Goal: Task Accomplishment & Management: Manage account settings

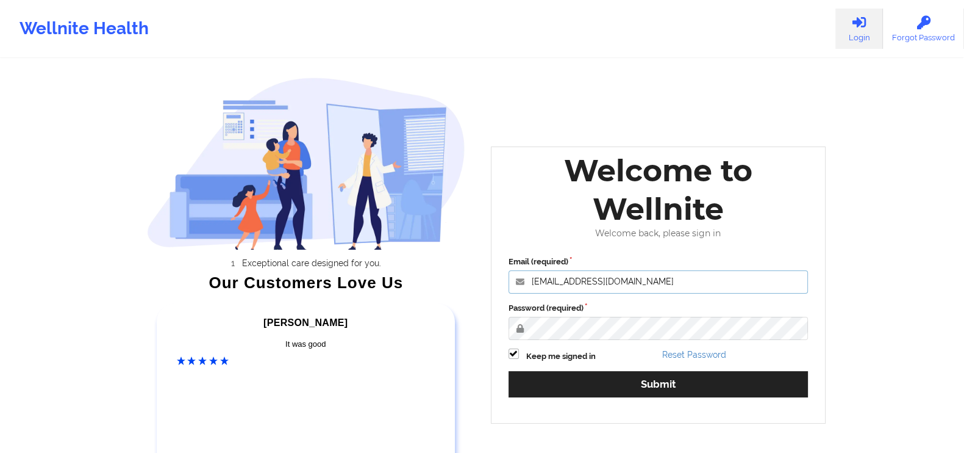
click at [678, 276] on input "[EMAIL_ADDRESS][DOMAIN_NAME]" at bounding box center [659, 281] width 300 height 23
paste input "[DOMAIN_NAME]"
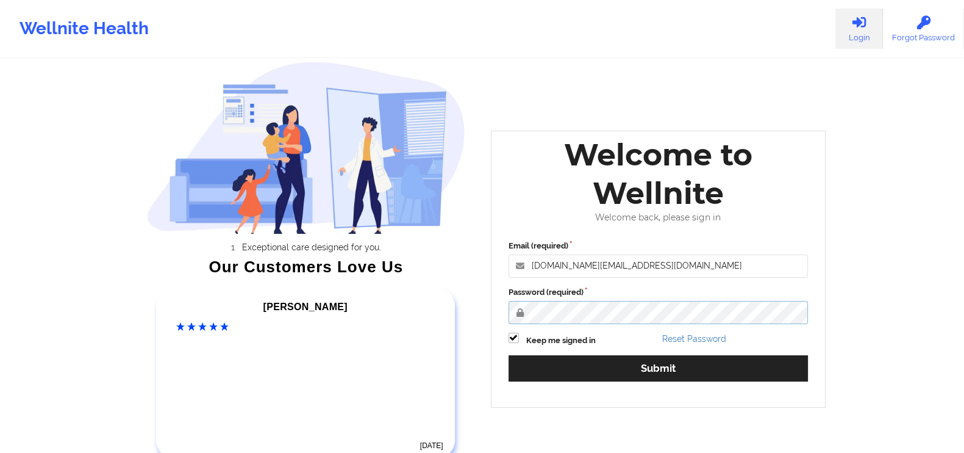
scroll to position [18, 0]
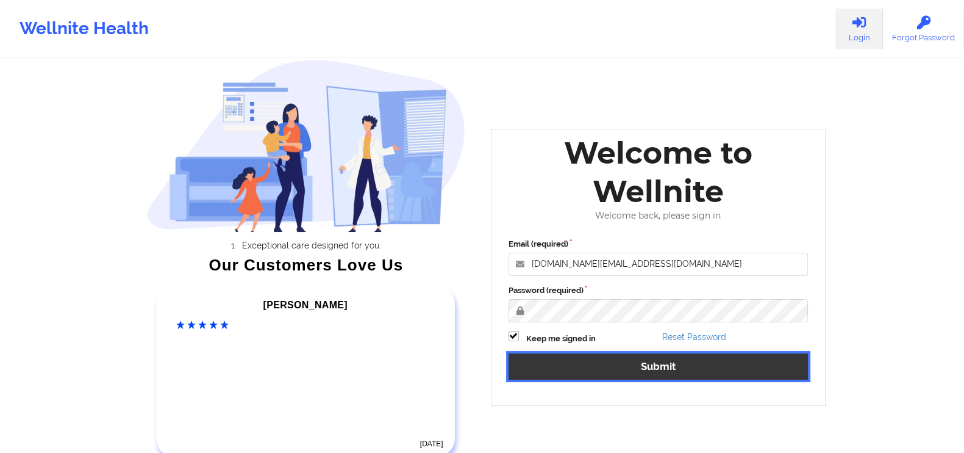
click at [702, 358] on button "Submit" at bounding box center [659, 366] width 300 height 26
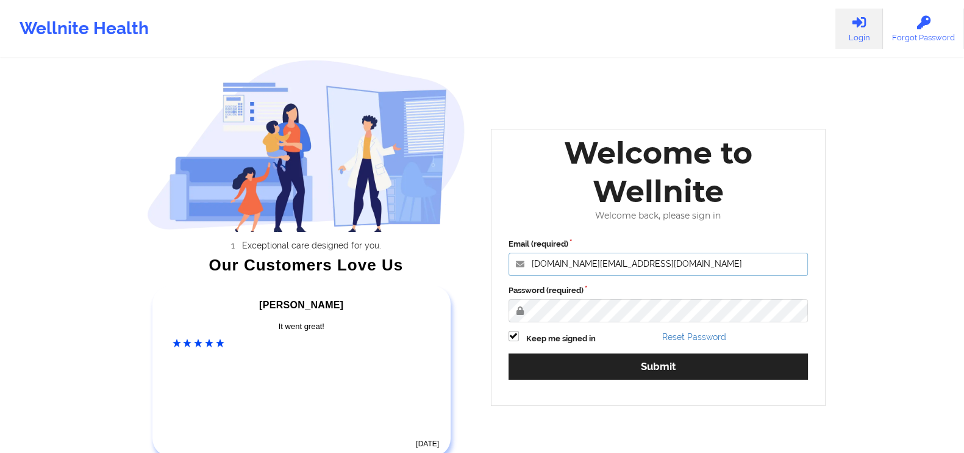
click at [603, 269] on input "[DOMAIN_NAME][EMAIL_ADDRESS][DOMAIN_NAME]" at bounding box center [659, 264] width 300 height 23
click at [596, 264] on input "[DOMAIN_NAME][EMAIL_ADDRESS][DOMAIN_NAME]" at bounding box center [659, 264] width 300 height 23
paste input "[EMAIL_ADDRESS][DOMAIN_NAME]"
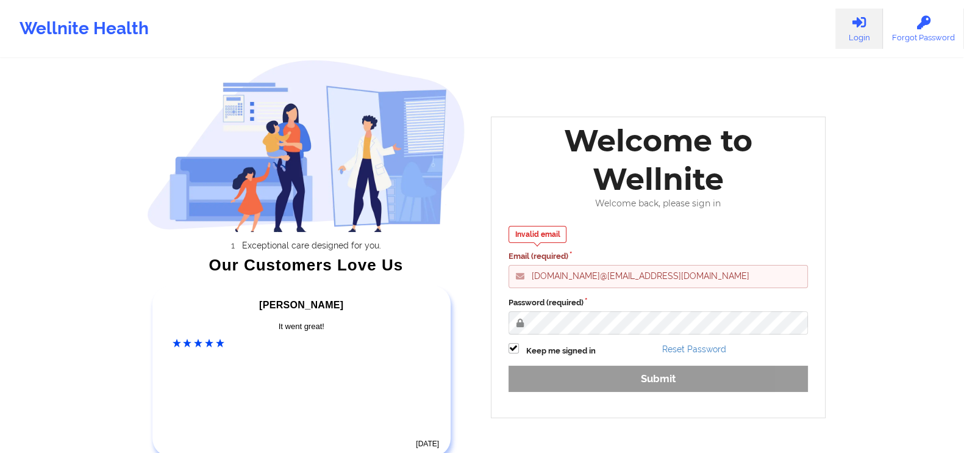
click at [596, 265] on input "[DOMAIN_NAME]@[EMAIL_ADDRESS][DOMAIN_NAME]" at bounding box center [659, 276] width 300 height 23
click at [596, 266] on input "[DOMAIN_NAME]@[EMAIL_ADDRESS][DOMAIN_NAME]" at bounding box center [659, 276] width 300 height 23
click at [586, 277] on input "[DOMAIN_NAME]@[EMAIL_ADDRESS][DOMAIN_NAME]" at bounding box center [659, 276] width 300 height 23
click at [586, 274] on input "[DOMAIN_NAME]@[EMAIL_ADDRESS][DOMAIN_NAME]" at bounding box center [659, 276] width 300 height 23
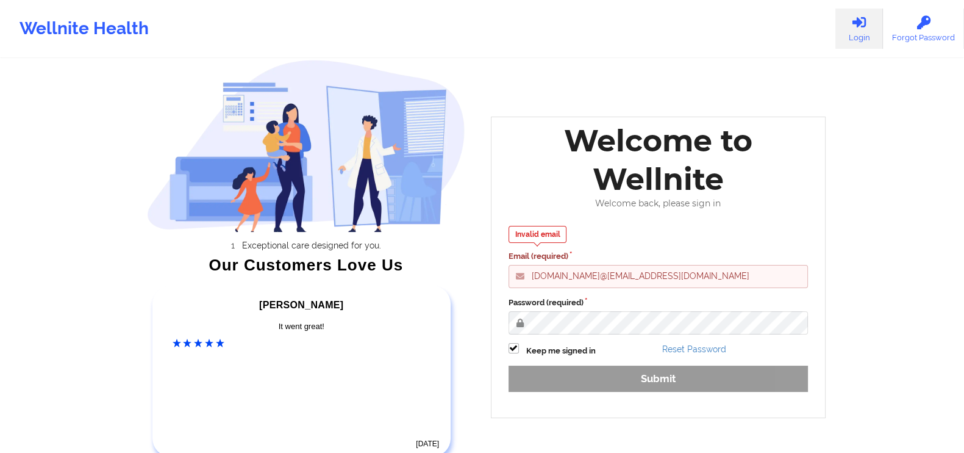
click at [586, 274] on input "[DOMAIN_NAME]@[EMAIL_ADDRESS][DOMAIN_NAME]" at bounding box center [659, 276] width 300 height 23
click at [586, 276] on input "[DOMAIN_NAME]@[EMAIL_ADDRESS][DOMAIN_NAME]" at bounding box center [659, 276] width 300 height 23
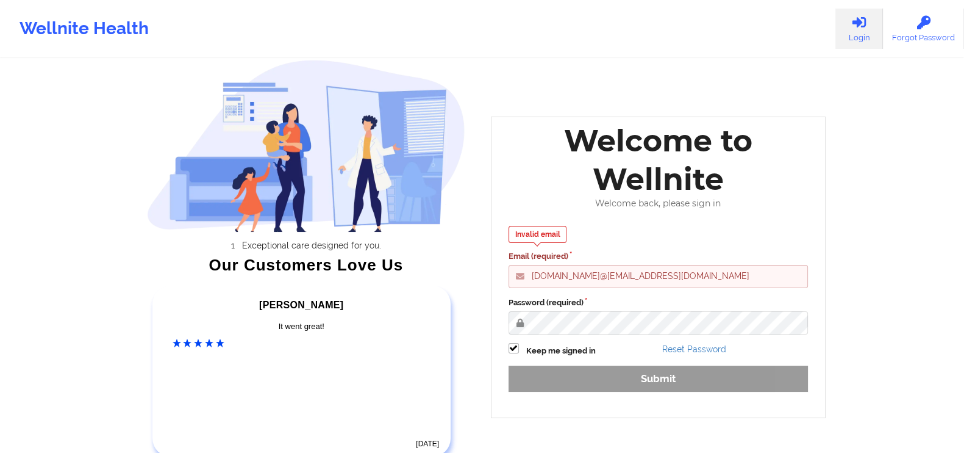
click at [586, 276] on input "[DOMAIN_NAME]@[EMAIL_ADDRESS][DOMAIN_NAME]" at bounding box center [659, 276] width 300 height 23
paste input "members@we"
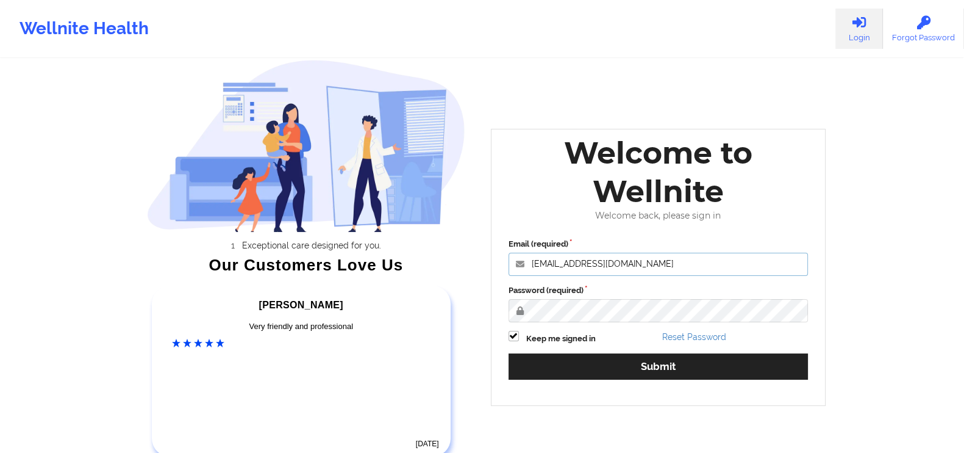
type input "[EMAIL_ADDRESS][DOMAIN_NAME]"
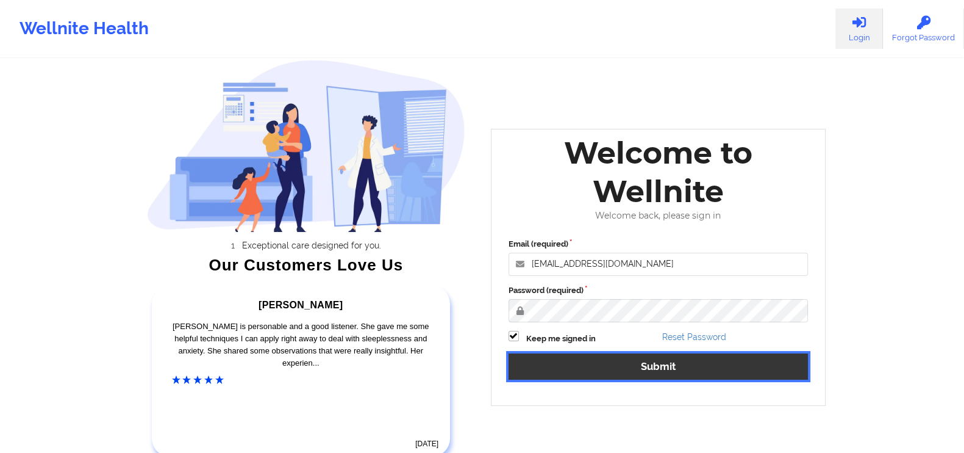
click at [533, 356] on button "Submit" at bounding box center [659, 366] width 300 height 26
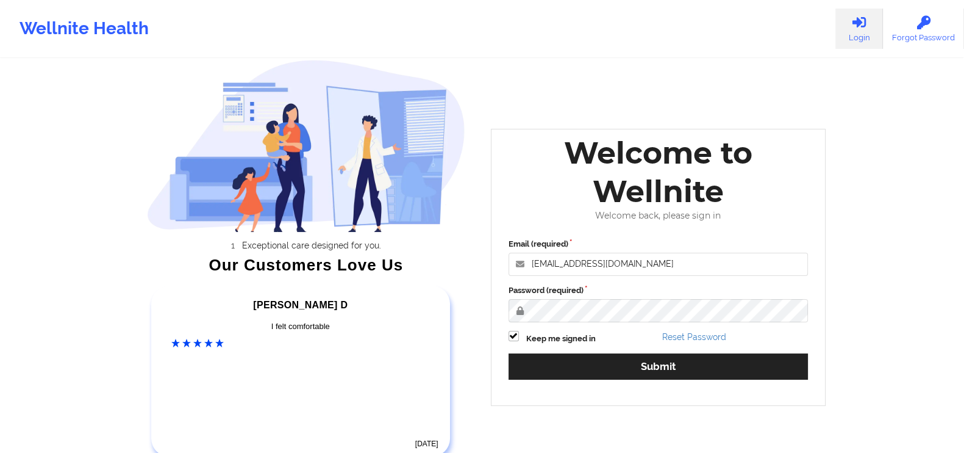
scroll to position [0, 0]
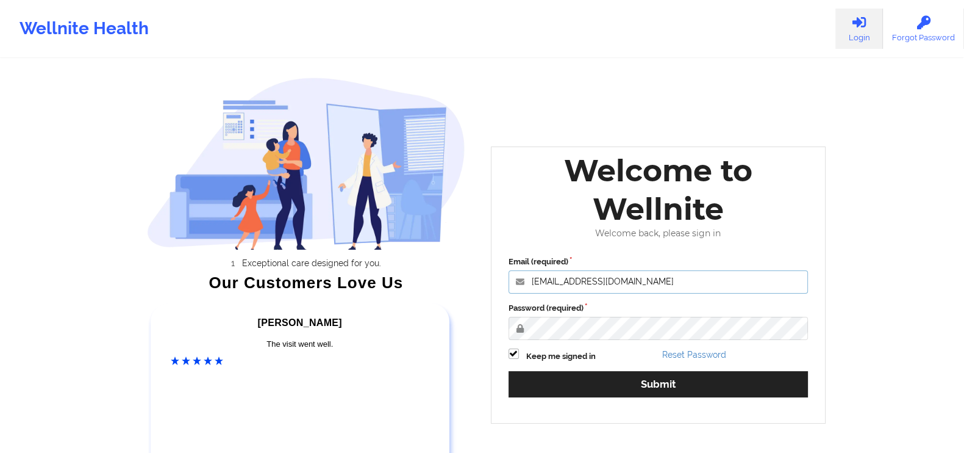
click at [689, 279] on input "[EMAIL_ADDRESS][DOMAIN_NAME]" at bounding box center [659, 281] width 300 height 23
drag, startPoint x: 689, startPoint y: 279, endPoint x: 473, endPoint y: 270, distance: 216.1
click at [473, 270] on div "Exceptional care designed for you. Our Customers Love Us [PERSON_NAME] C Amazin…" at bounding box center [482, 255] width 705 height 510
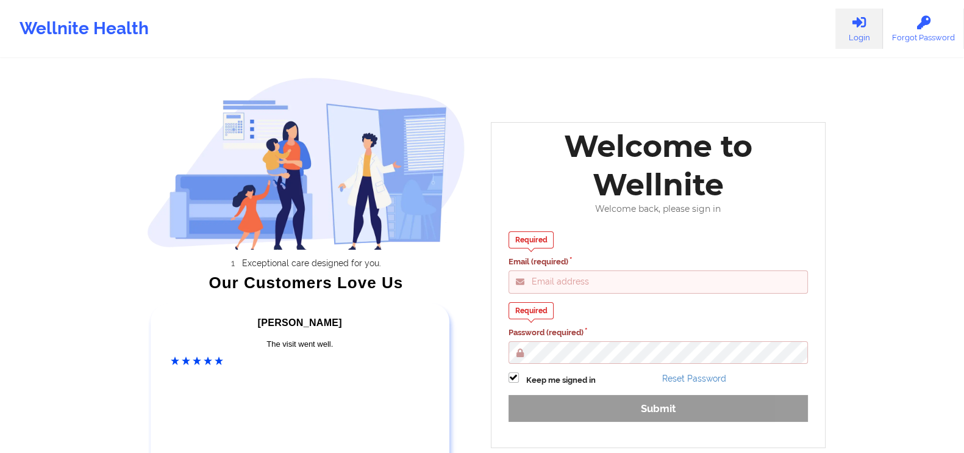
click at [695, 285] on input "Email (required)" at bounding box center [659, 281] width 300 height 23
type input "[EMAIL_ADDRESS][DOMAIN_NAME]"
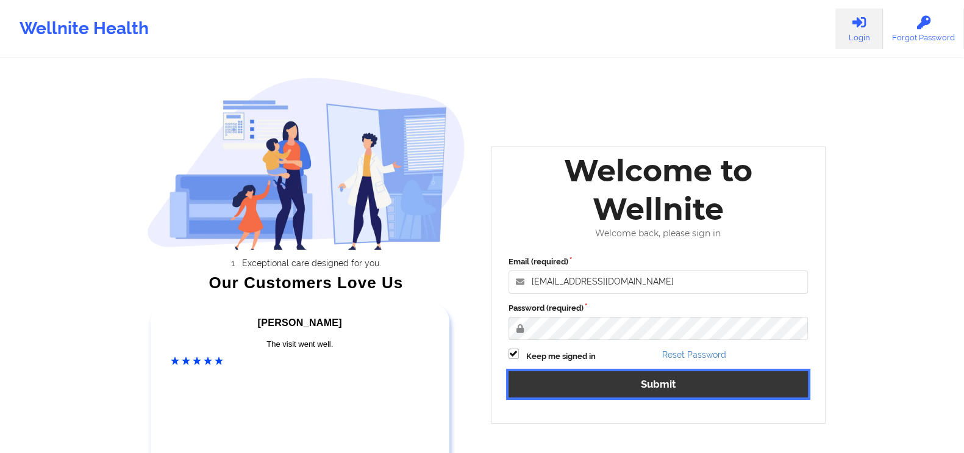
click at [635, 381] on button "Submit" at bounding box center [659, 384] width 300 height 26
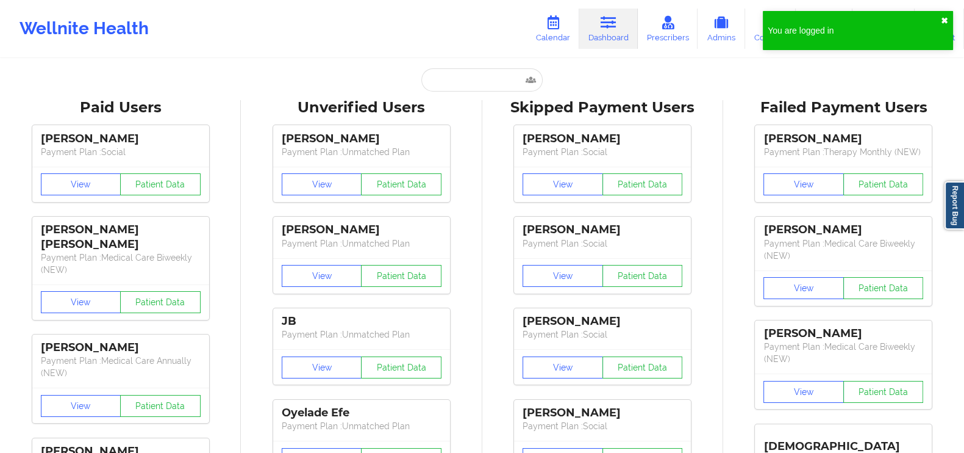
click at [945, 16] on button "✖︎" at bounding box center [944, 21] width 7 height 10
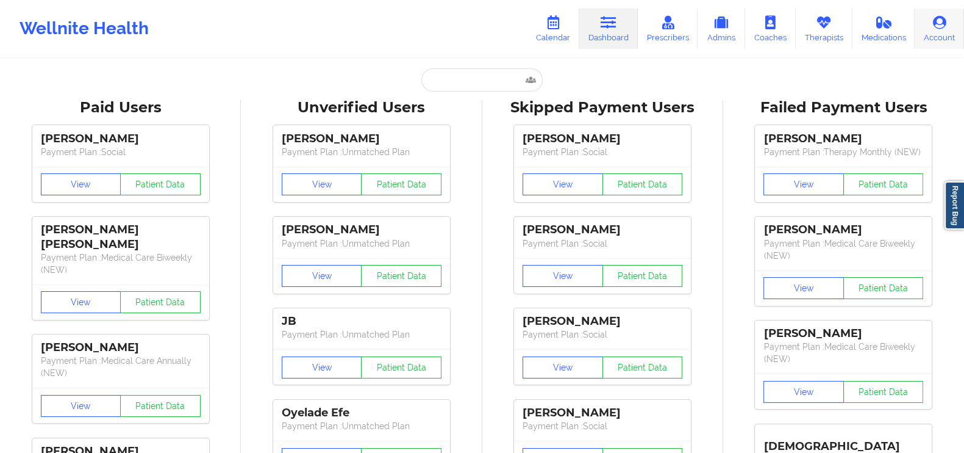
click at [933, 28] on icon at bounding box center [940, 22] width 16 height 13
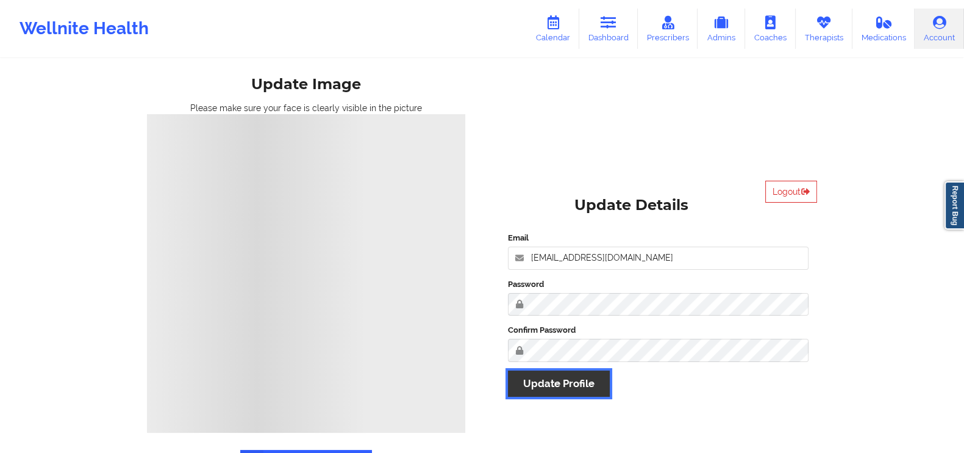
click at [552, 382] on button "Update Profile" at bounding box center [559, 383] width 102 height 26
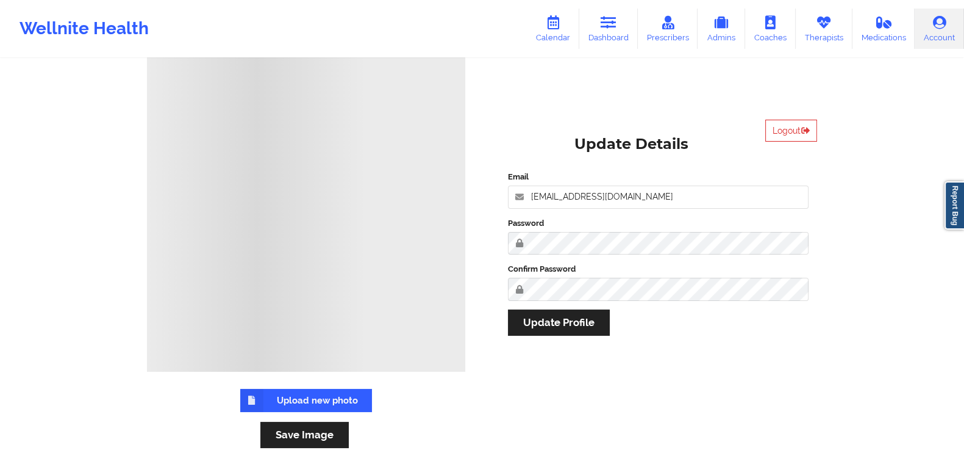
scroll to position [131, 0]
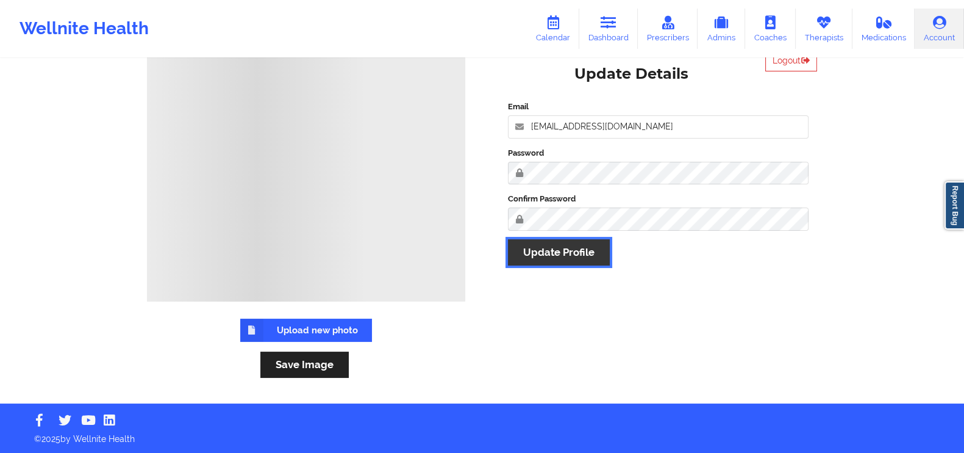
click at [581, 253] on button "Update Profile" at bounding box center [559, 252] width 102 height 26
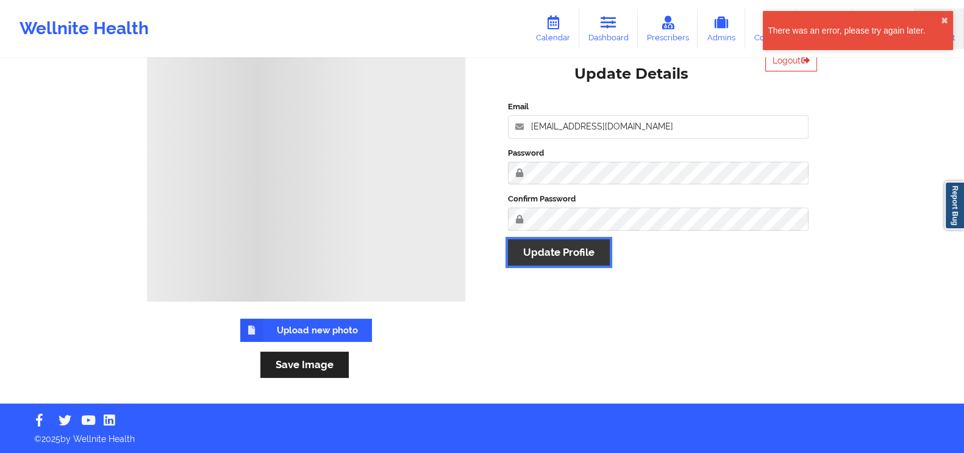
click at [565, 249] on button "Update Profile" at bounding box center [559, 252] width 102 height 26
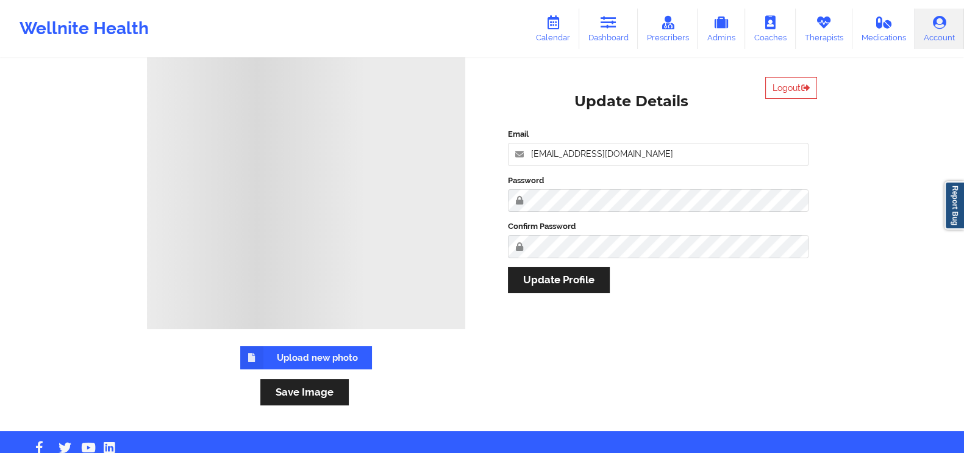
scroll to position [93, 0]
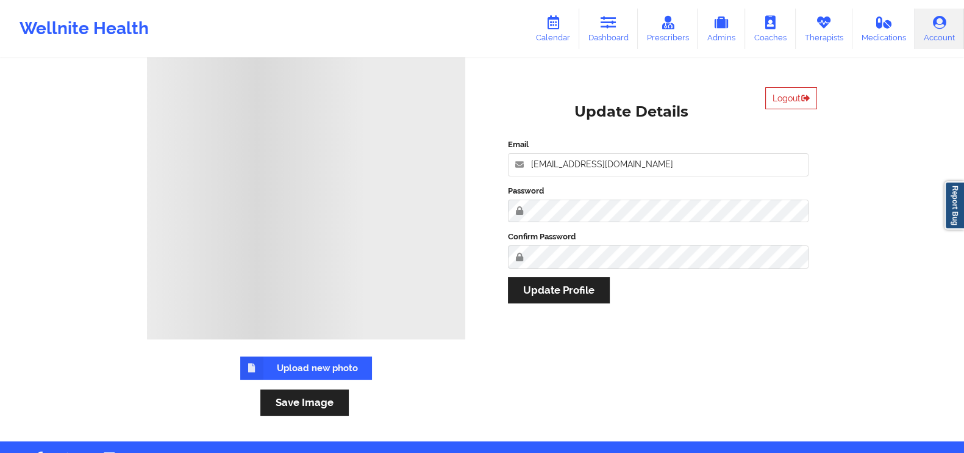
click at [781, 104] on button "Logout" at bounding box center [792, 98] width 52 height 22
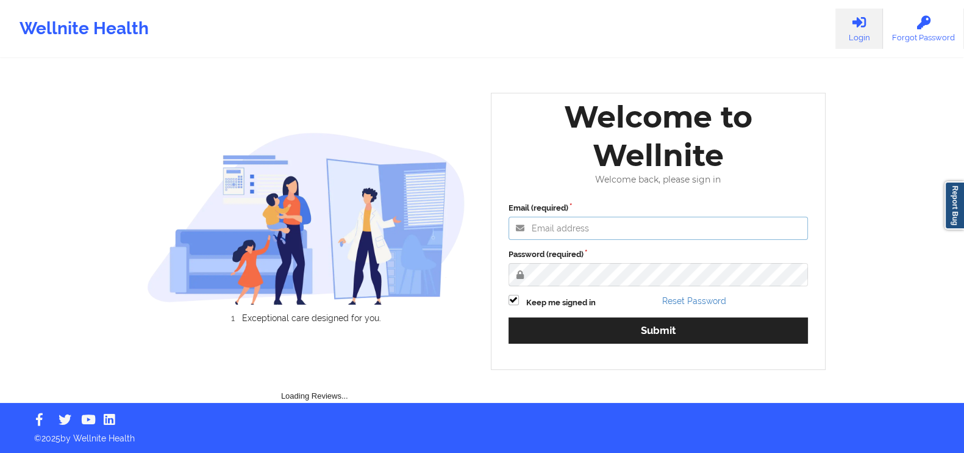
type input "[EMAIL_ADDRESS][DOMAIN_NAME]"
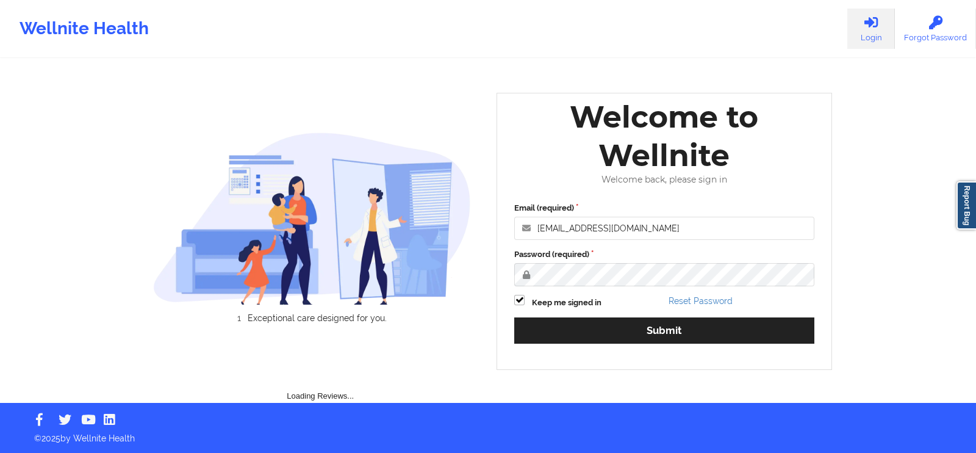
click at [610, 257] on label "Password (required)" at bounding box center [664, 254] width 300 height 12
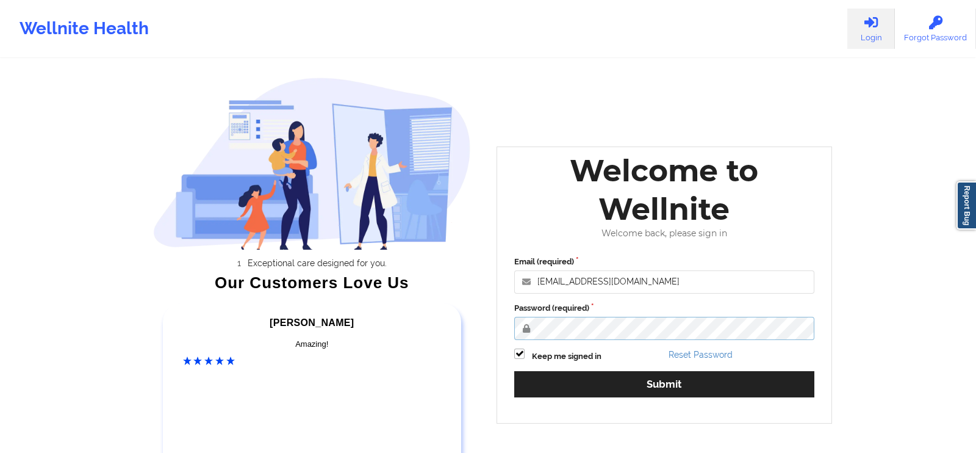
click at [597, 270] on div "Email (required) [EMAIL_ADDRESS][DOMAIN_NAME] Password (required) Keep me signe…" at bounding box center [664, 330] width 317 height 167
click at [597, 270] on input "[EMAIL_ADDRESS][DOMAIN_NAME]" at bounding box center [664, 281] width 300 height 23
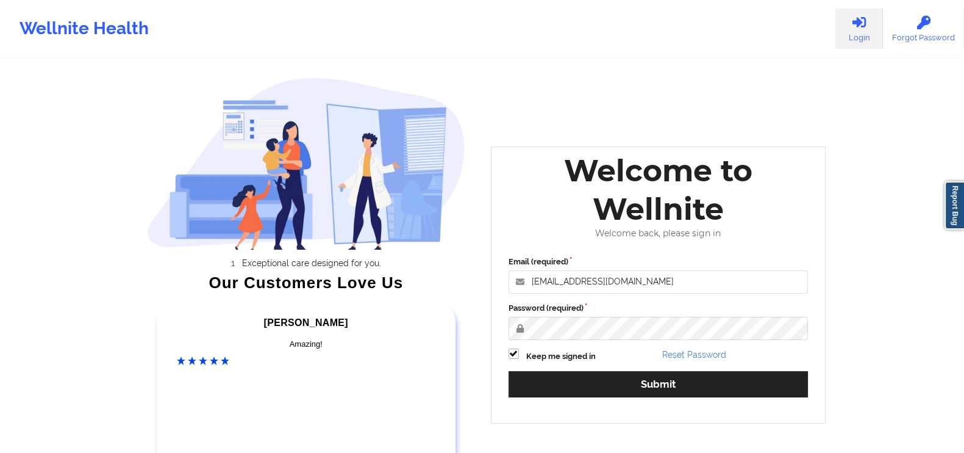
click at [922, 342] on div "Wellnite Health Login Forgot Password Exceptional care designed for you. Our Cu…" at bounding box center [482, 255] width 964 height 510
click at [703, 363] on div "Email (required) [EMAIL_ADDRESS][DOMAIN_NAME] Password (required) Keep me signe…" at bounding box center [658, 330] width 317 height 167
click at [705, 357] on link "Reset Password" at bounding box center [694, 355] width 64 height 10
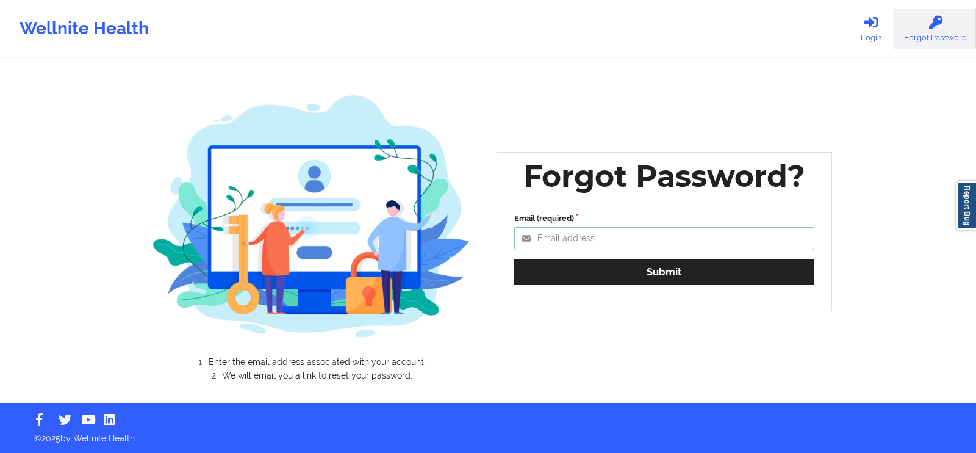
click at [645, 239] on input "Email (required)" at bounding box center [664, 238] width 300 height 23
type input "[EMAIL_ADDRESS][DOMAIN_NAME]"
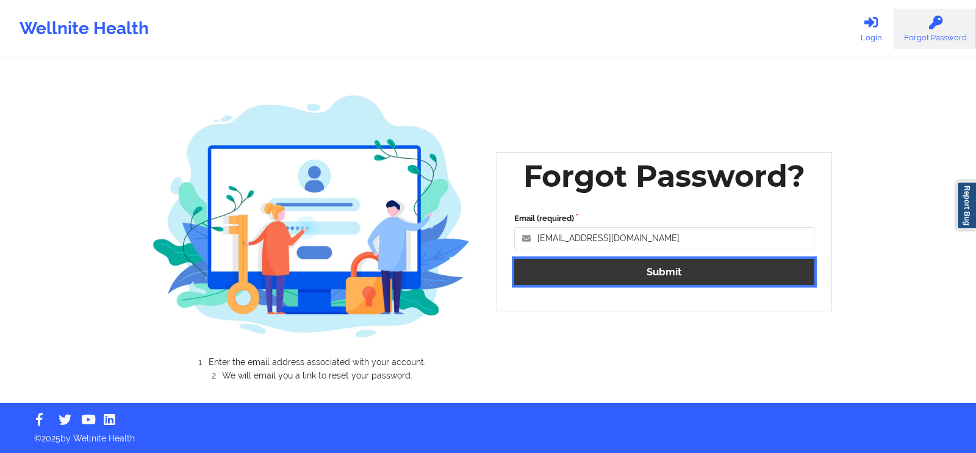
click at [644, 273] on button "Submit" at bounding box center [664, 272] width 300 height 26
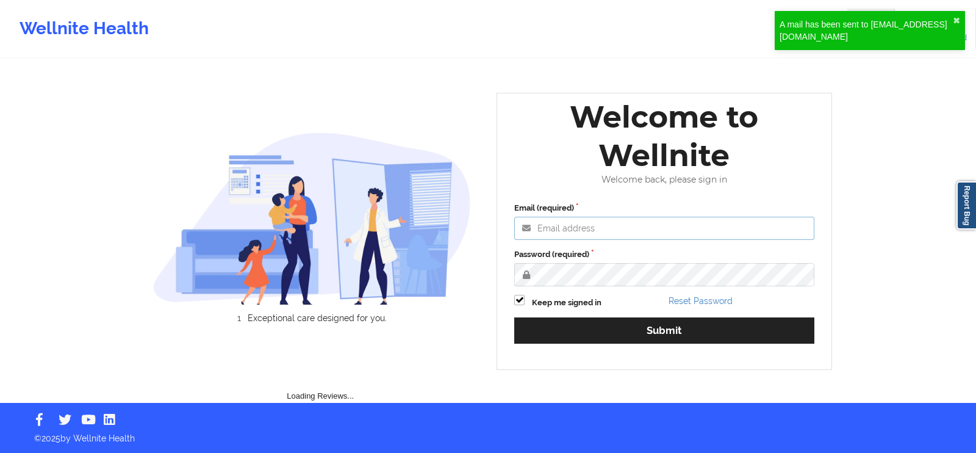
type input "[EMAIL_ADDRESS][DOMAIN_NAME]"
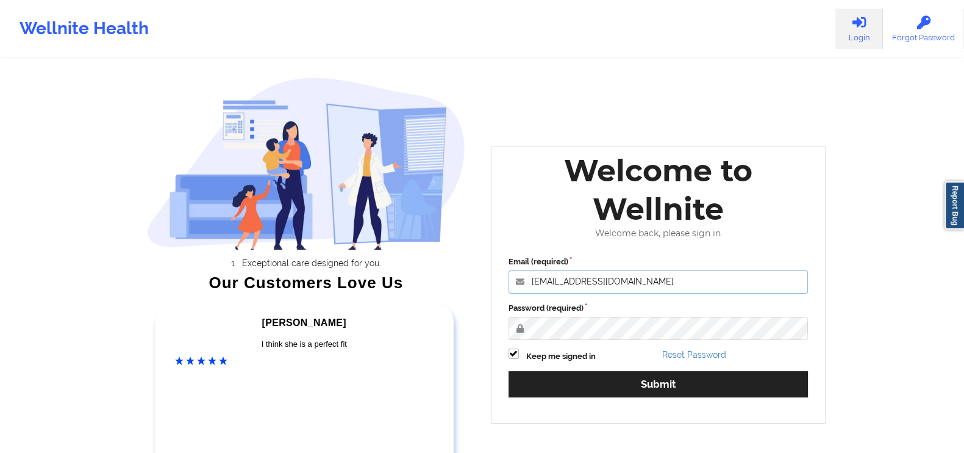
click at [586, 280] on input "[EMAIL_ADDRESS][DOMAIN_NAME]" at bounding box center [659, 281] width 300 height 23
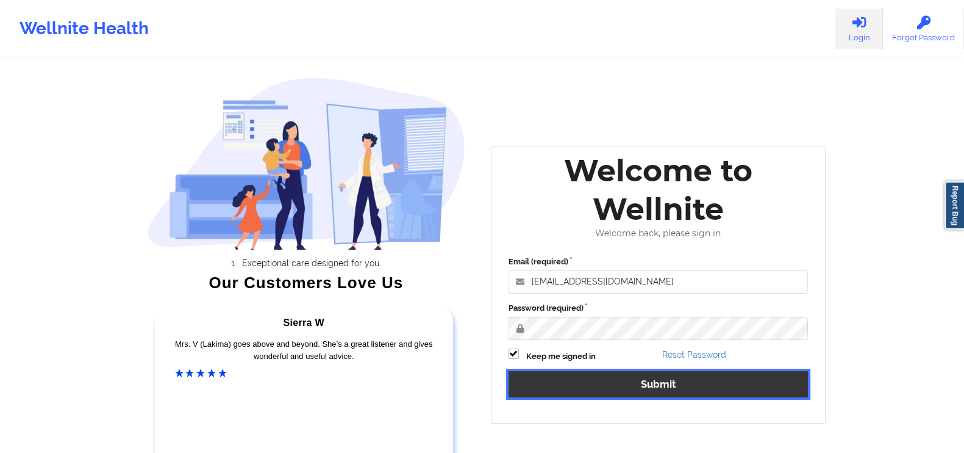
click at [802, 381] on button "Submit" at bounding box center [659, 384] width 300 height 26
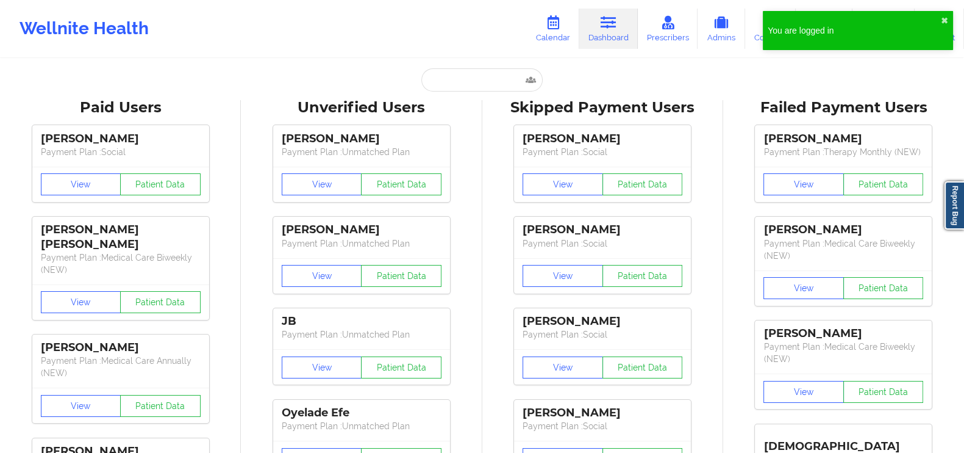
click at [950, 23] on div "You are logged in ✖︎" at bounding box center [858, 30] width 190 height 39
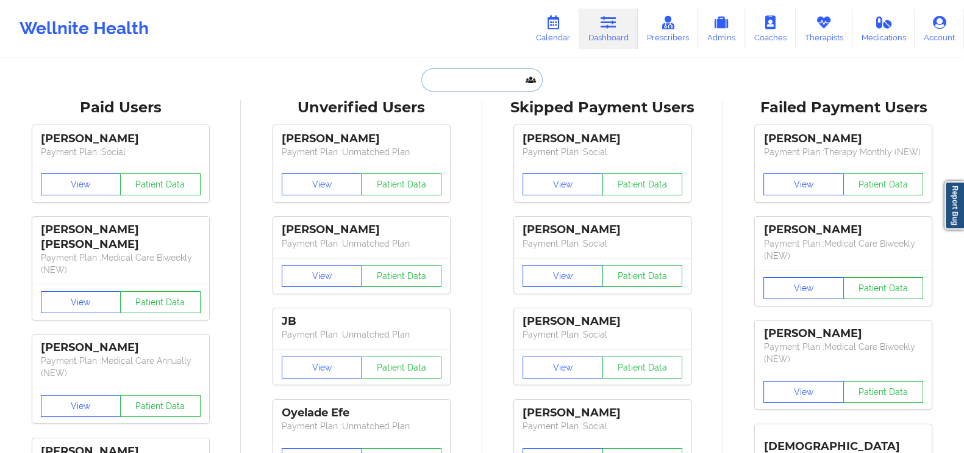
click at [468, 79] on input "text" at bounding box center [482, 79] width 121 height 23
paste input "[PERSON_NAME]"
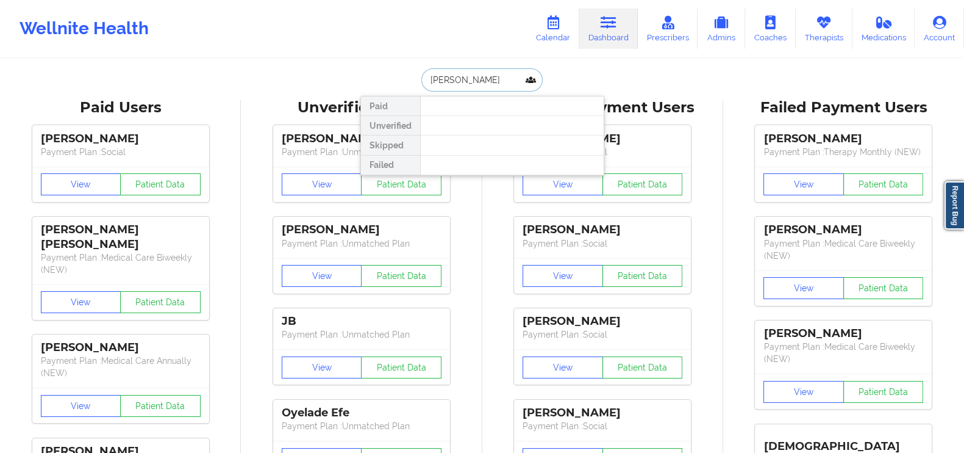
click at [495, 80] on input "[PERSON_NAME]" at bounding box center [482, 79] width 121 height 23
type input "[PERSON_NAME]"
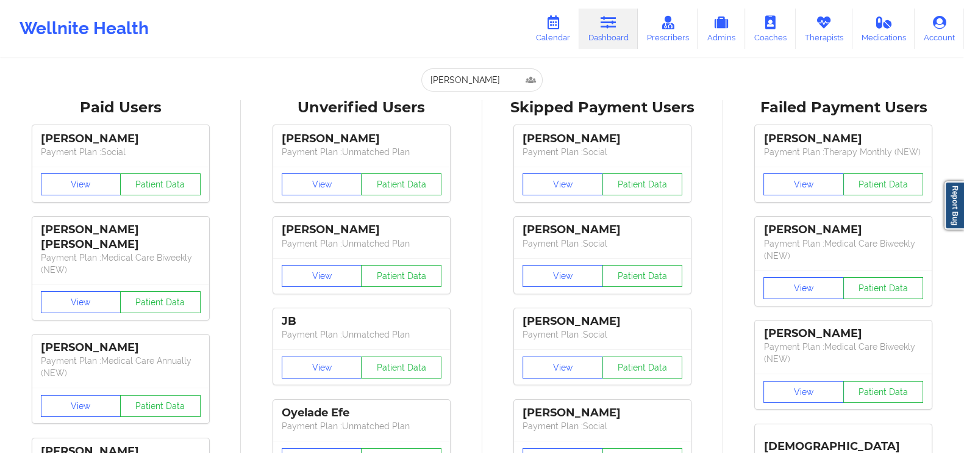
click at [403, 27] on div "Wellnite Health Calendar Dashboard Prescribers Admins Coaches Therapists Medica…" at bounding box center [482, 28] width 964 height 49
click at [489, 82] on input "[PERSON_NAME]" at bounding box center [482, 79] width 121 height 23
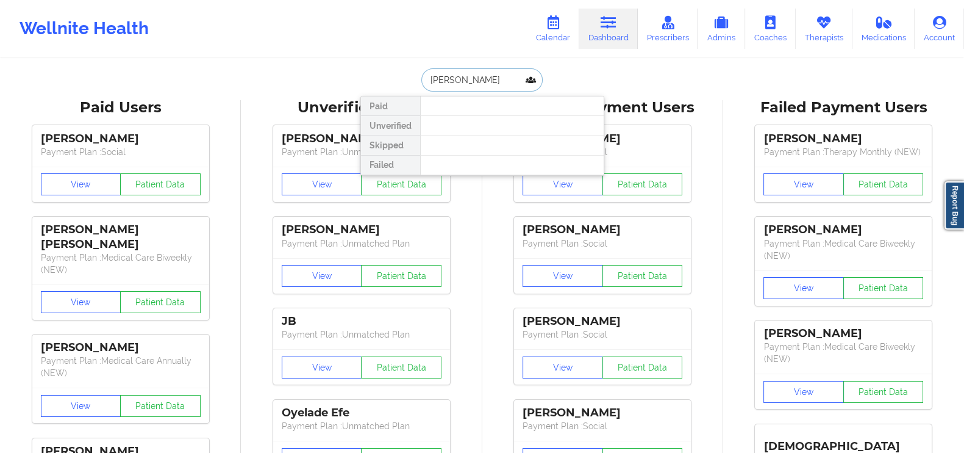
click at [533, 78] on input "[PERSON_NAME]" at bounding box center [482, 79] width 121 height 23
click at [473, 48] on div "Wellnite Health Calendar Dashboard Prescribers Admins Coaches Therapists Medica…" at bounding box center [482, 28] width 964 height 49
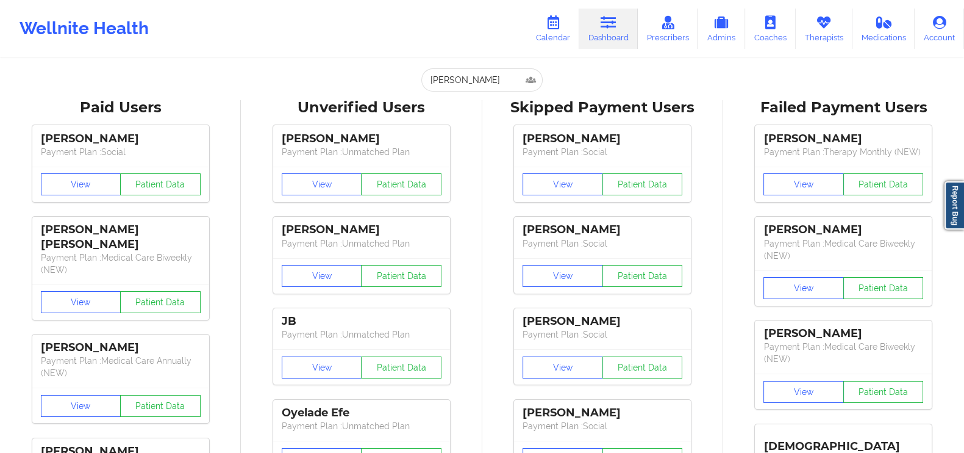
click at [601, 30] on link "Dashboard" at bounding box center [608, 29] width 59 height 40
click at [536, 79] on input "[PERSON_NAME]" at bounding box center [482, 79] width 121 height 23
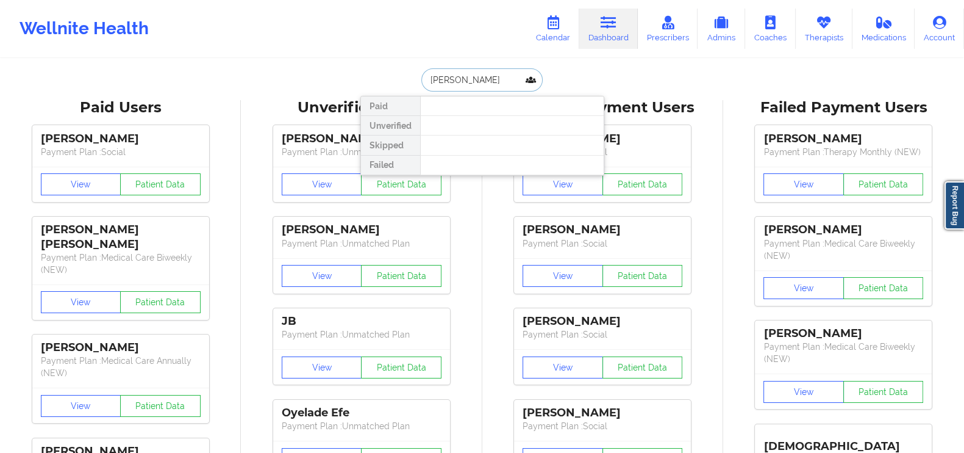
drag, startPoint x: 513, startPoint y: 81, endPoint x: 415, endPoint y: 81, distance: 98.2
click at [415, 81] on div "[PERSON_NAME] Paid Unverified Skipped Failed" at bounding box center [483, 79] width 244 height 23
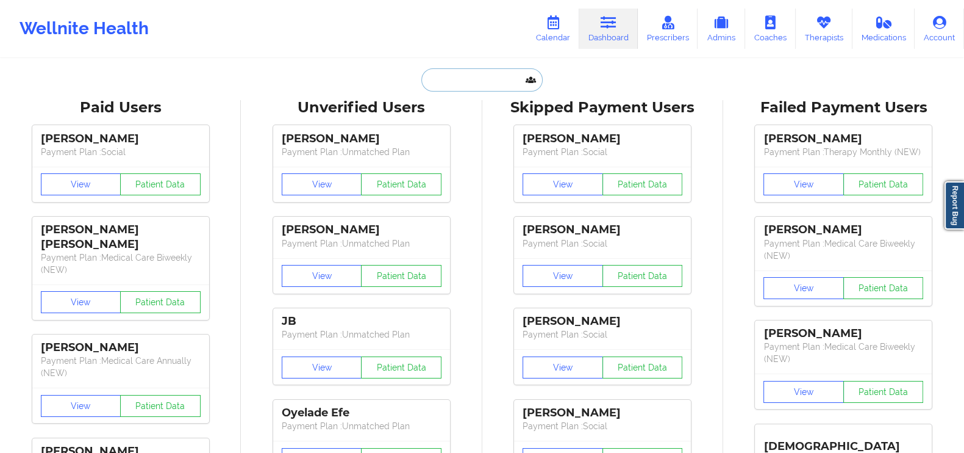
click at [431, 87] on input "text" at bounding box center [482, 79] width 121 height 23
type input "j"
paste input "[PERSON_NAME]"
type input "[PERSON_NAME]"
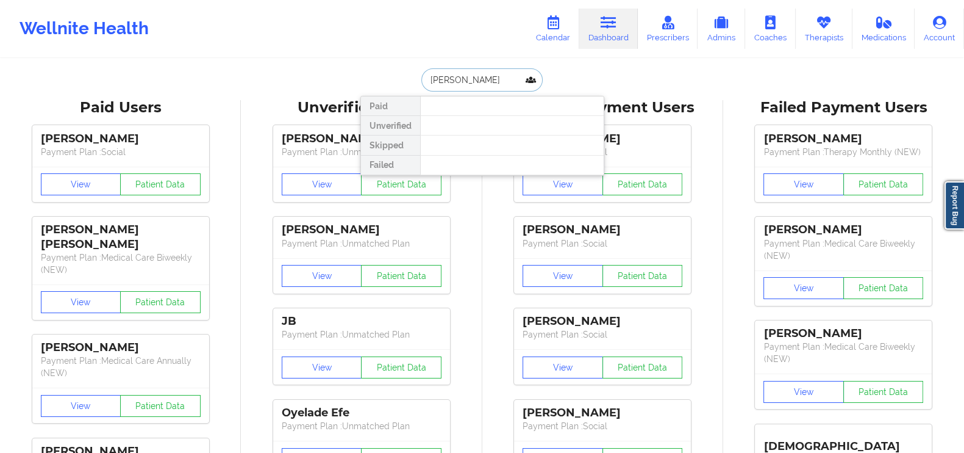
click at [467, 83] on input "[PERSON_NAME]" at bounding box center [482, 79] width 121 height 23
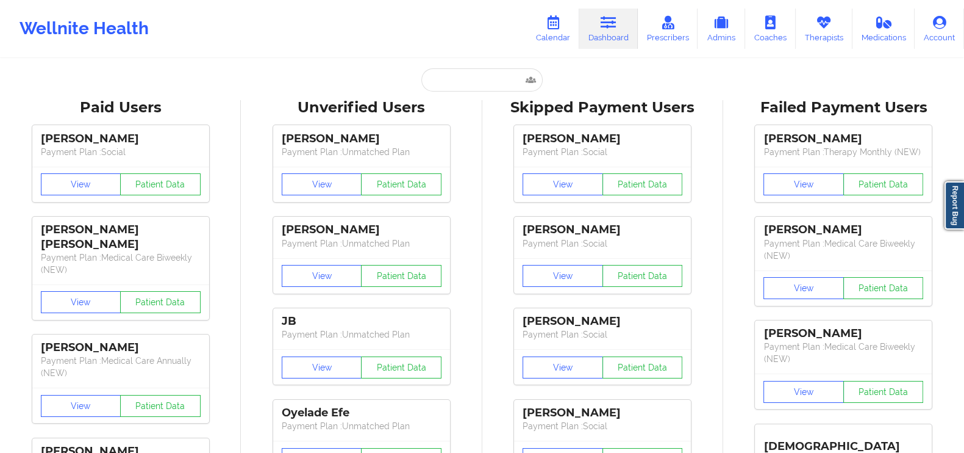
click at [537, 138] on div "[PERSON_NAME]" at bounding box center [603, 139] width 160 height 14
copy div "[PERSON_NAME]"
paste input "[PERSON_NAME]"
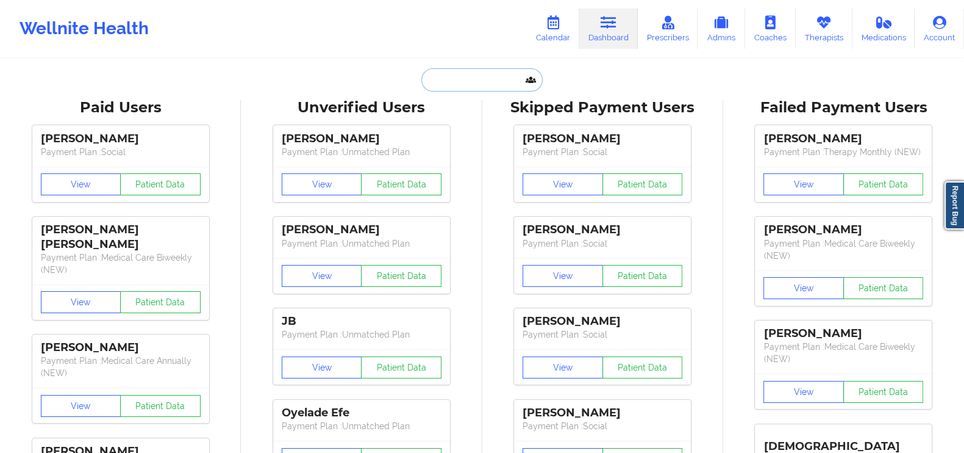
click at [478, 74] on input "text" at bounding box center [482, 79] width 121 height 23
type input "[PERSON_NAME]"
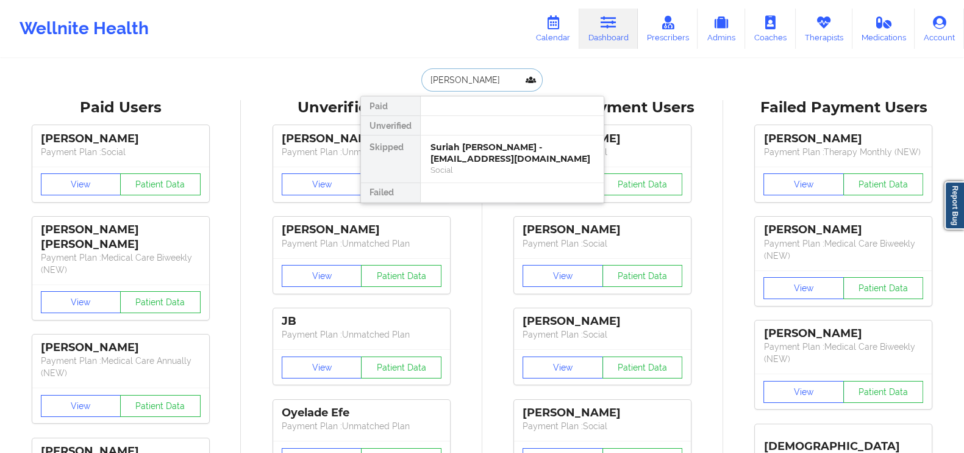
click at [478, 74] on input "[PERSON_NAME]" at bounding box center [482, 79] width 121 height 23
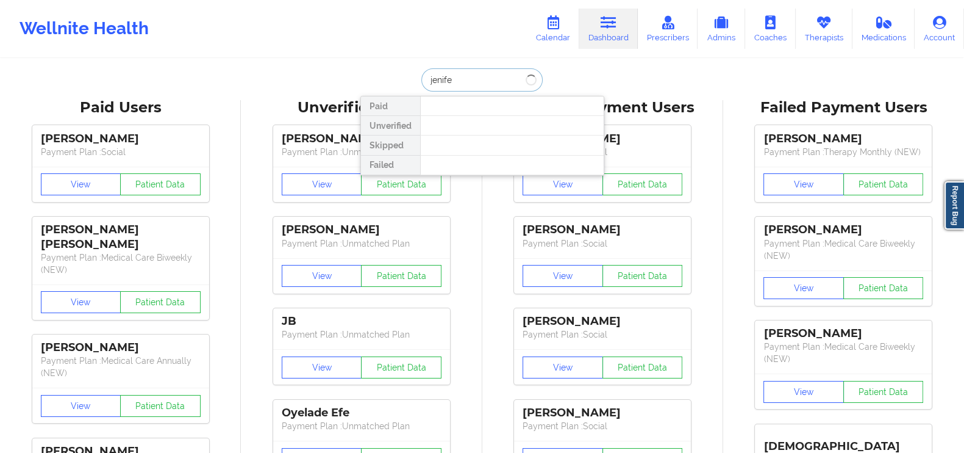
type input "[PERSON_NAME]"
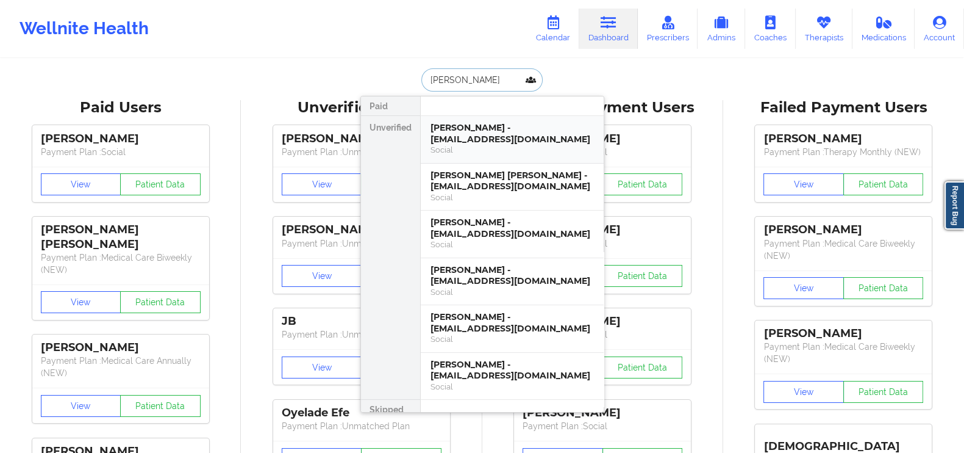
click at [478, 132] on div "[PERSON_NAME] - [EMAIL_ADDRESS][DOMAIN_NAME]" at bounding box center [512, 133] width 163 height 23
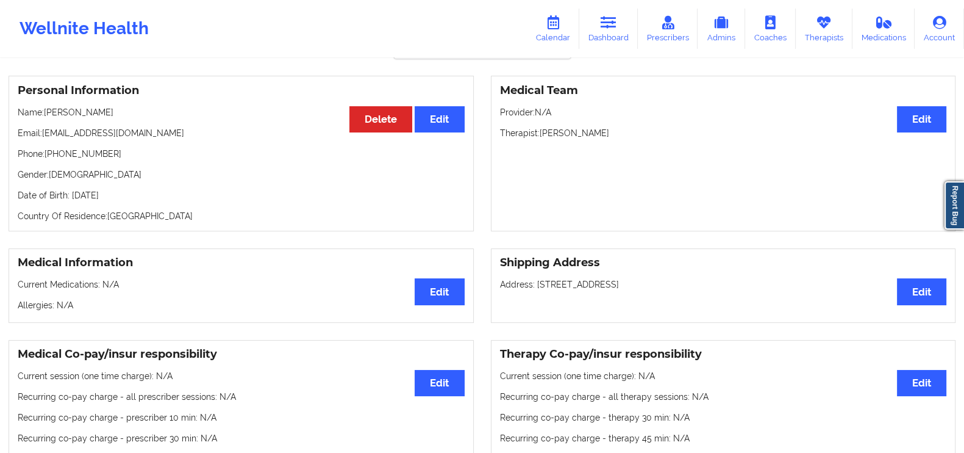
scroll to position [94, 0]
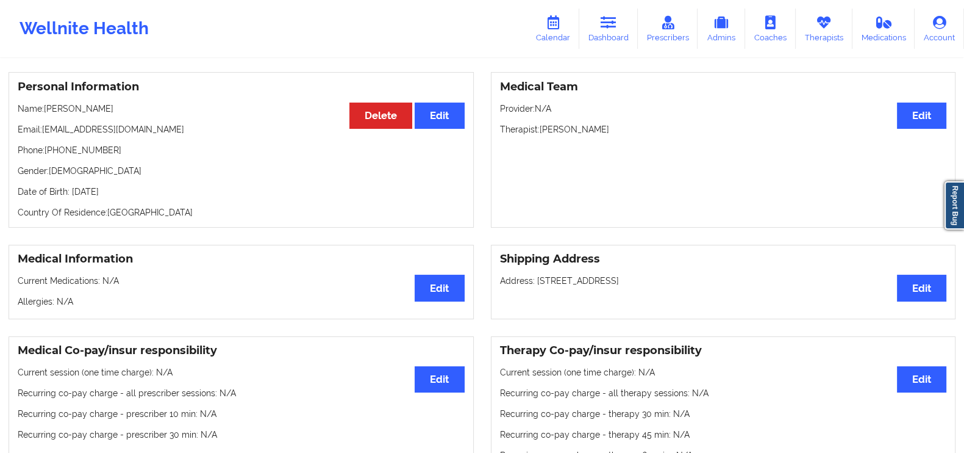
click at [92, 127] on p "Email: [EMAIL_ADDRESS][DOMAIN_NAME]" at bounding box center [241, 129] width 447 height 12
drag, startPoint x: 42, startPoint y: 129, endPoint x: 159, endPoint y: 135, distance: 116.7
click at [159, 135] on p "Email: [EMAIL_ADDRESS][DOMAIN_NAME]" at bounding box center [241, 129] width 447 height 12
copy p "[EMAIL_ADDRESS][DOMAIN_NAME]"
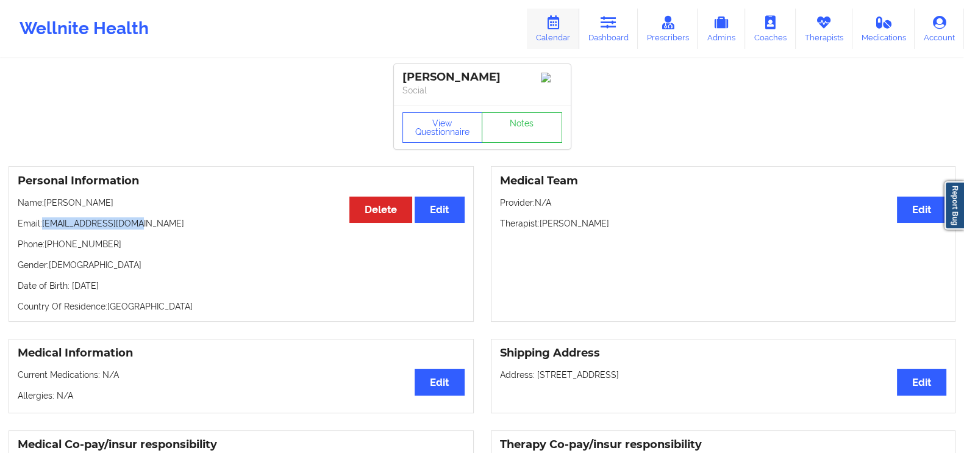
click at [561, 24] on icon at bounding box center [553, 22] width 16 height 13
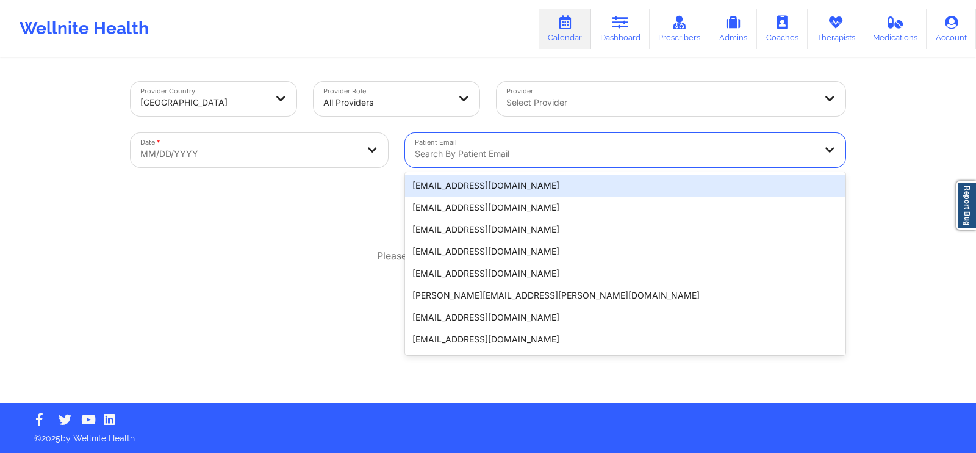
click at [561, 145] on div "Search by patient email" at bounding box center [610, 150] width 411 height 34
paste input "[EMAIL_ADDRESS][DOMAIN_NAME]"
type input "[EMAIL_ADDRESS][DOMAIN_NAME]"
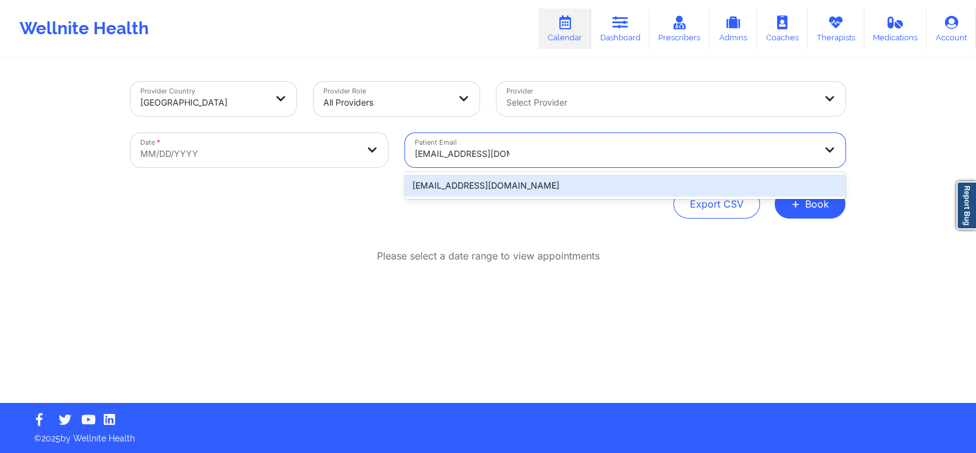
click at [530, 181] on div "[EMAIL_ADDRESS][DOMAIN_NAME]" at bounding box center [625, 185] width 440 height 22
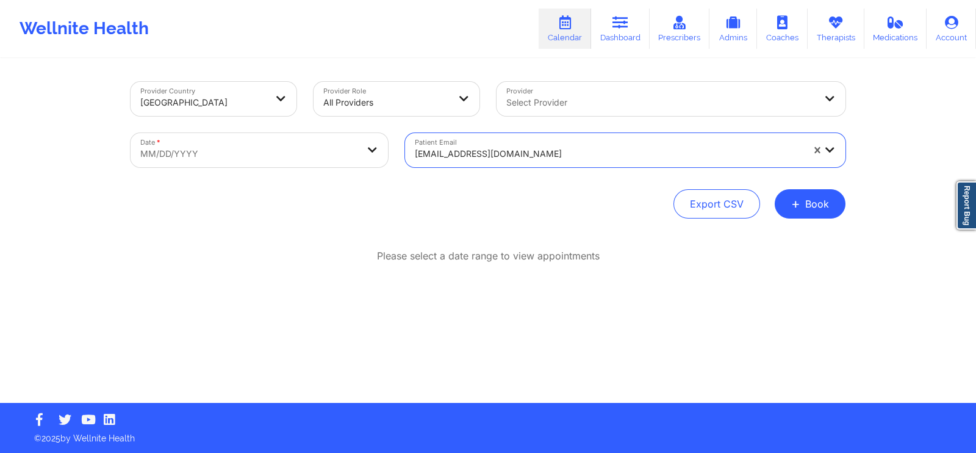
click at [281, 146] on body "Wellnite Health Calendar Dashboard Prescribers Admins Coaches Therapists Medica…" at bounding box center [488, 226] width 976 height 453
select select "2025-8"
select select "2025-9"
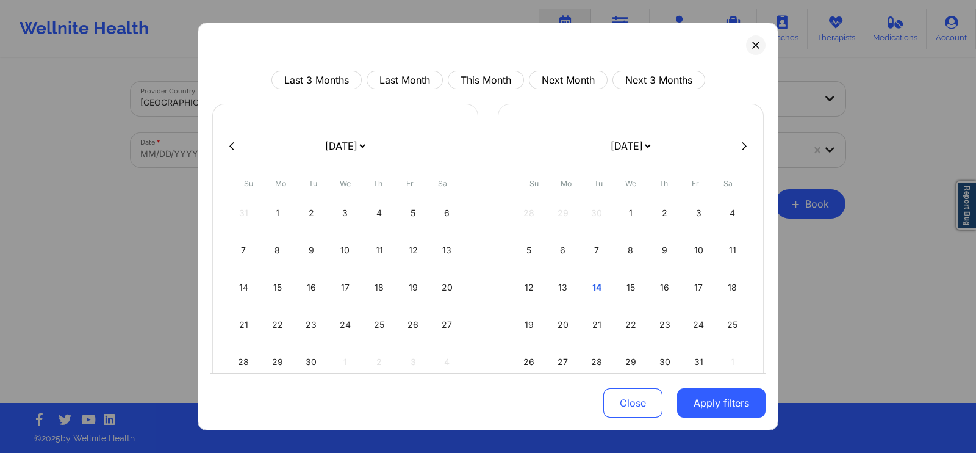
click at [737, 151] on div at bounding box center [487, 146] width 555 height 18
click at [742, 146] on icon at bounding box center [744, 146] width 5 height 8
select select "2025-9"
select select "2025-10"
click at [742, 143] on icon at bounding box center [744, 146] width 5 height 8
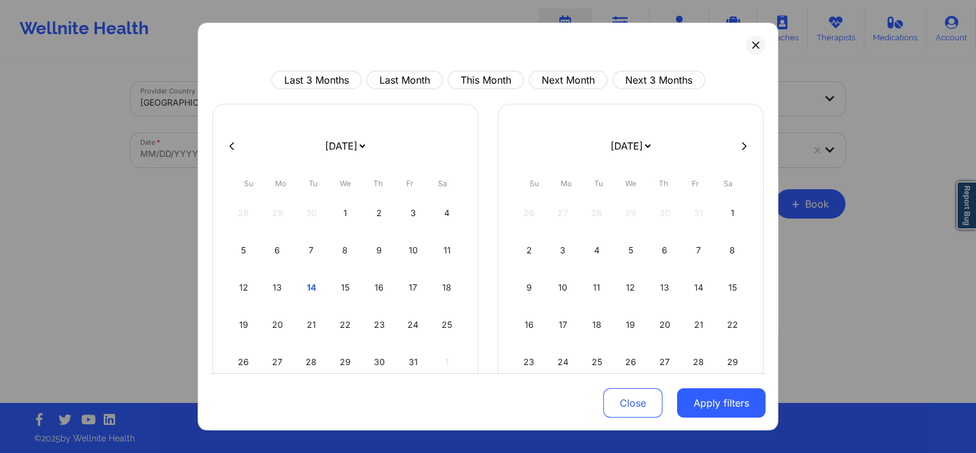
select select "2025-10"
select select "2025-11"
click at [583, 358] on div "30" at bounding box center [596, 362] width 31 height 34
select select "2025-11"
select select "2026-0"
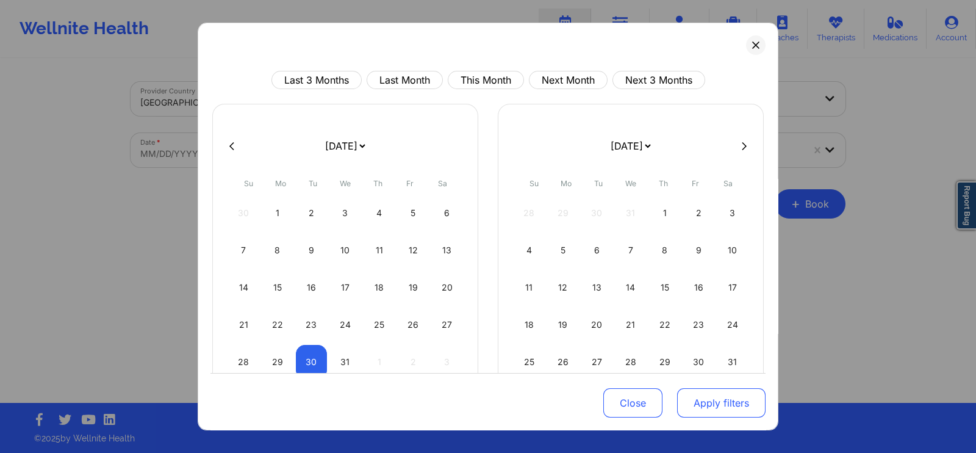
select select "2025-11"
select select "2026-0"
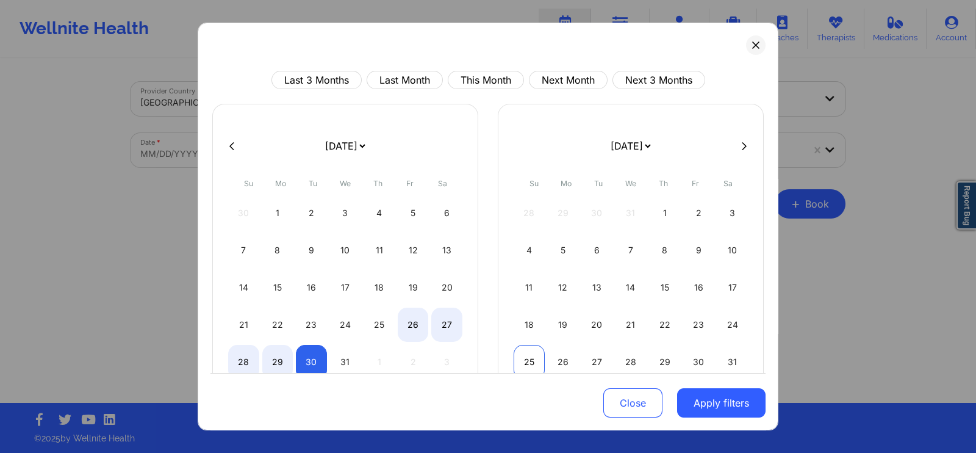
select select "2025-11"
select select "2026-0"
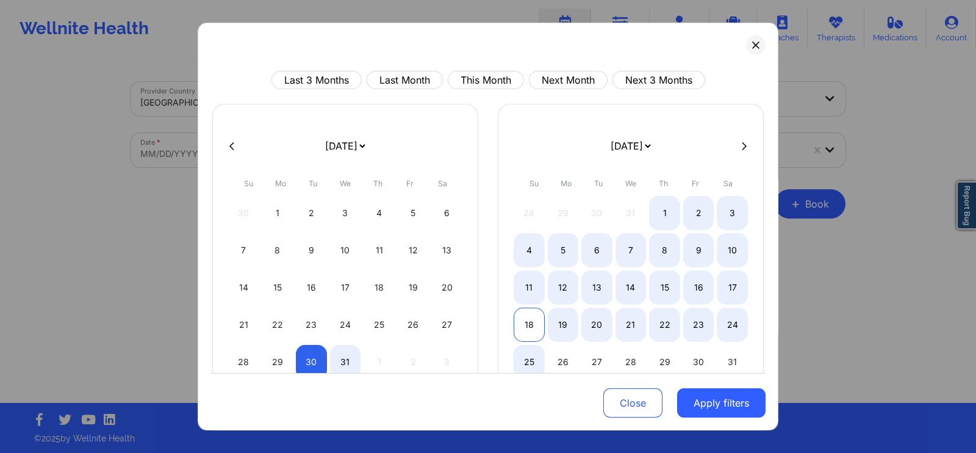
select select "2025-11"
select select "2026-0"
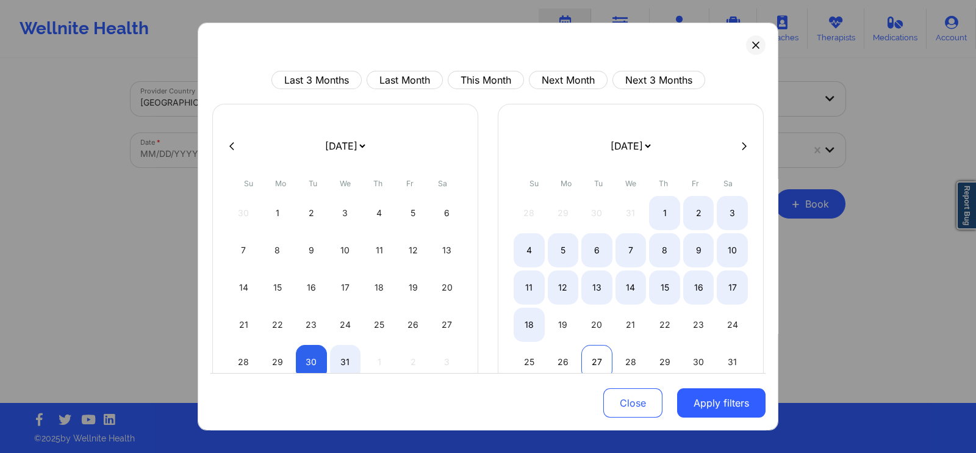
select select "2025-11"
select select "2026-0"
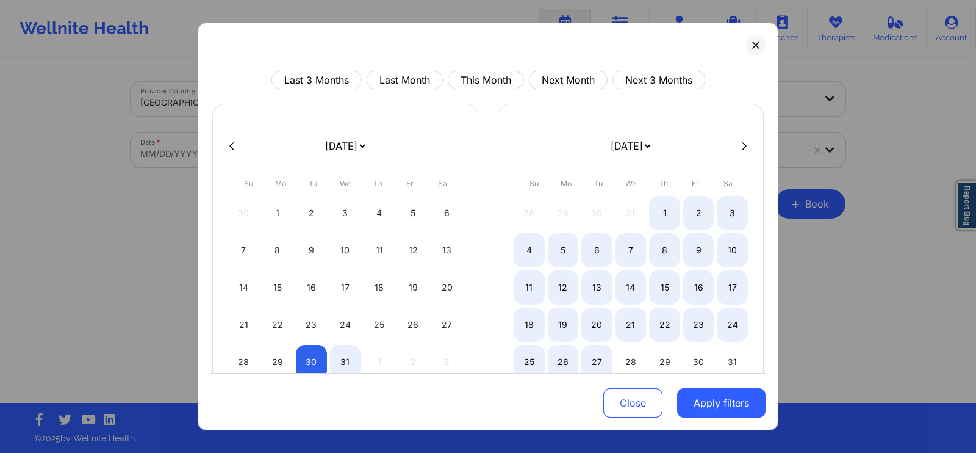
select select "2025-11"
select select "2026-0"
select select "2025-11"
select select "2026-0"
click at [738, 359] on div "31" at bounding box center [732, 362] width 31 height 34
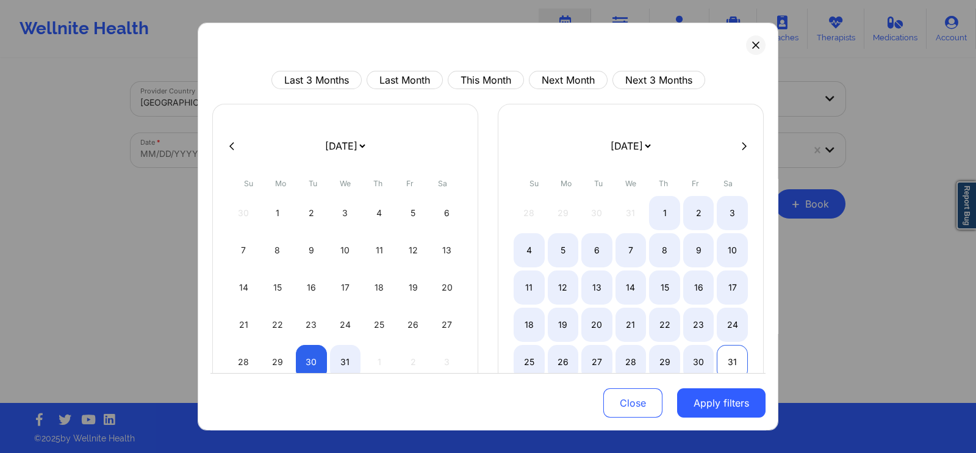
select select "2025-11"
select select "2026-0"
click at [720, 396] on button "Apply filters" at bounding box center [721, 402] width 88 height 29
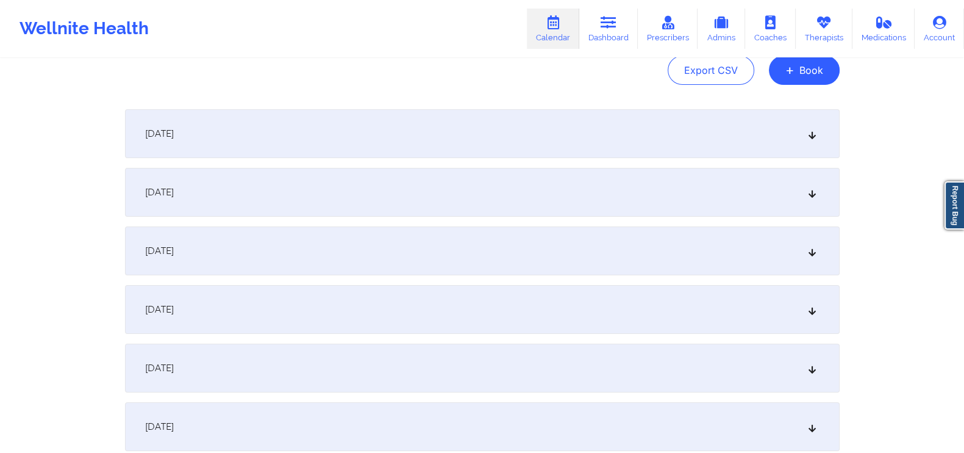
scroll to position [139, 0]
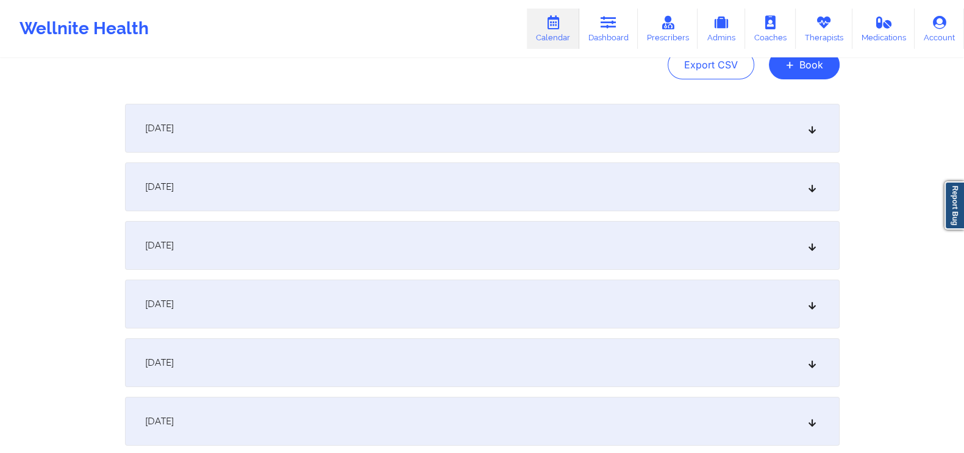
click at [809, 129] on icon at bounding box center [812, 128] width 10 height 9
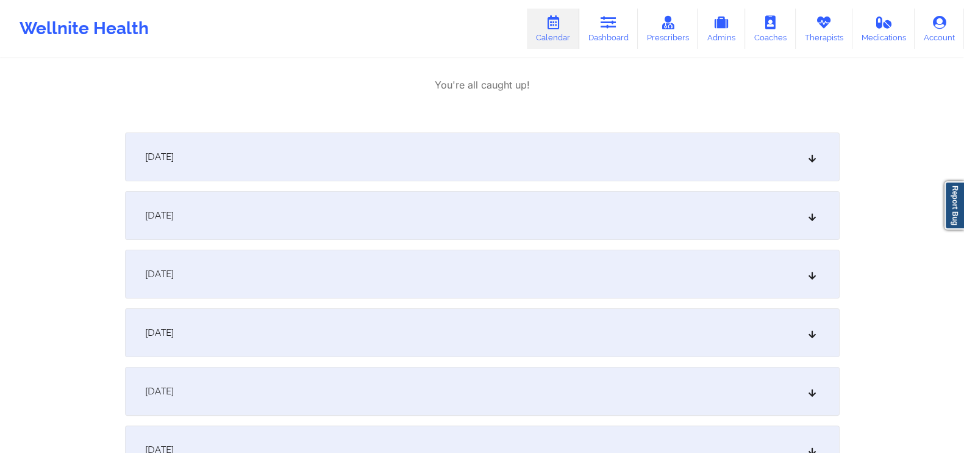
scroll to position [316, 0]
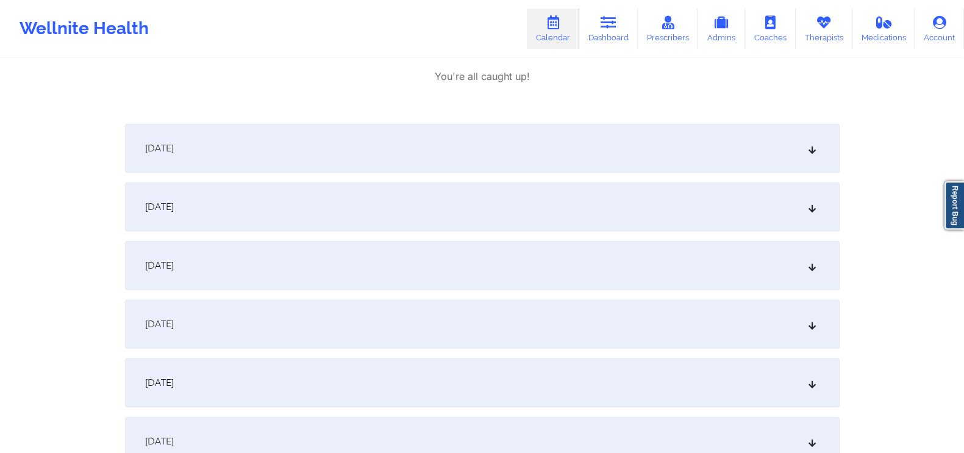
click at [794, 138] on div "[DATE]" at bounding box center [482, 148] width 715 height 49
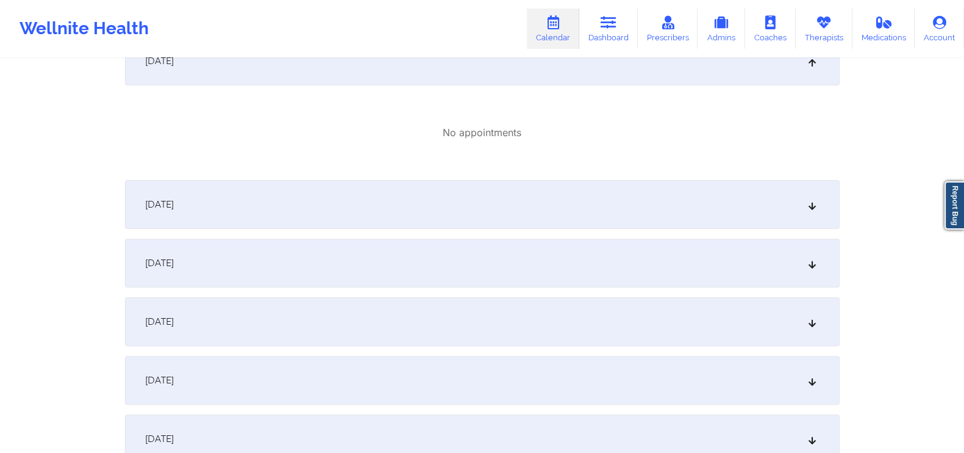
scroll to position [457, 0]
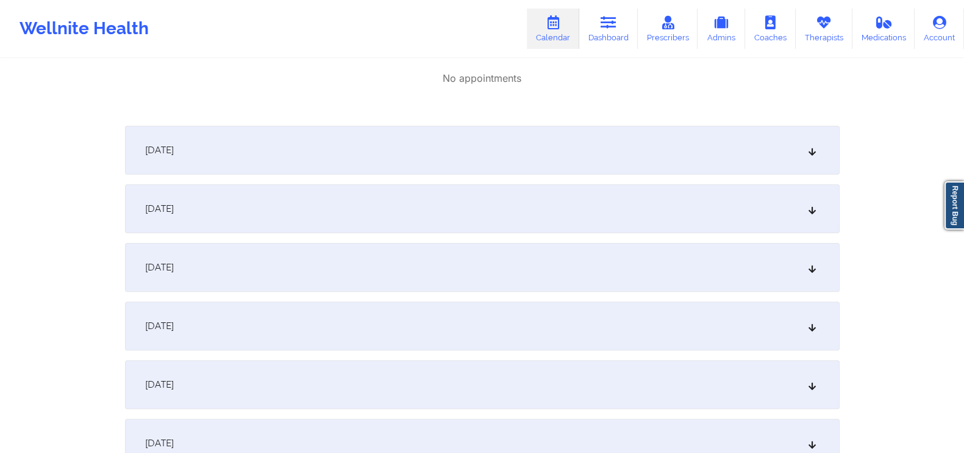
click at [819, 152] on div "[DATE]" at bounding box center [482, 150] width 715 height 49
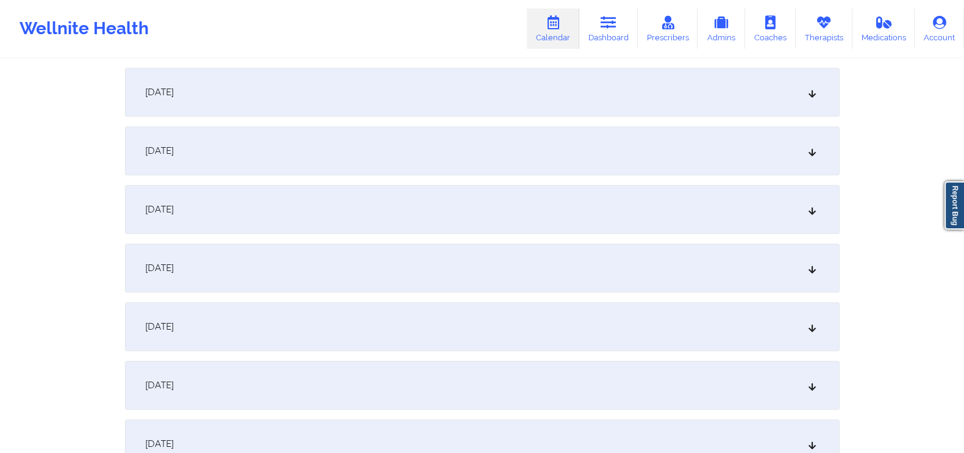
click at [799, 96] on div "[DATE]" at bounding box center [482, 92] width 715 height 49
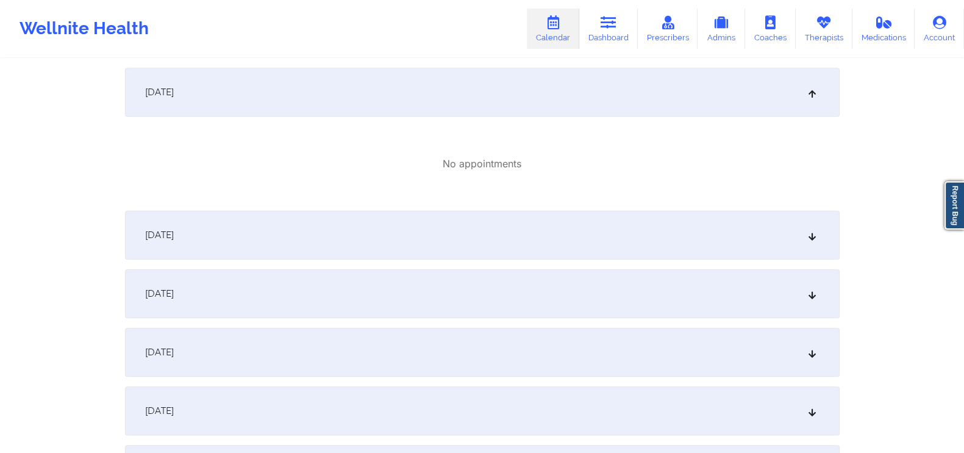
click at [799, 218] on div "[DATE]" at bounding box center [482, 234] width 715 height 49
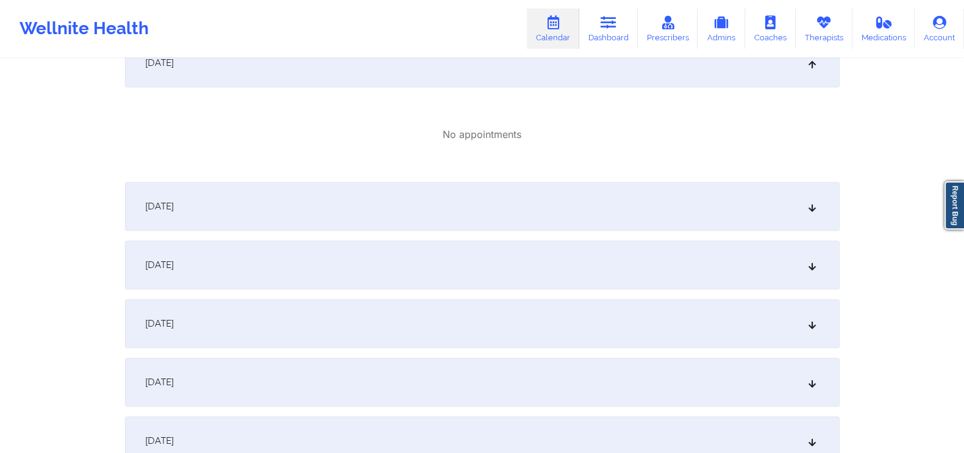
scroll to position [909, 0]
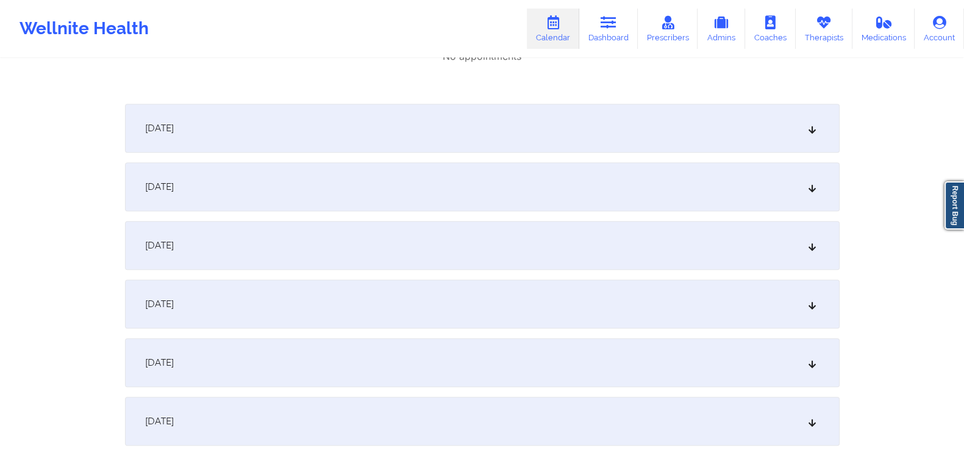
click at [815, 132] on icon at bounding box center [812, 128] width 10 height 9
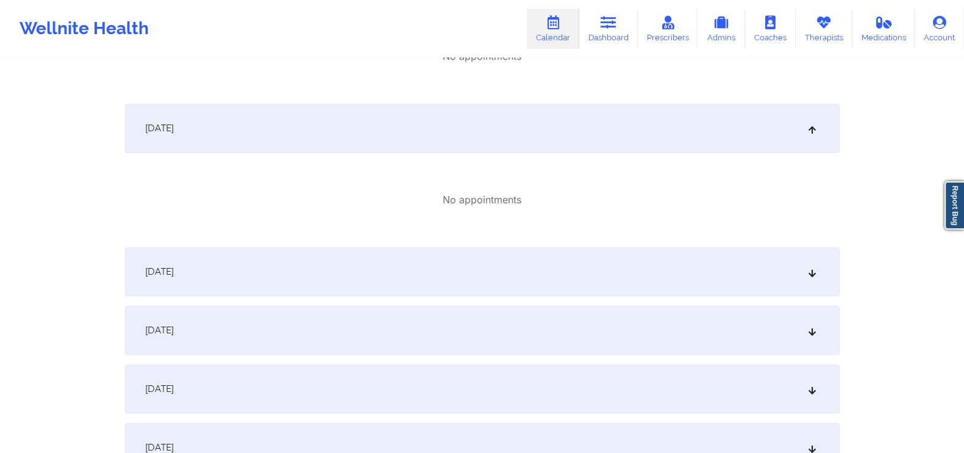
click at [793, 267] on div "[DATE]" at bounding box center [482, 271] width 715 height 49
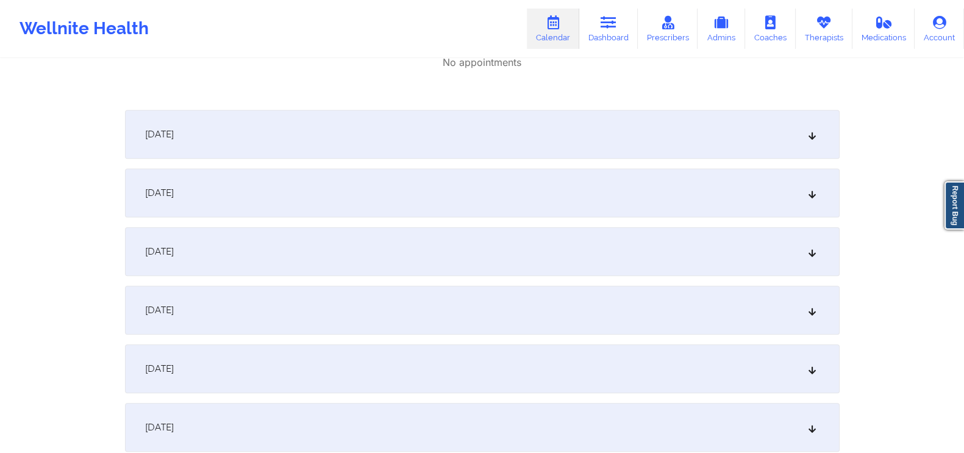
scroll to position [1252, 0]
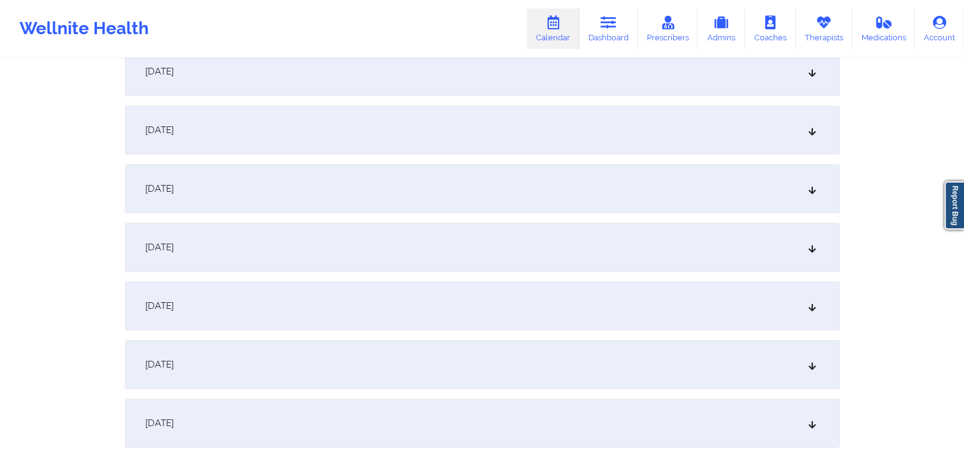
click at [806, 131] on div "[DATE]" at bounding box center [482, 130] width 715 height 49
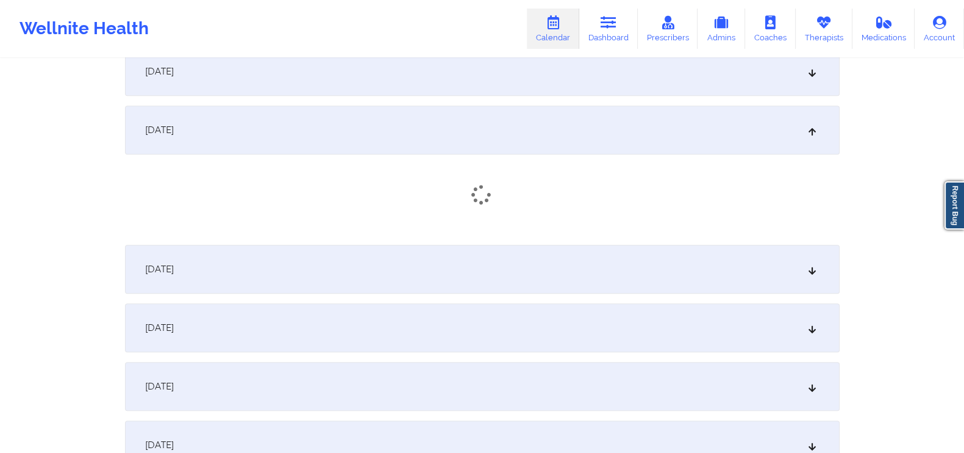
click at [784, 264] on div "[DATE]" at bounding box center [482, 269] width 715 height 49
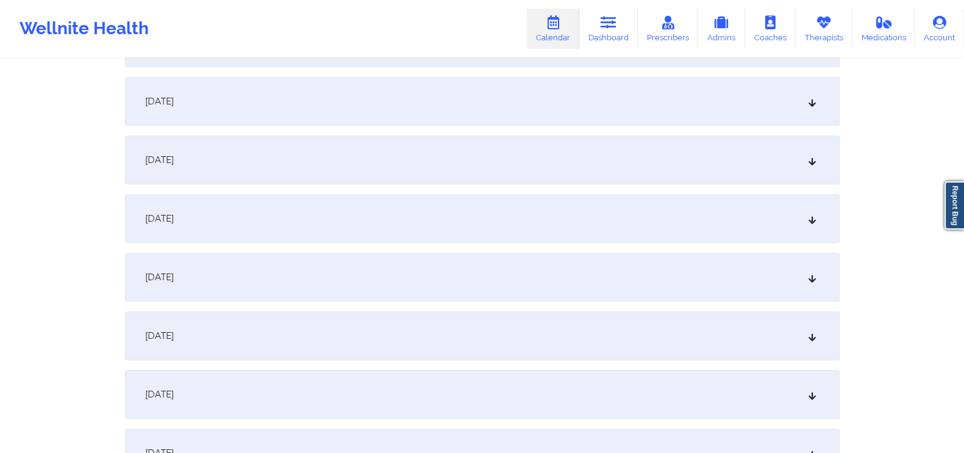
scroll to position [1667, 0]
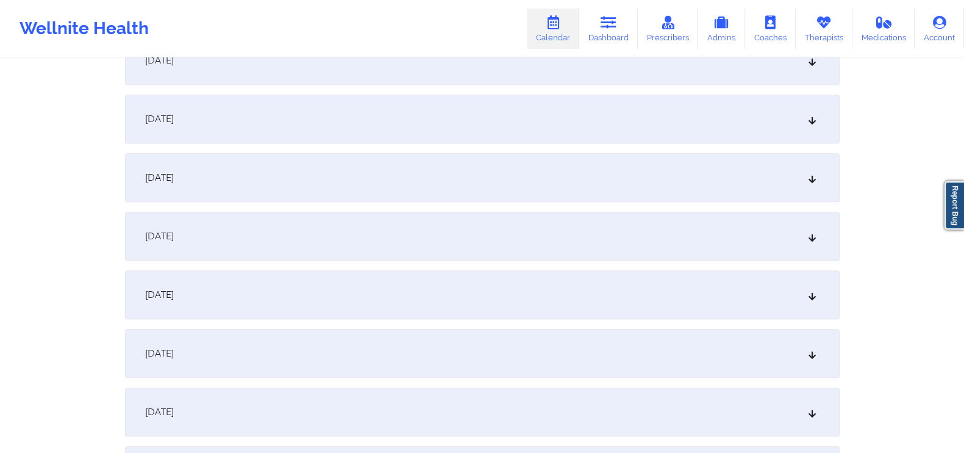
click at [817, 123] on div "[DATE]" at bounding box center [482, 119] width 715 height 49
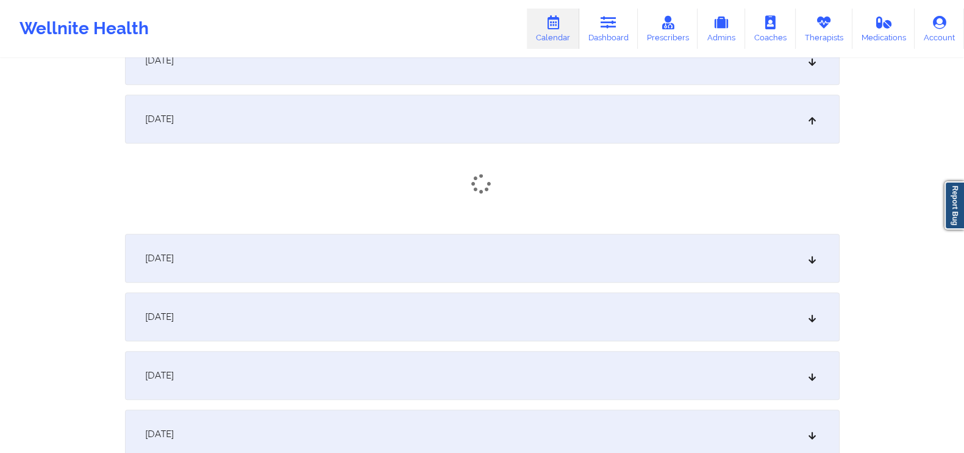
click at [817, 71] on div "[DATE]" at bounding box center [482, 60] width 715 height 49
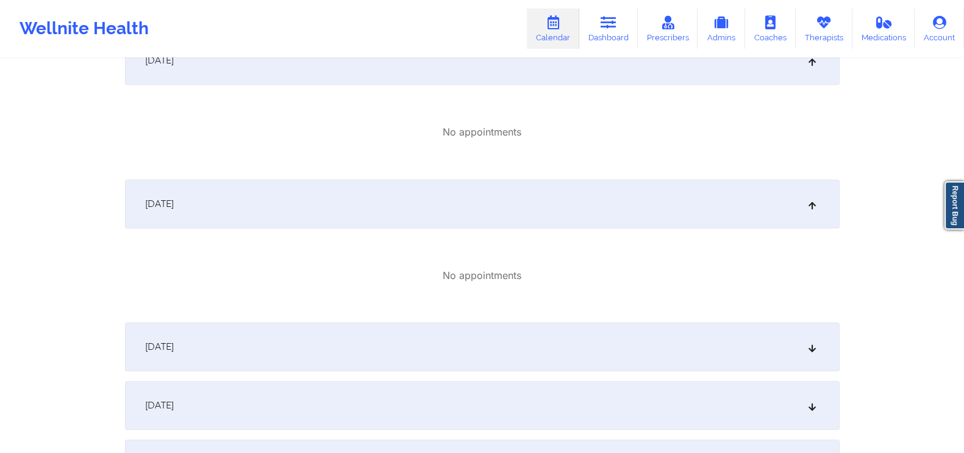
click at [792, 323] on div "[DATE]" at bounding box center [482, 346] width 715 height 49
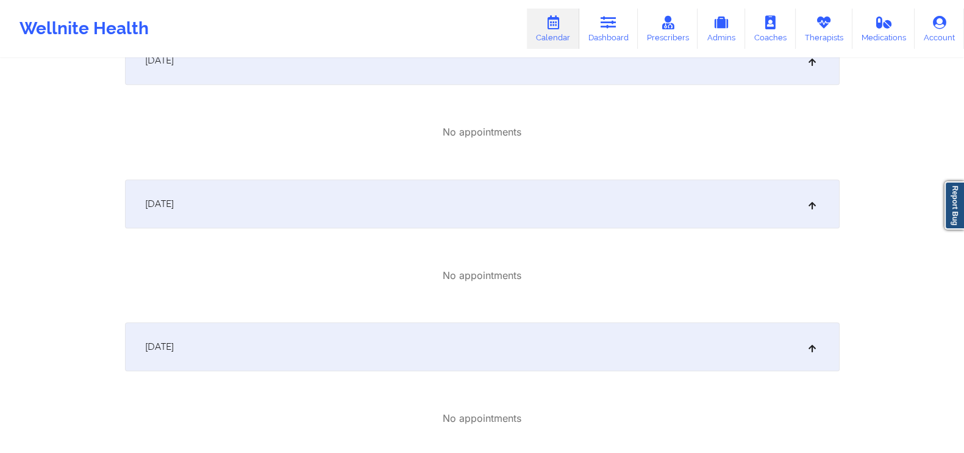
scroll to position [1943, 0]
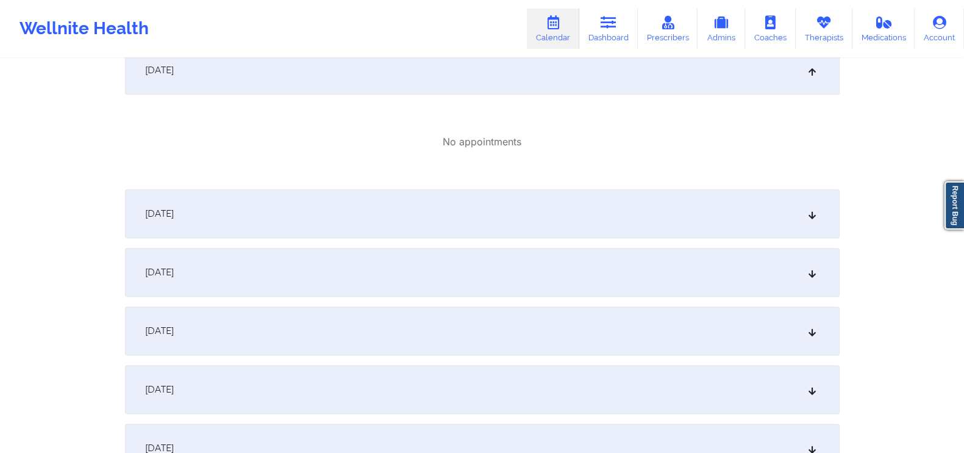
click at [811, 209] on icon at bounding box center [812, 213] width 10 height 9
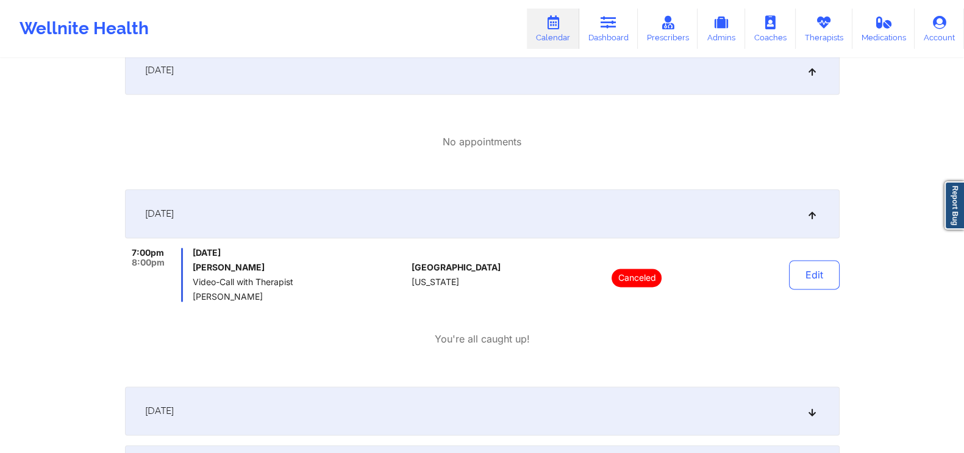
click at [795, 366] on div "[DATE] 7:00pm 8:00pm [DATE] [PERSON_NAME] Video-Call with Therapist [PERSON_NAM…" at bounding box center [482, 282] width 715 height 187
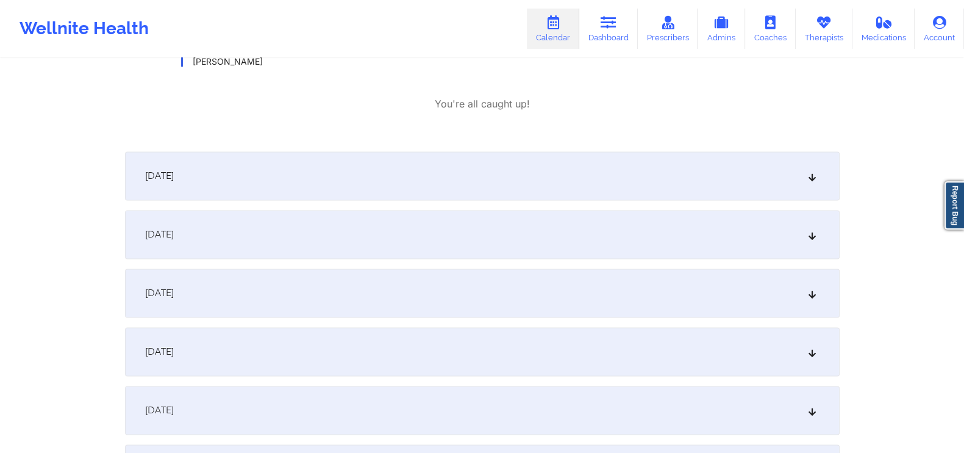
scroll to position [2220, 0]
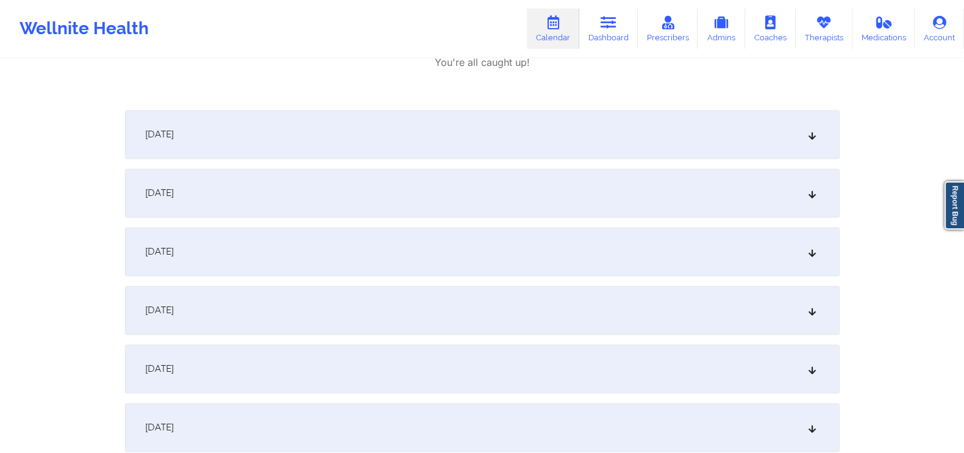
click at [805, 195] on div "[DATE]" at bounding box center [482, 192] width 715 height 49
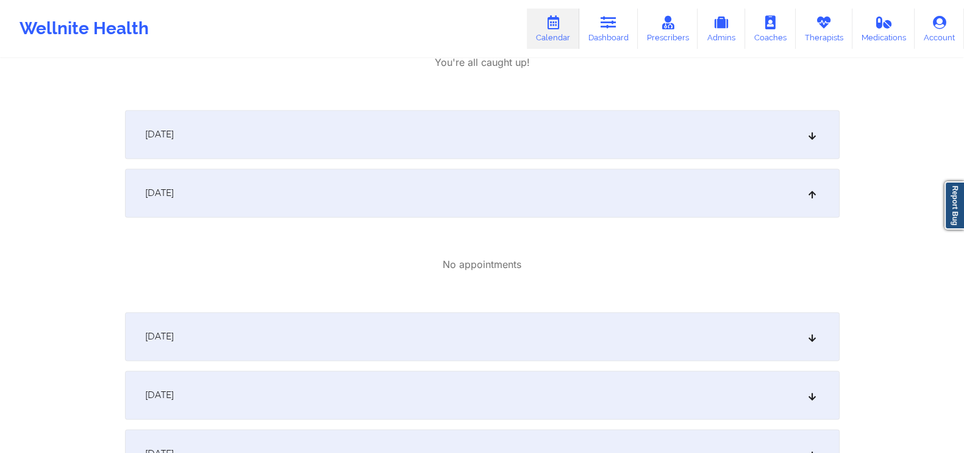
click at [814, 135] on icon at bounding box center [812, 134] width 10 height 9
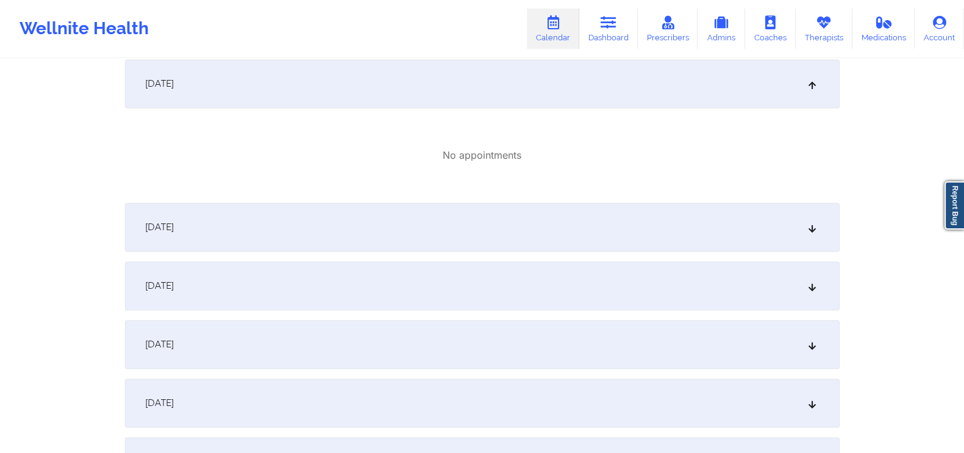
scroll to position [2479, 0]
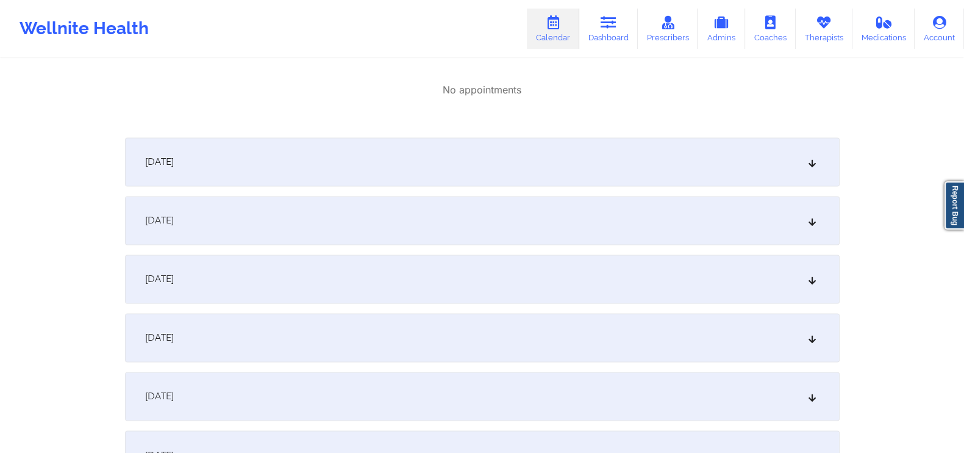
click at [798, 167] on div "[DATE]" at bounding box center [482, 161] width 715 height 49
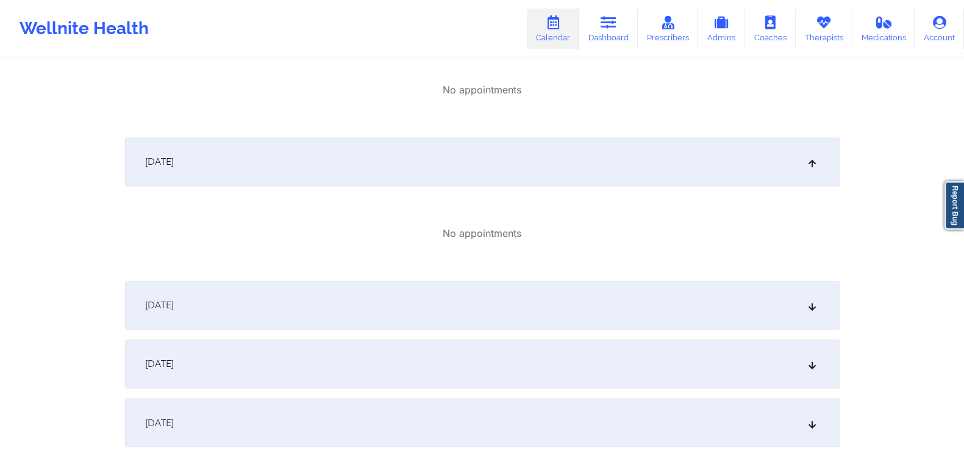
click at [805, 301] on div "[DATE]" at bounding box center [482, 305] width 715 height 49
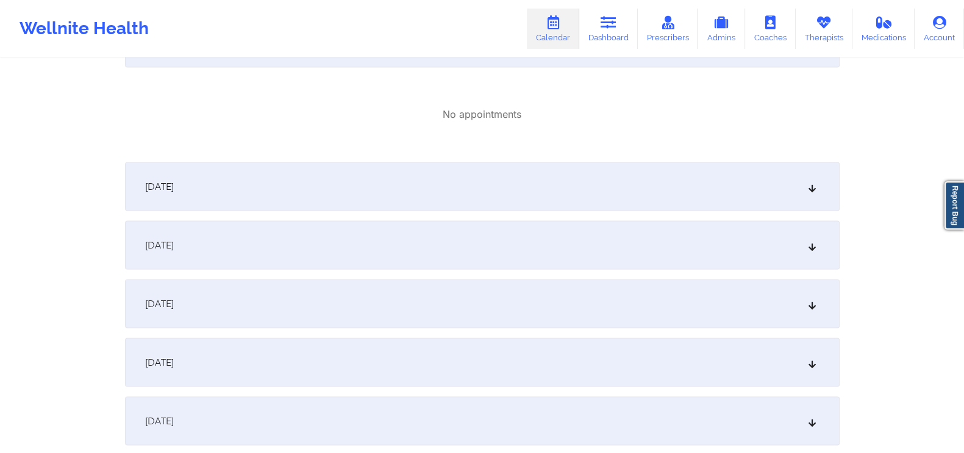
scroll to position [2787, 0]
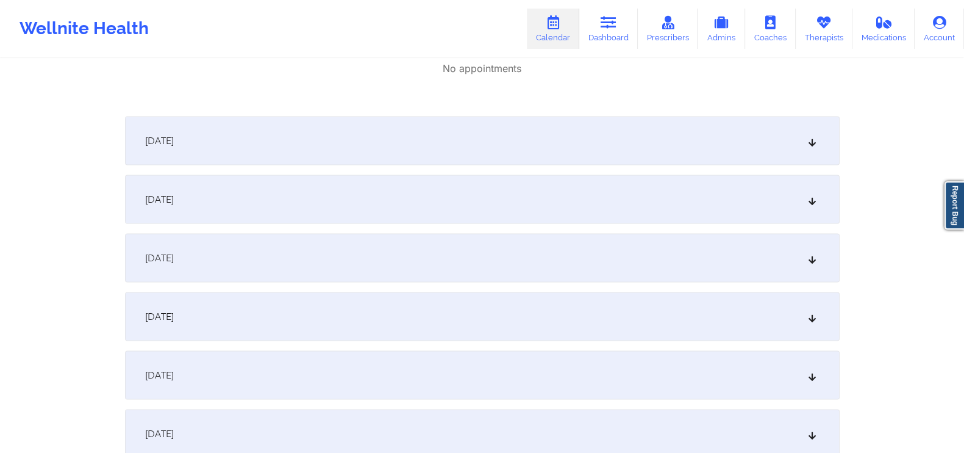
click at [773, 206] on div "[DATE]" at bounding box center [482, 198] width 715 height 49
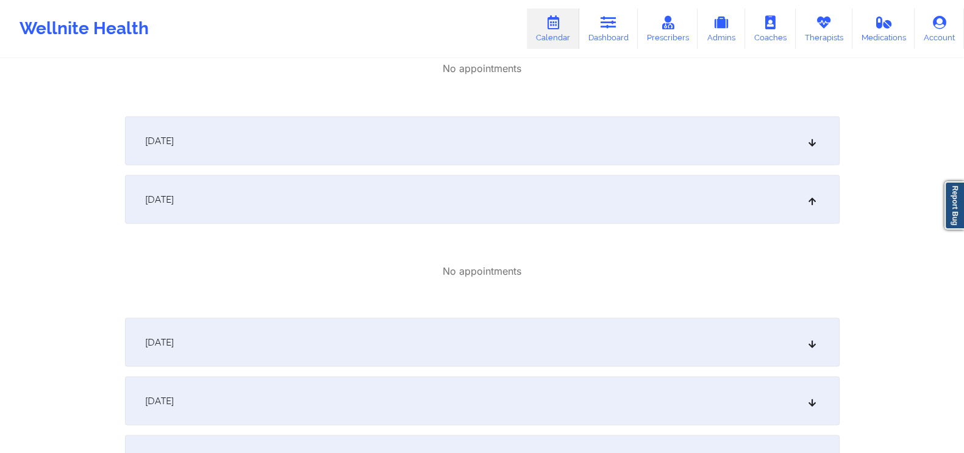
click at [803, 147] on div "[DATE]" at bounding box center [482, 140] width 715 height 49
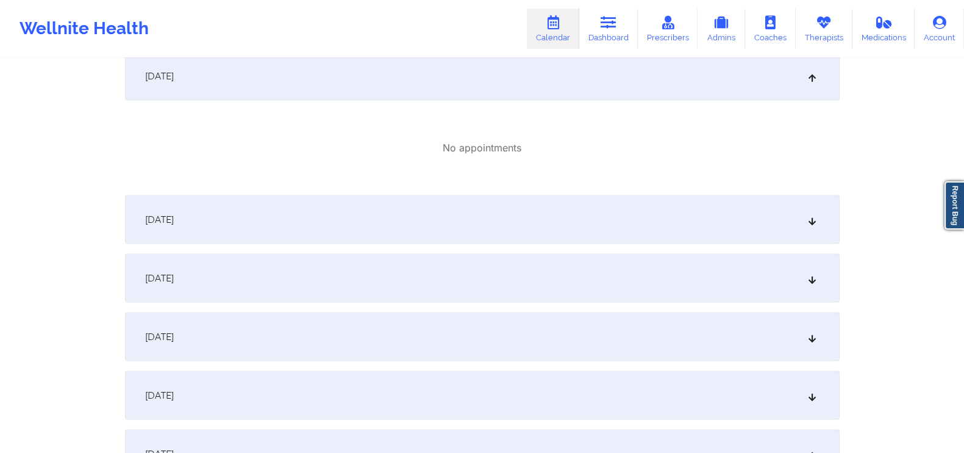
scroll to position [3084, 0]
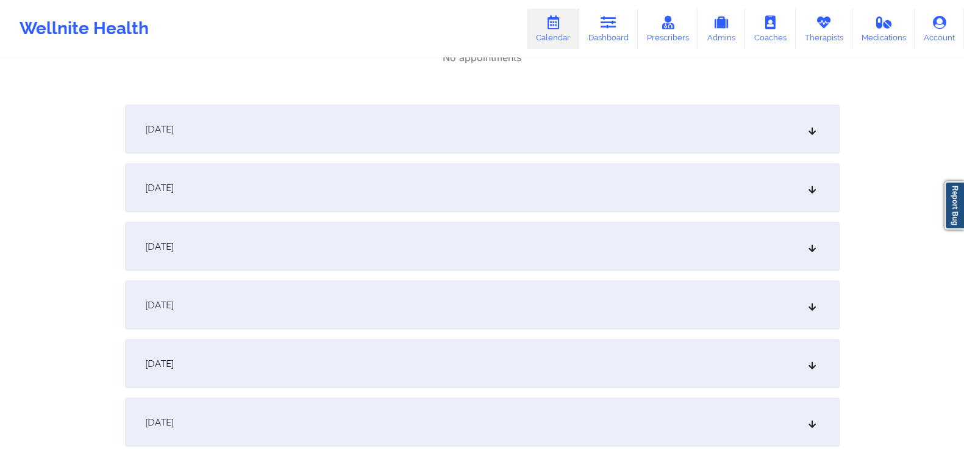
click at [813, 138] on div "[DATE]" at bounding box center [482, 129] width 715 height 49
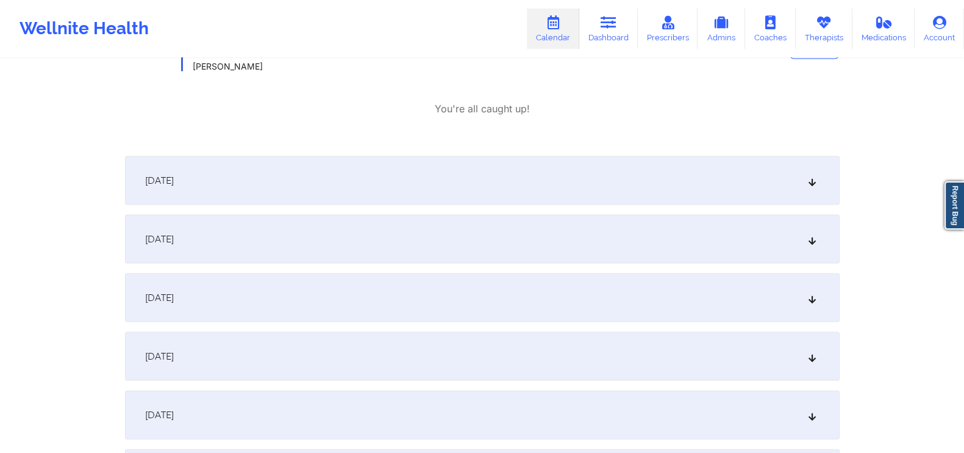
scroll to position [3270, 0]
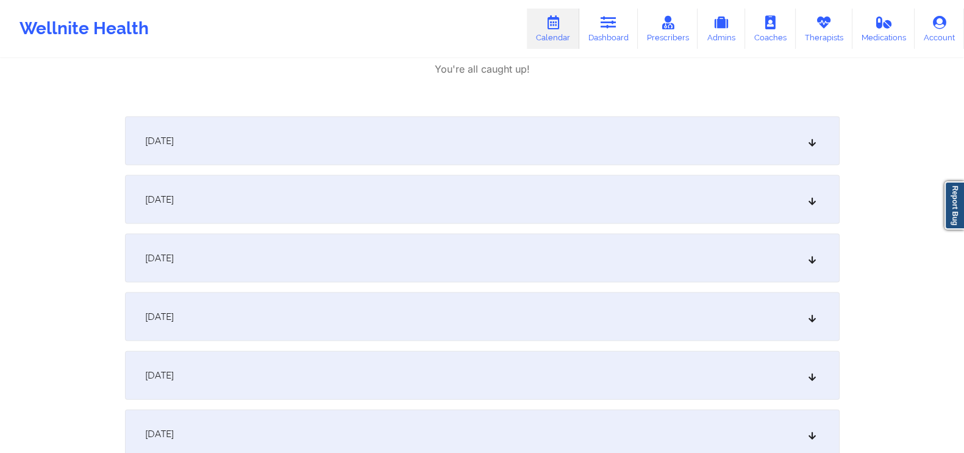
click at [789, 143] on div "[DATE]" at bounding box center [482, 141] width 715 height 49
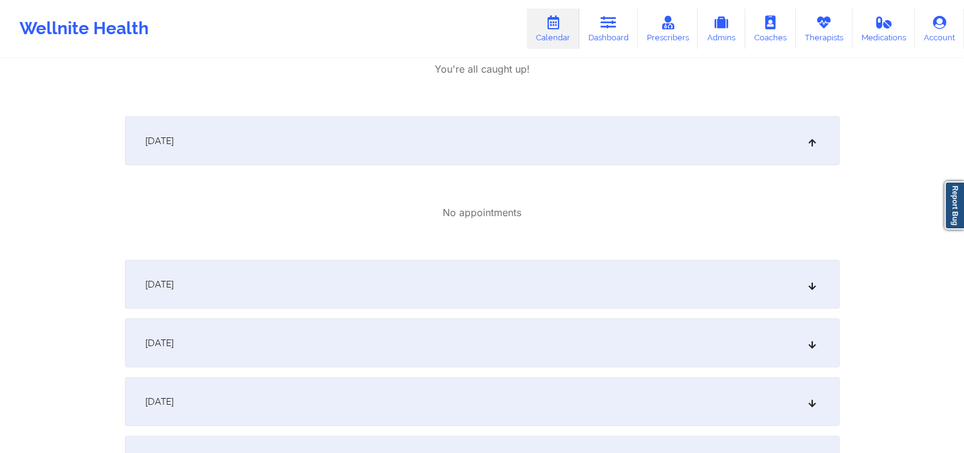
click at [802, 270] on div "[DATE]" at bounding box center [482, 284] width 715 height 49
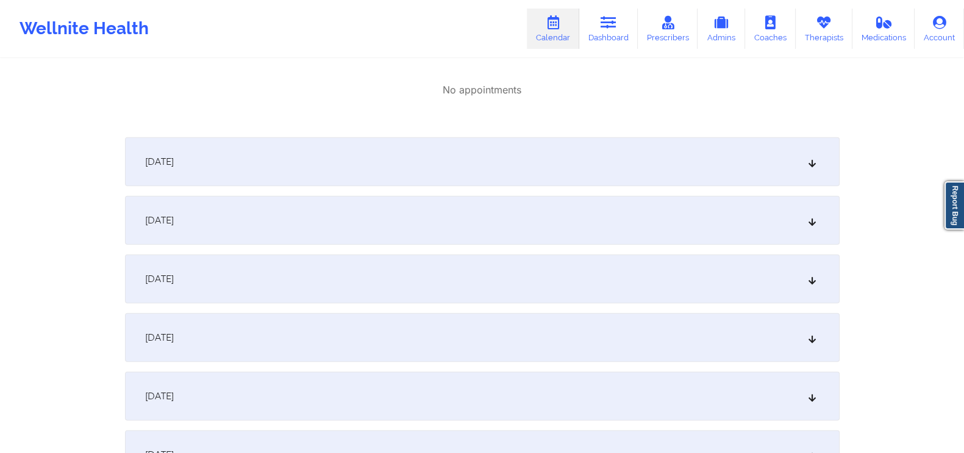
scroll to position [3571, 0]
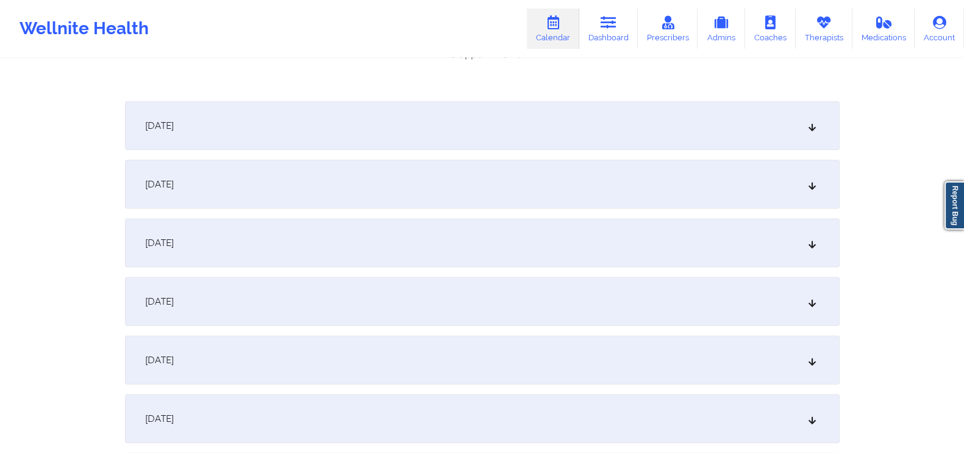
click at [808, 126] on icon at bounding box center [812, 125] width 10 height 9
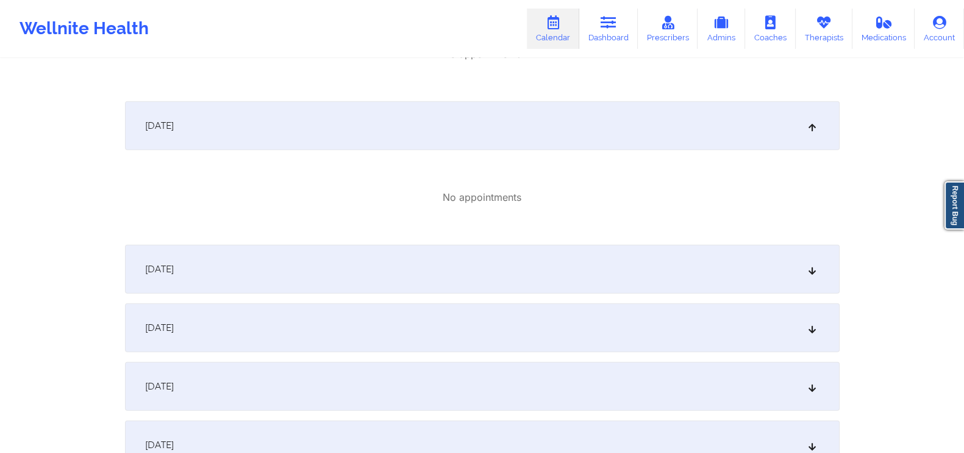
click at [802, 276] on div "[DATE]" at bounding box center [482, 269] width 715 height 49
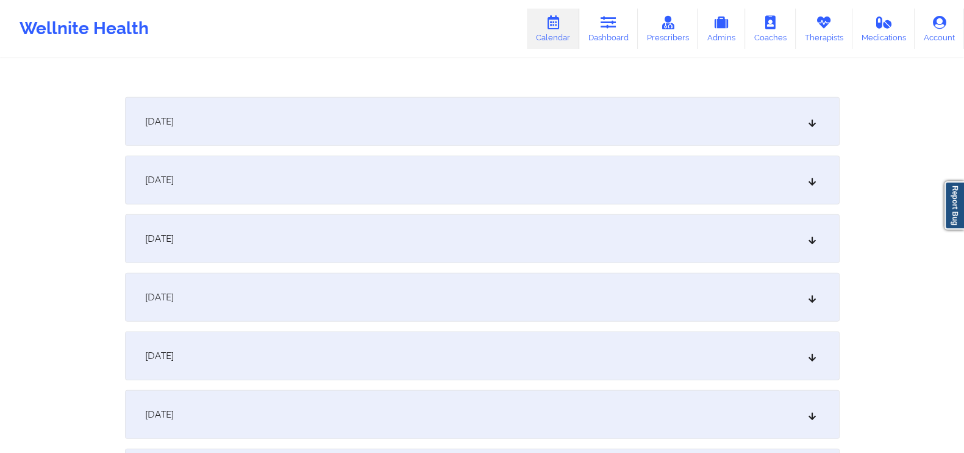
scroll to position [3894, 0]
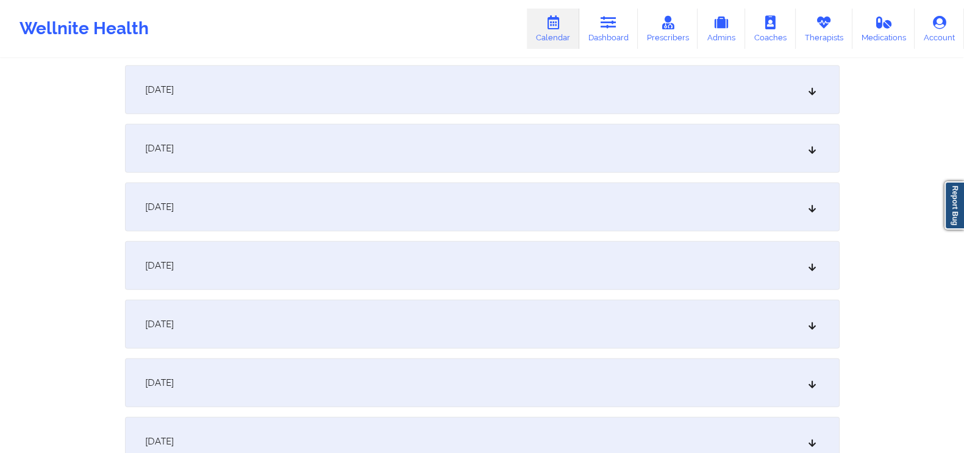
click at [806, 99] on div "[DATE]" at bounding box center [482, 89] width 715 height 49
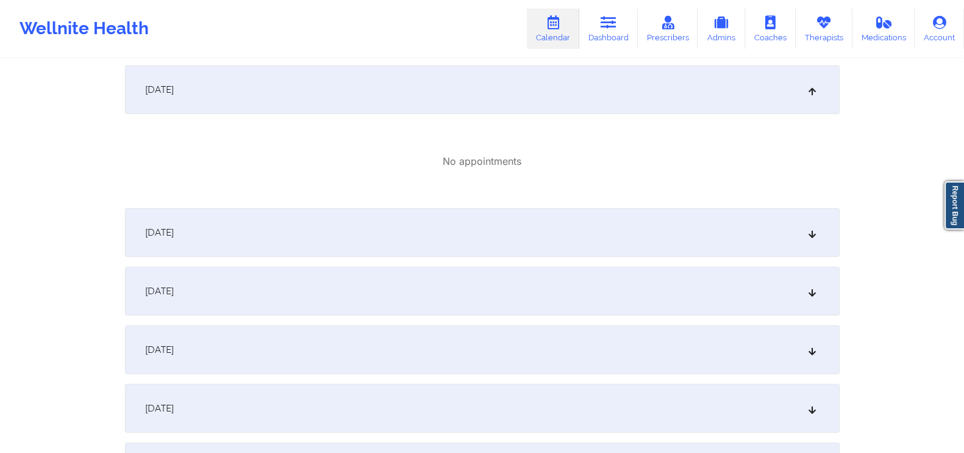
click at [799, 220] on div "[DATE]" at bounding box center [482, 232] width 715 height 49
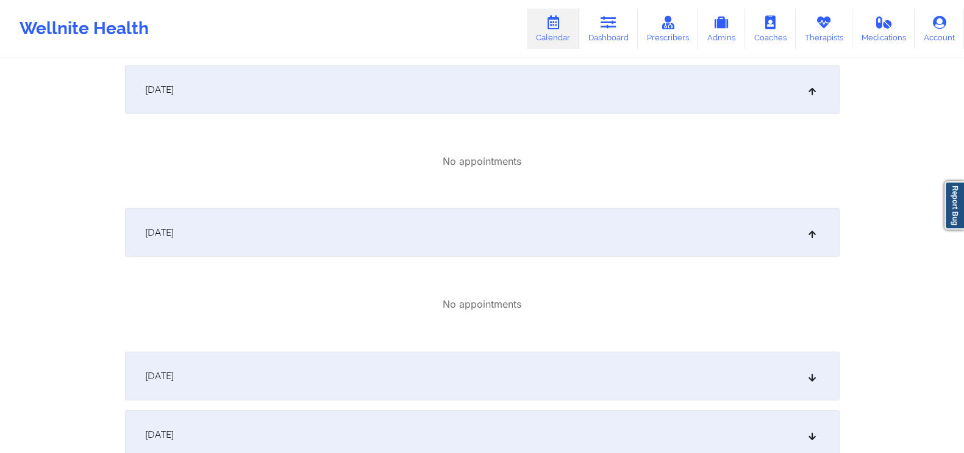
click at [797, 358] on div "[DATE]" at bounding box center [482, 375] width 715 height 49
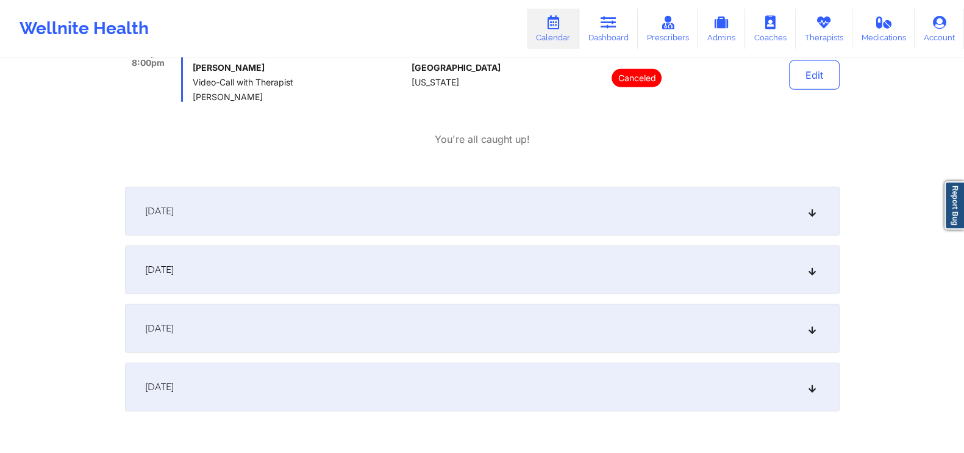
scroll to position [4227, 0]
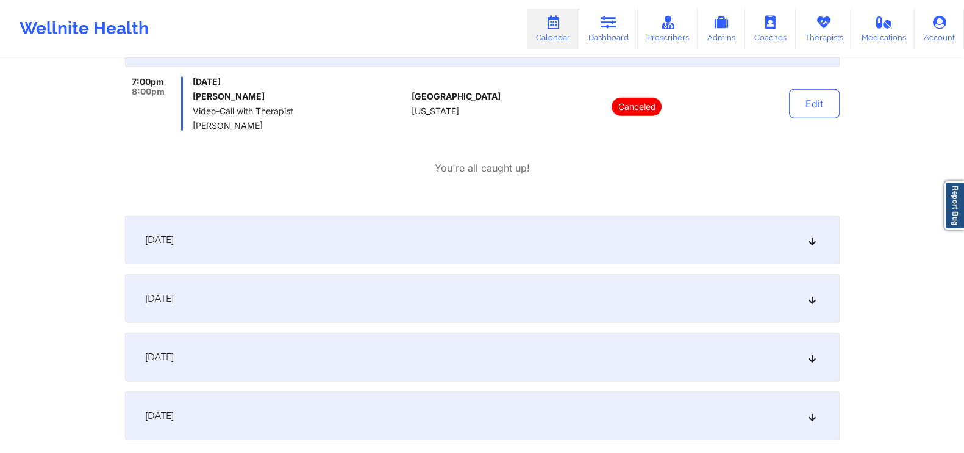
click at [811, 244] on icon at bounding box center [812, 239] width 10 height 9
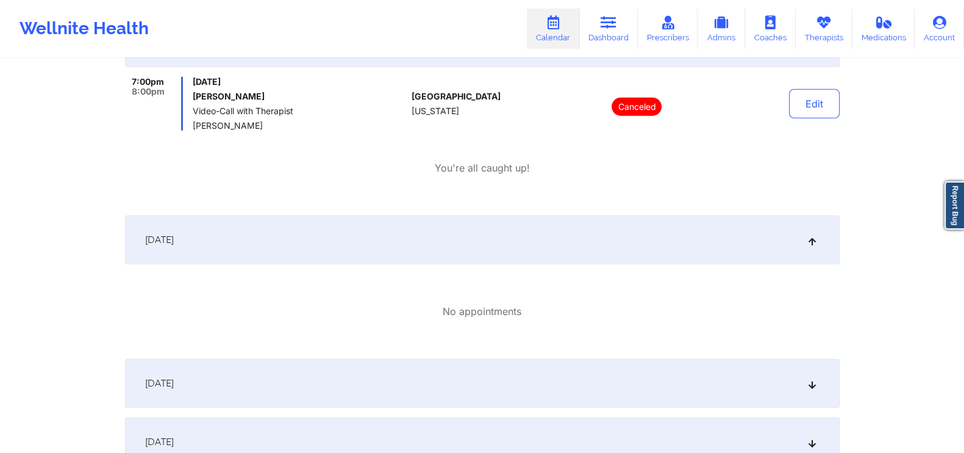
click at [825, 385] on div "[DATE]" at bounding box center [482, 383] width 715 height 49
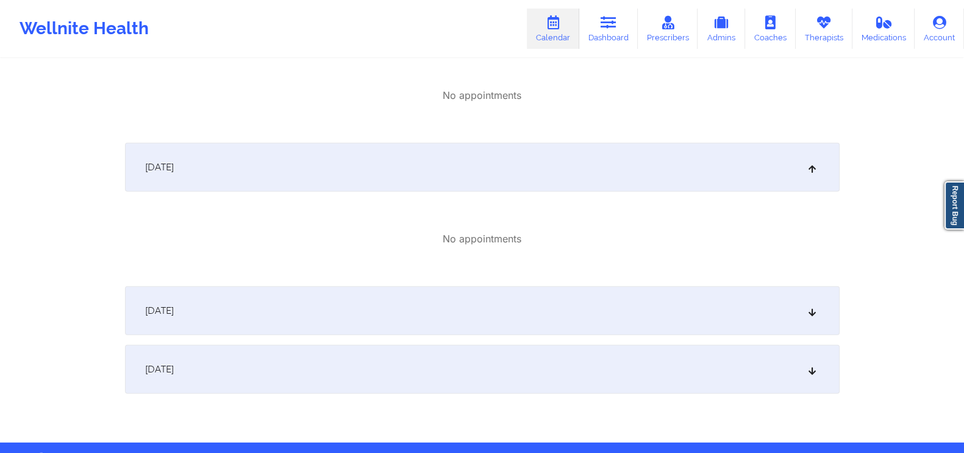
scroll to position [4482, 0]
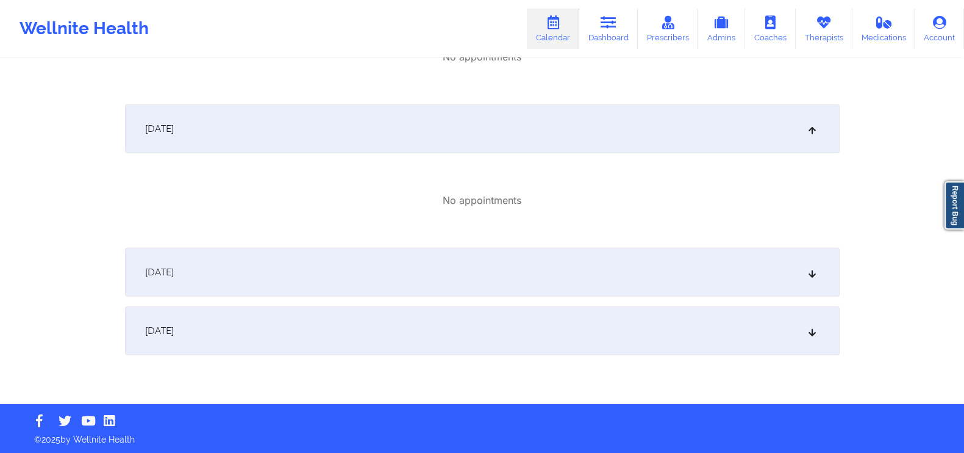
click at [825, 270] on div "[DATE]" at bounding box center [482, 272] width 715 height 49
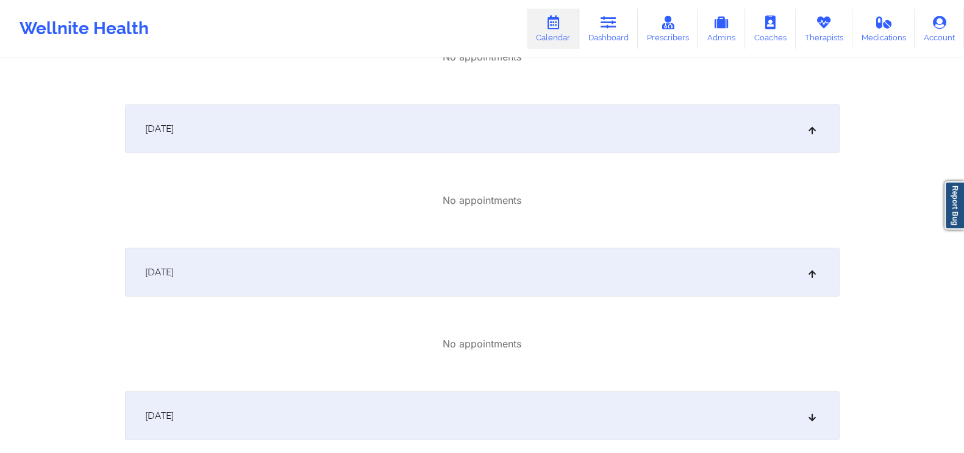
click at [817, 409] on div "[DATE]" at bounding box center [482, 415] width 715 height 49
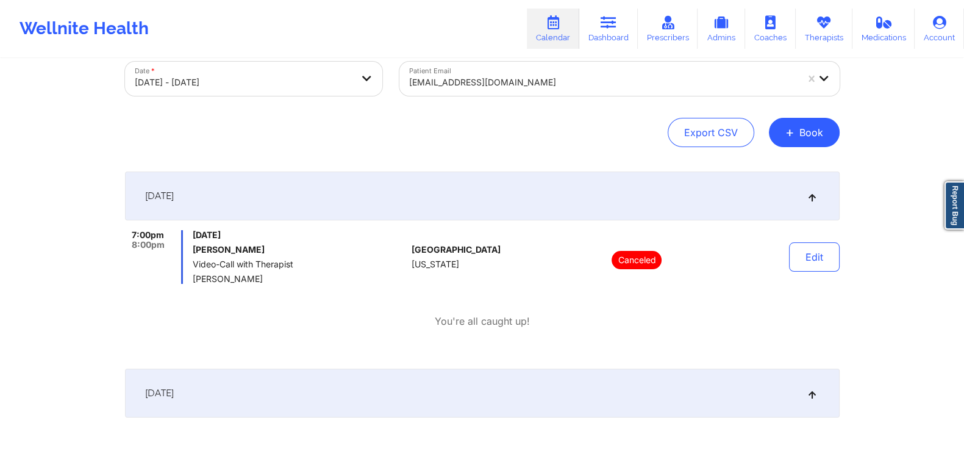
scroll to position [23, 0]
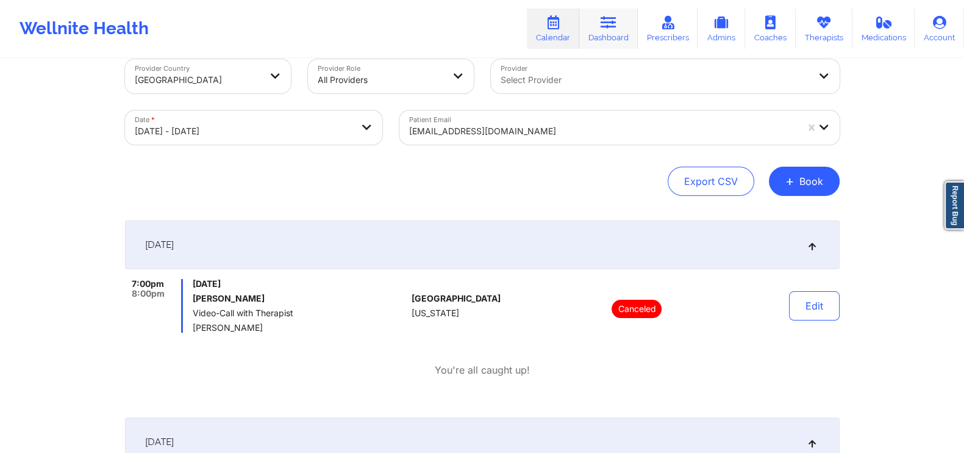
click at [619, 24] on link "Dashboard" at bounding box center [608, 29] width 59 height 40
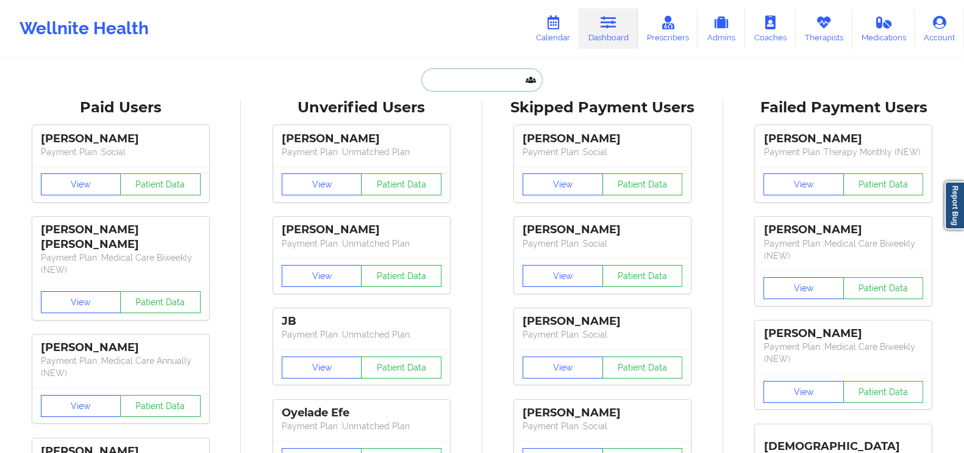
click at [491, 85] on input "text" at bounding box center [482, 79] width 121 height 23
paste input "[PERSON_NAME]"
type input "[PERSON_NAME]"
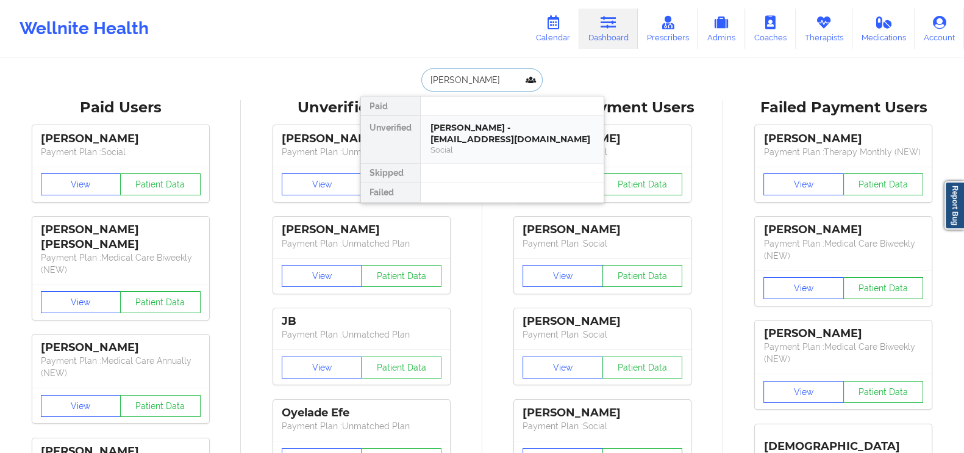
click at [477, 132] on div "[PERSON_NAME] - [EMAIL_ADDRESS][DOMAIN_NAME]" at bounding box center [512, 133] width 163 height 23
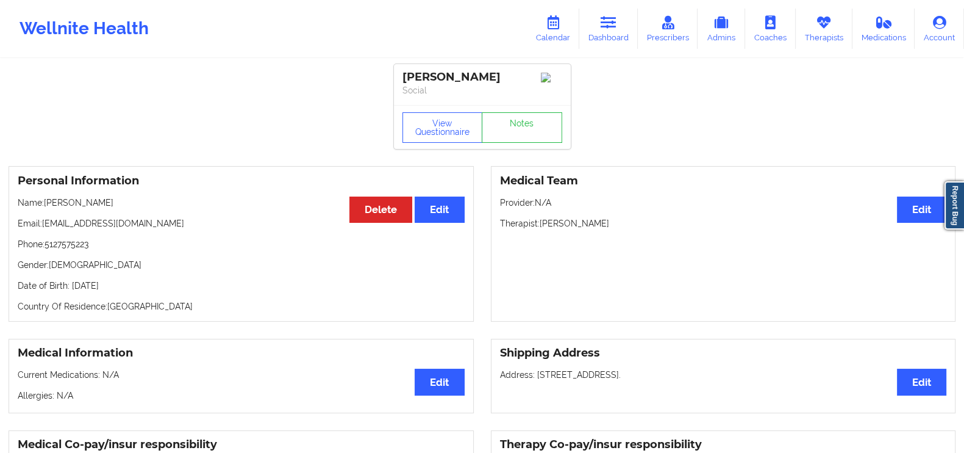
click at [87, 225] on p "Email: [EMAIL_ADDRESS][DOMAIN_NAME]" at bounding box center [241, 223] width 447 height 12
copy p "Email: [EMAIL_ADDRESS][DOMAIN_NAME]"
click at [617, 20] on icon at bounding box center [609, 22] width 16 height 13
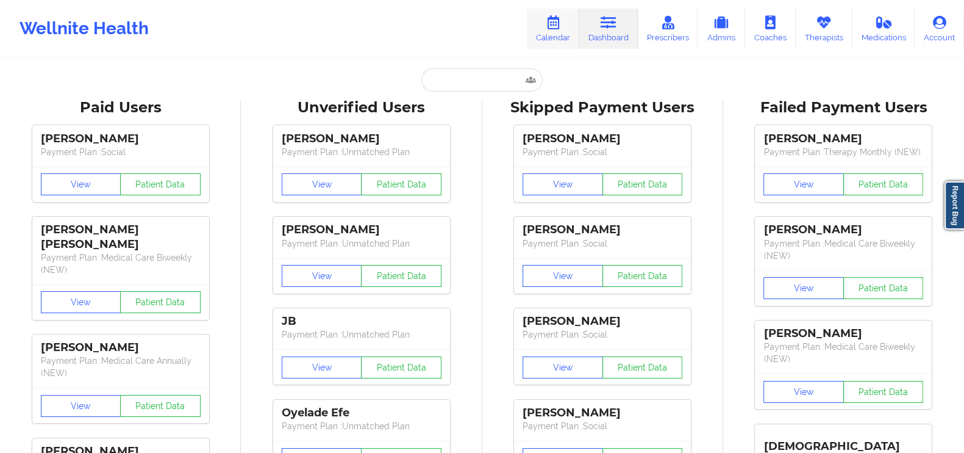
click at [572, 26] on link "Calendar" at bounding box center [553, 29] width 52 height 40
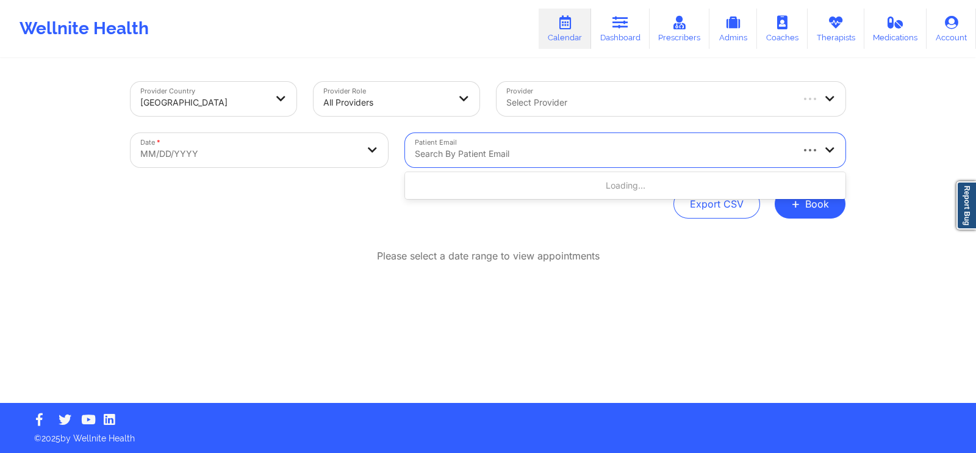
click at [507, 149] on div at bounding box center [603, 153] width 376 height 15
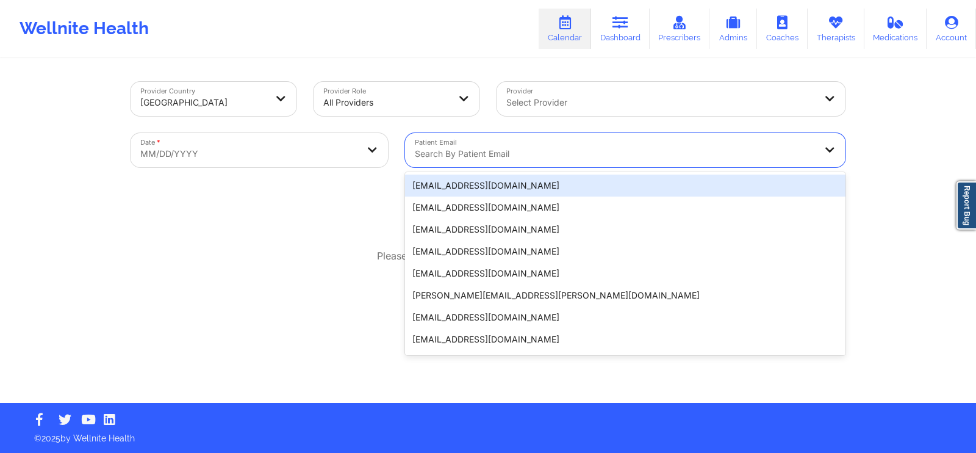
paste input "Email: [EMAIL_ADDRESS][DOMAIN_NAME]"
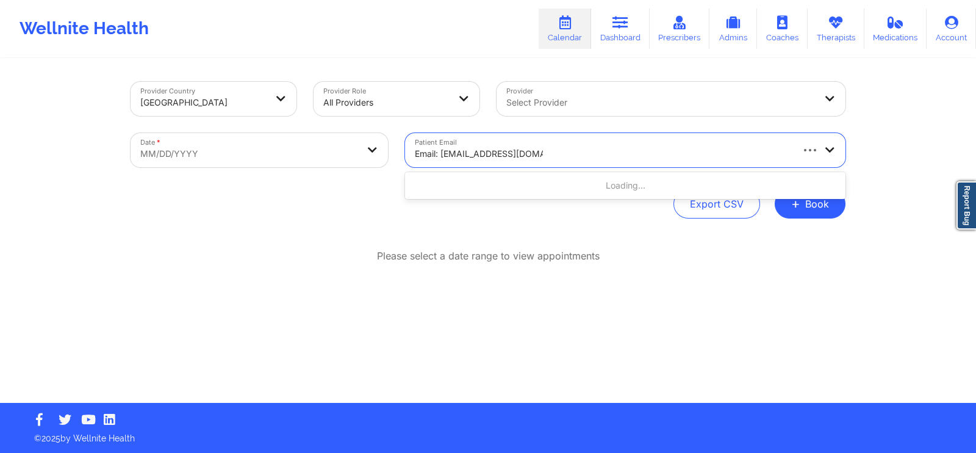
drag, startPoint x: 441, startPoint y: 151, endPoint x: 378, endPoint y: 156, distance: 63.6
click at [378, 156] on div "Provider Country [GEOGRAPHIC_DATA] Provider Role All Providers Provider Select …" at bounding box center [488, 124] width 732 height 102
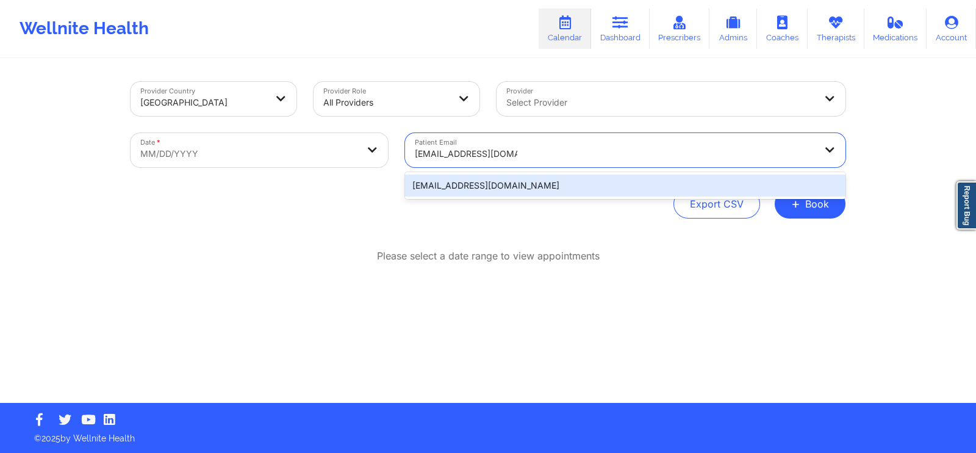
type input "[EMAIL_ADDRESS][DOMAIN_NAME]"
select select "2025-8"
select select "2025-9"
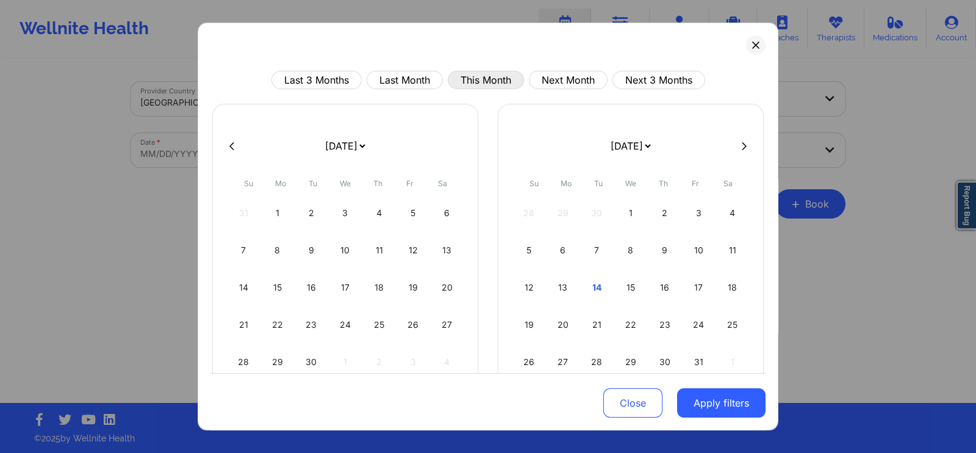
click at [465, 79] on button "This Month" at bounding box center [486, 80] width 76 height 18
select select "2025-9"
select select "2025-10"
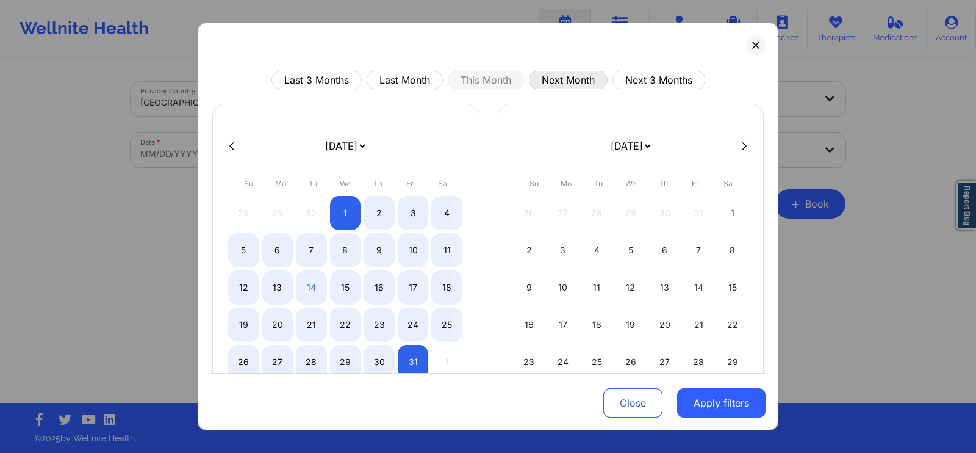
click at [554, 84] on button "Next Month" at bounding box center [568, 80] width 79 height 18
select select "2025-10"
select select "2025-11"
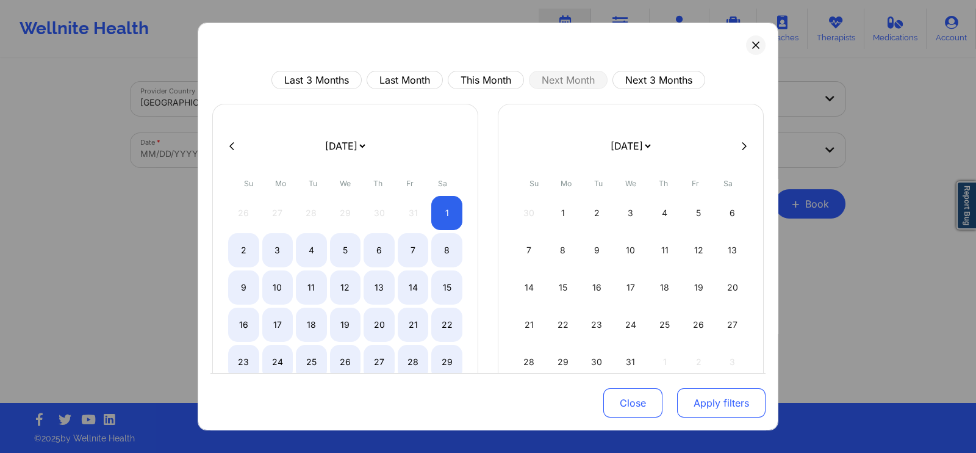
click at [689, 404] on button "Apply filters" at bounding box center [721, 402] width 88 height 29
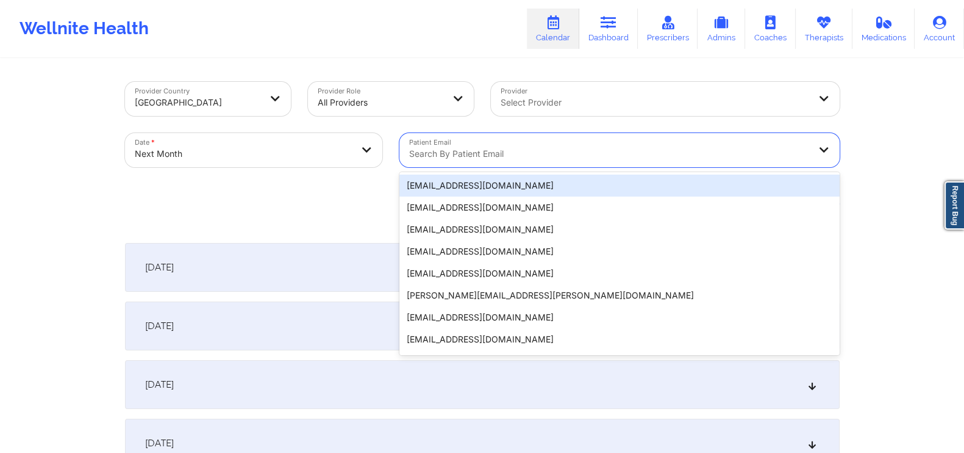
click at [570, 154] on div at bounding box center [609, 153] width 400 height 15
paste input "Email: [EMAIL_ADDRESS][DOMAIN_NAME]"
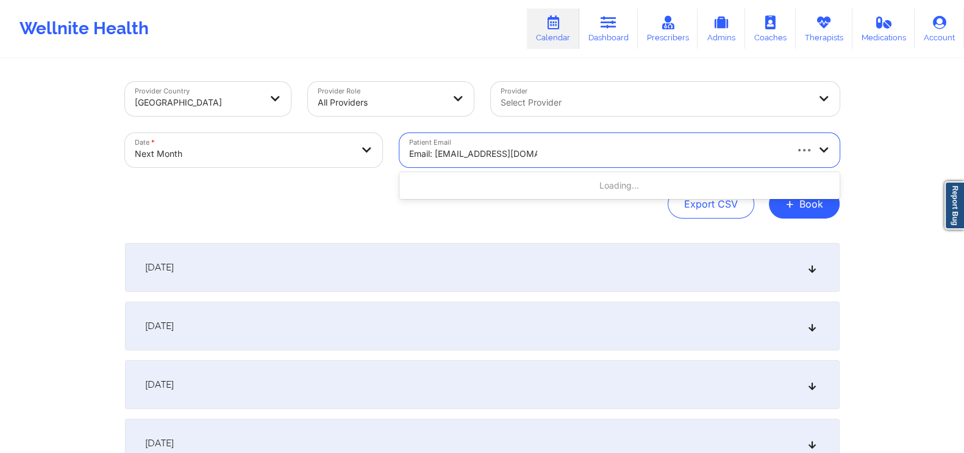
drag, startPoint x: 433, startPoint y: 150, endPoint x: 366, endPoint y: 155, distance: 67.3
click at [366, 155] on div "Provider Country [GEOGRAPHIC_DATA] Provider Role All Providers Provider Select …" at bounding box center [483, 124] width 732 height 102
type input "[EMAIL_ADDRESS][DOMAIN_NAME]"
click at [562, 159] on div at bounding box center [603, 153] width 388 height 15
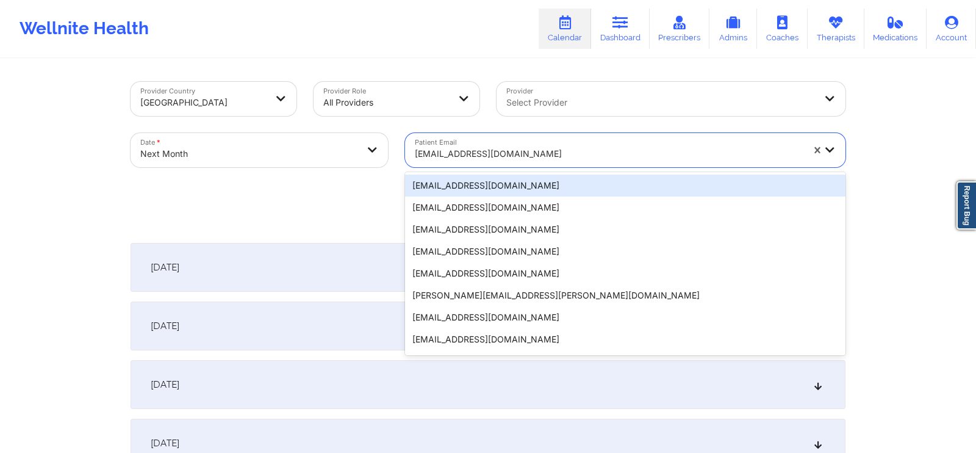
click at [206, 158] on body "Wellnite Health Calendar Dashboard Prescribers Admins Coaches Therapists Medica…" at bounding box center [488, 226] width 976 height 453
select select "2025-10"
select select "2025-11"
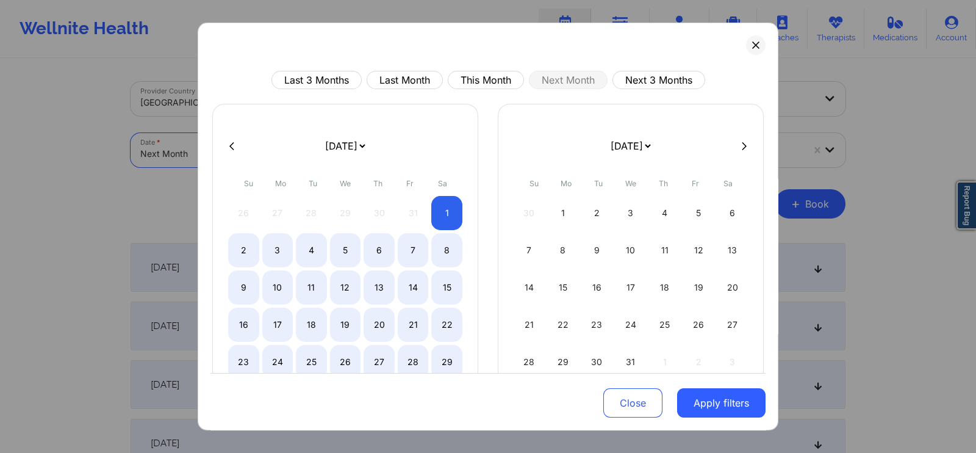
click at [232, 145] on icon at bounding box center [231, 146] width 5 height 9
select select "2025-9"
select select "2025-10"
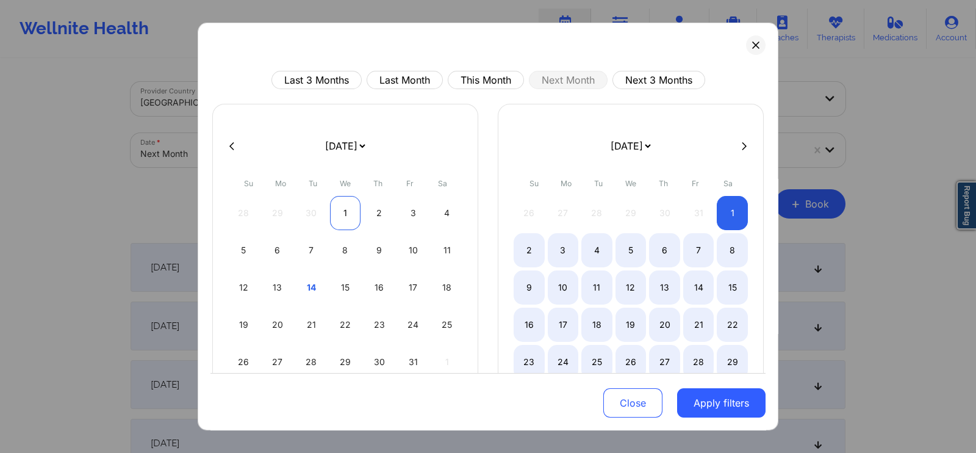
click at [352, 217] on div "1" at bounding box center [345, 213] width 31 height 34
select select "2025-9"
select select "2025-10"
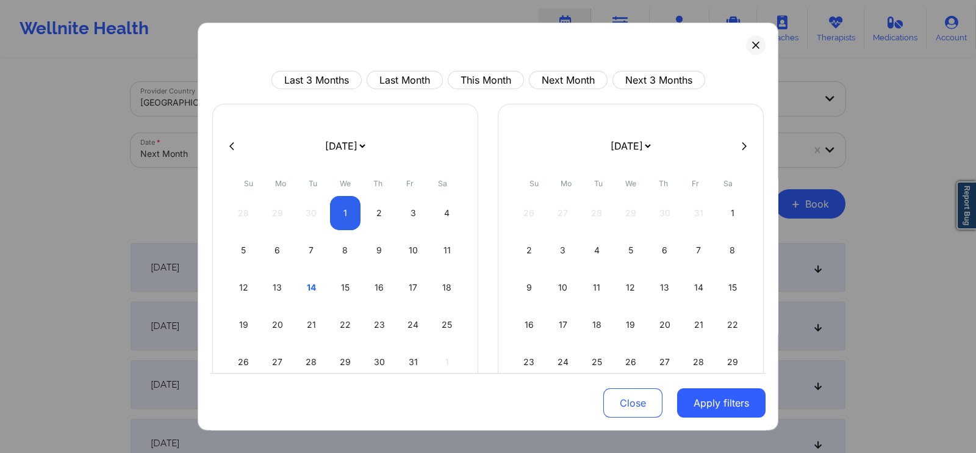
select select "2025-9"
select select "2025-10"
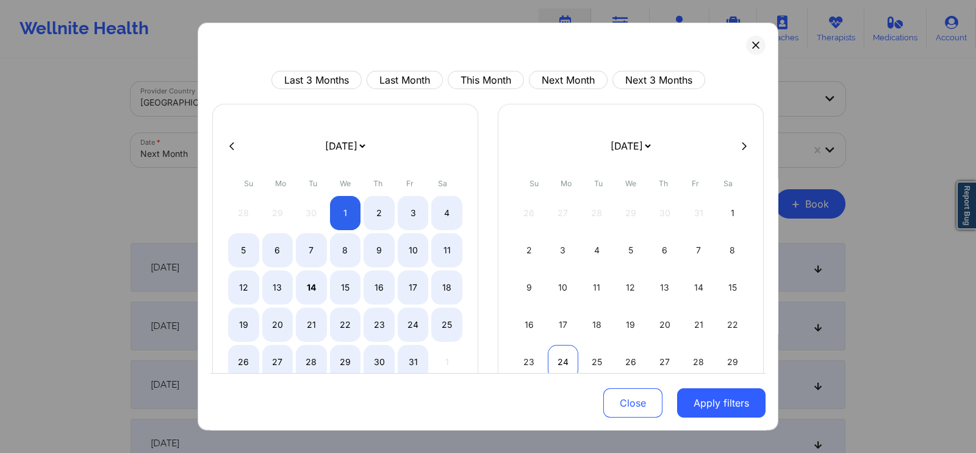
select select "2025-9"
select select "2025-10"
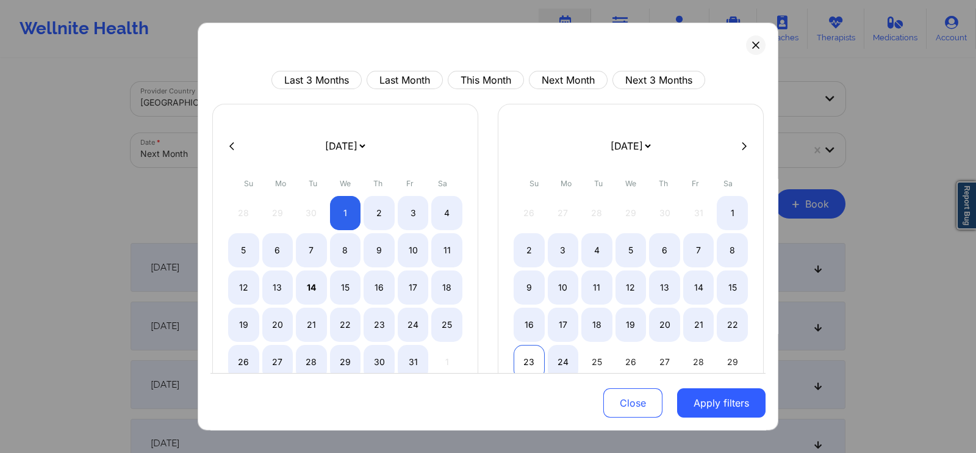
select select "2025-9"
select select "2025-10"
click at [536, 349] on div "23" at bounding box center [529, 362] width 31 height 34
select select "2025-9"
select select "2025-10"
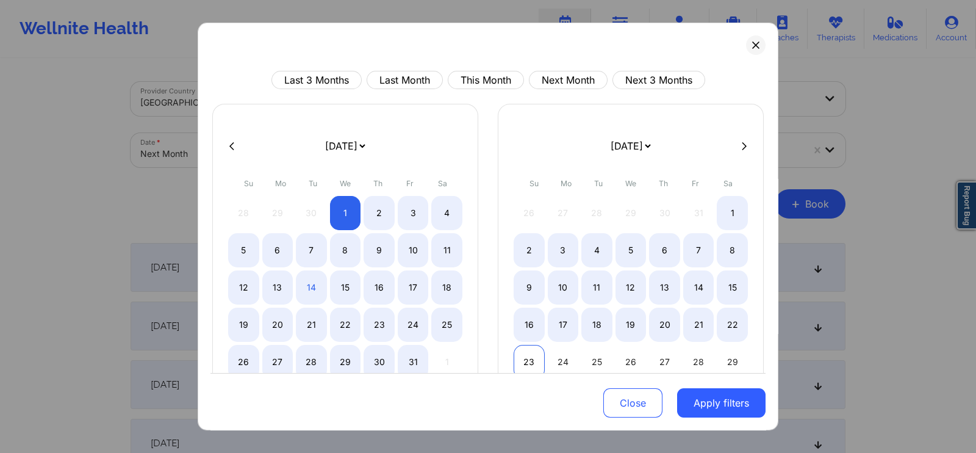
click at [525, 355] on div "23" at bounding box center [529, 362] width 31 height 34
select select "2025-10"
select select "2025-11"
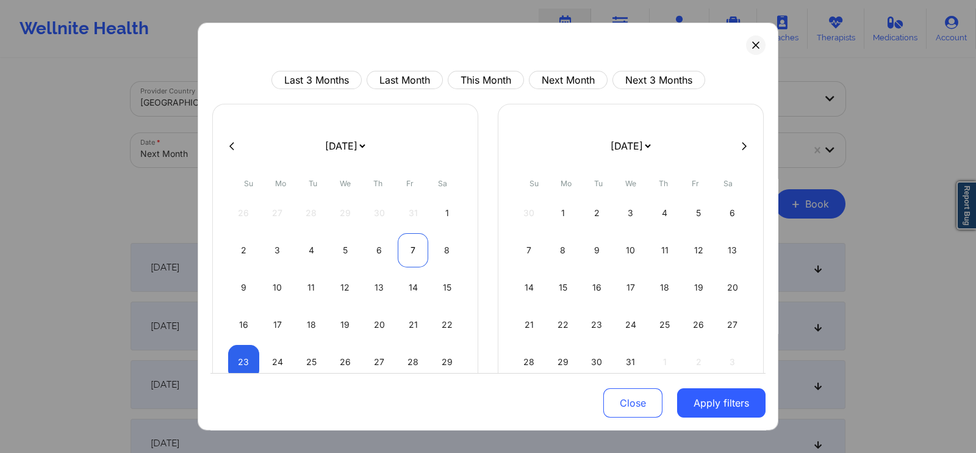
select select "2025-10"
select select "2025-11"
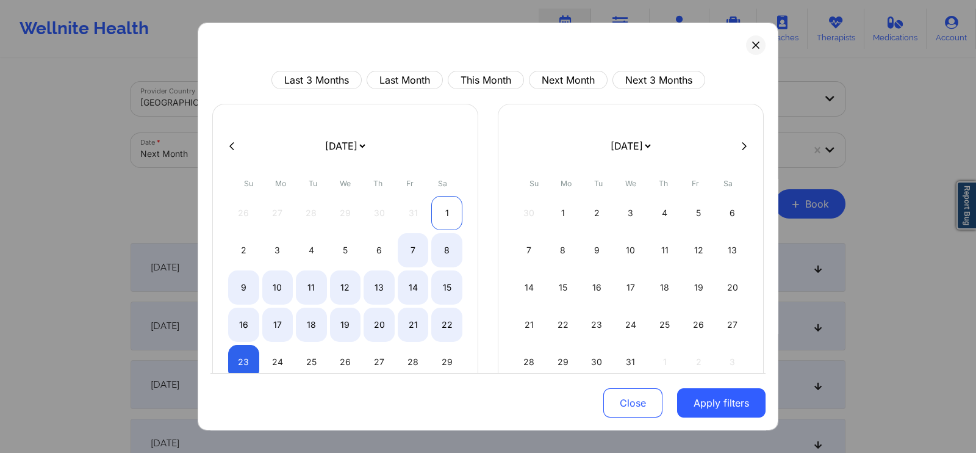
select select "2025-10"
select select "2025-11"
click at [442, 204] on div "1" at bounding box center [446, 213] width 31 height 34
select select "2025-10"
select select "2025-11"
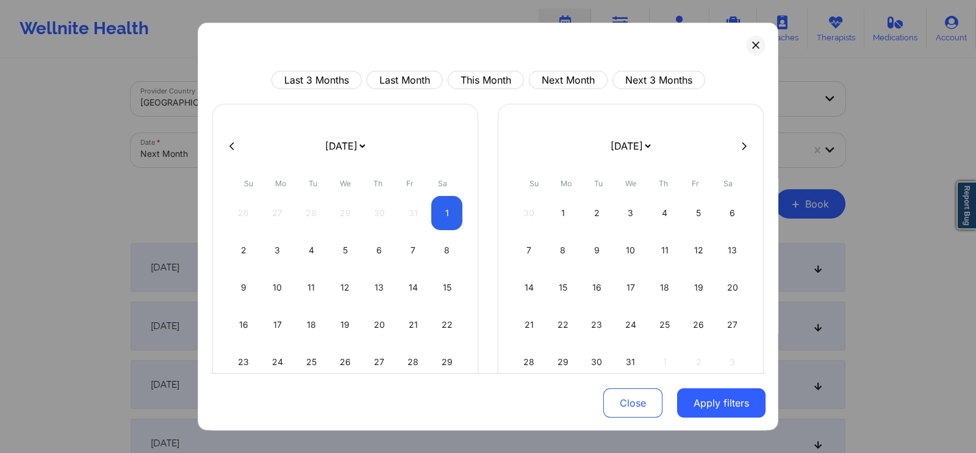
click at [232, 146] on icon at bounding box center [231, 146] width 5 height 9
select select "2025-9"
select select "2025-10"
select select "2025-9"
select select "2025-10"
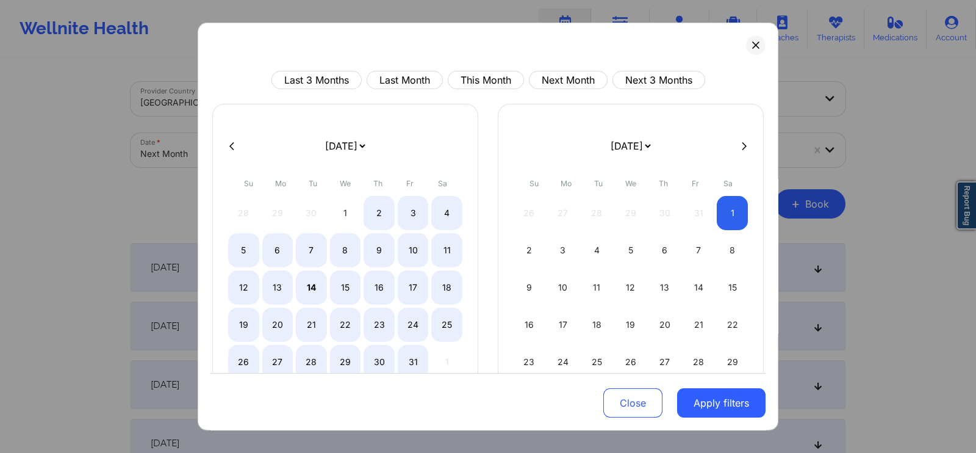
select select "2025-9"
select select "2025-10"
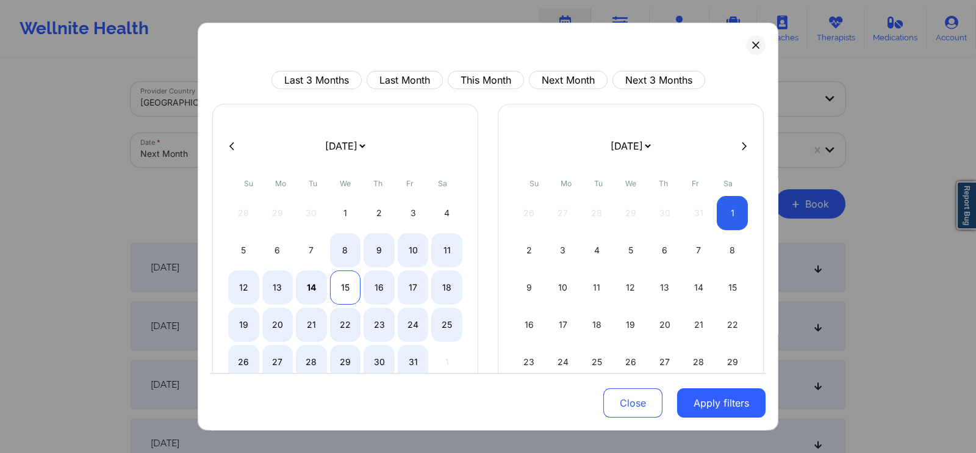
select select "2025-9"
select select "2025-10"
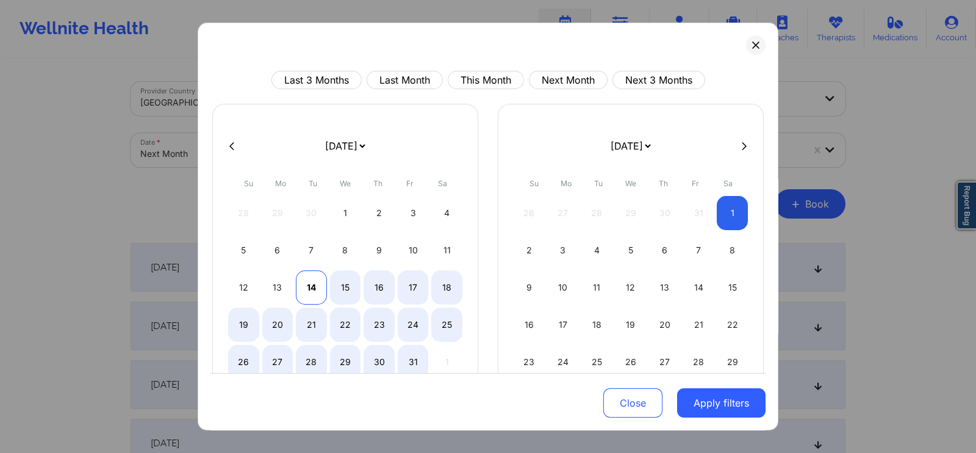
select select "2025-9"
select select "2025-10"
select select "2025-9"
select select "2025-10"
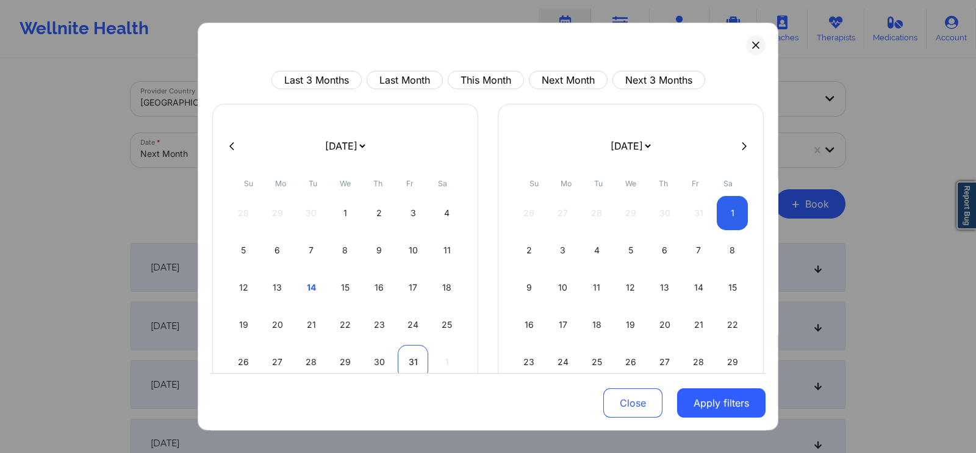
drag, startPoint x: 307, startPoint y: 285, endPoint x: 420, endPoint y: 365, distance: 137.9
click at [420, 365] on div "28 29 30 1 2 3 4 5 6 7 8 9 10 11 12 13 14 15 16 17 18 19 20 21 22 23 24 25 26 2…" at bounding box center [345, 287] width 234 height 183
click at [420, 365] on div "31" at bounding box center [413, 362] width 31 height 34
select select "2025-9"
select select "2025-10"
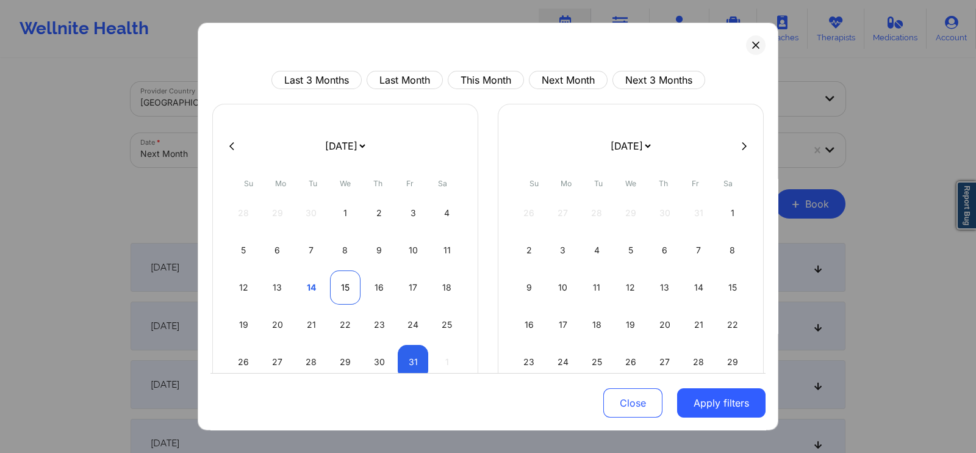
select select "2025-9"
select select "2025-10"
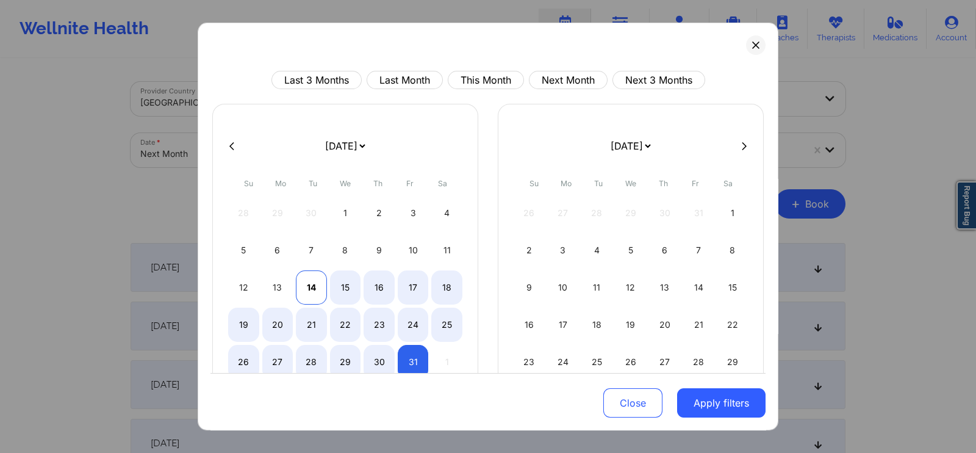
select select "2025-9"
select select "2025-10"
drag, startPoint x: 440, startPoint y: 361, endPoint x: 303, endPoint y: 273, distance: 163.3
click at [303, 273] on div "28 29 30 1 2 3 4 5 6 7 8 9 10 11 12 13 14 15 16 17 18 19 20 21 22 23 24 25 26 2…" at bounding box center [345, 287] width 234 height 183
click at [303, 273] on div "14" at bounding box center [311, 287] width 31 height 34
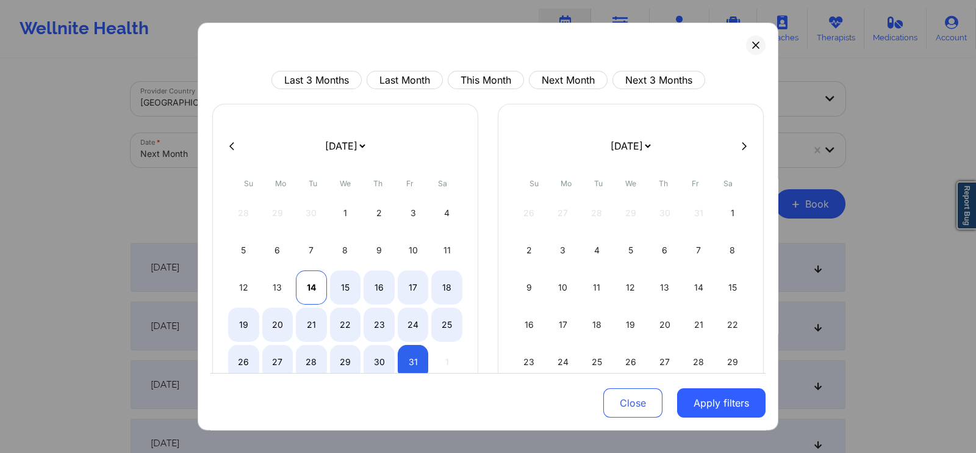
select select "2025-9"
select select "2025-10"
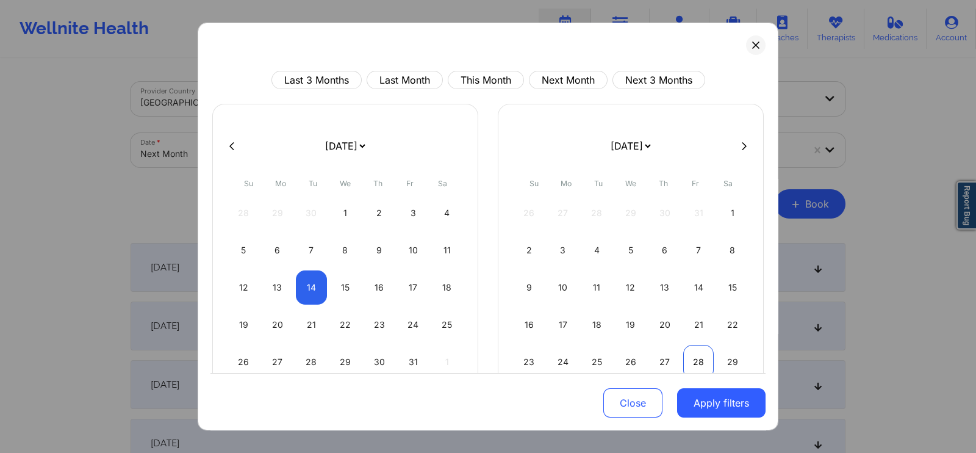
select select "2025-9"
select select "2025-10"
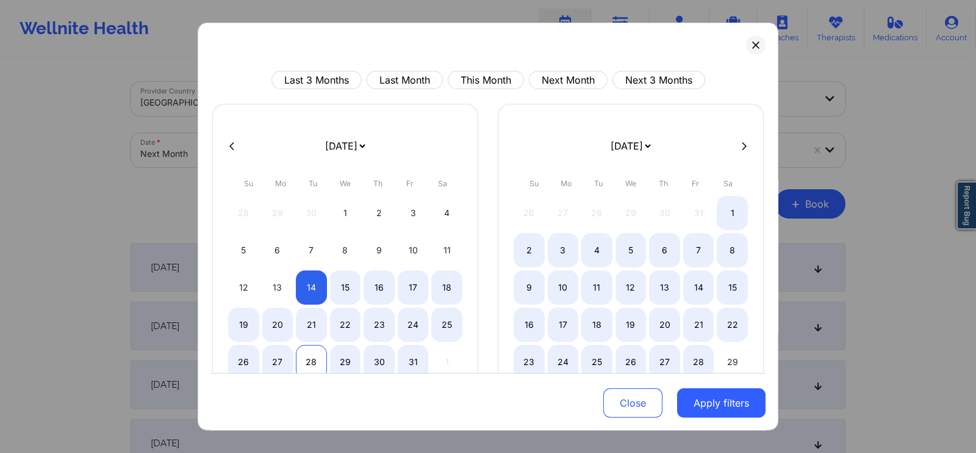
select select "2025-9"
select select "2025-10"
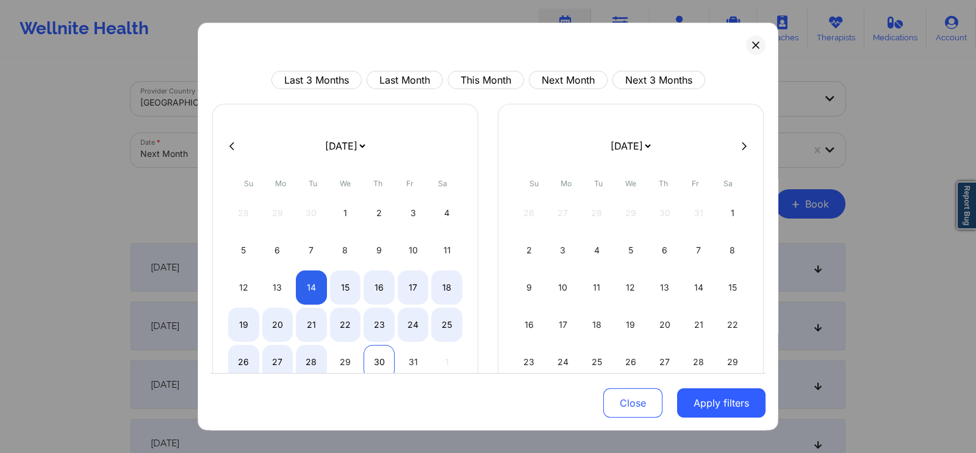
select select "2025-9"
select select "2025-10"
select select "2025-9"
select select "2025-10"
click at [423, 361] on div "31" at bounding box center [413, 362] width 31 height 34
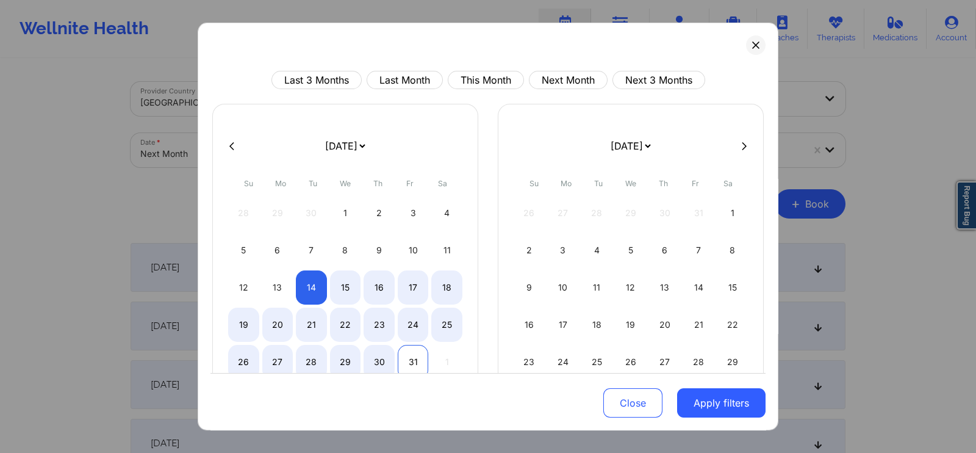
select select "2025-9"
select select "2025-10"
click at [692, 401] on button "Apply filters" at bounding box center [721, 402] width 88 height 29
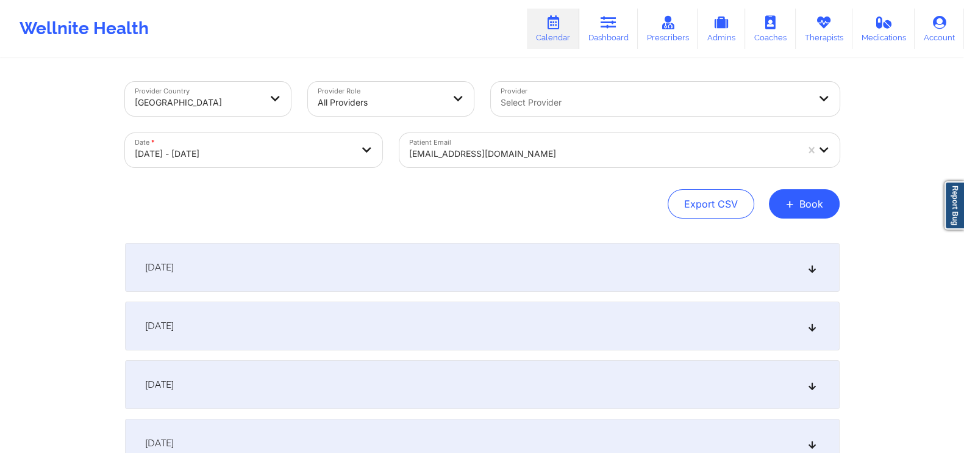
click at [805, 273] on div "[DATE]" at bounding box center [482, 267] width 715 height 49
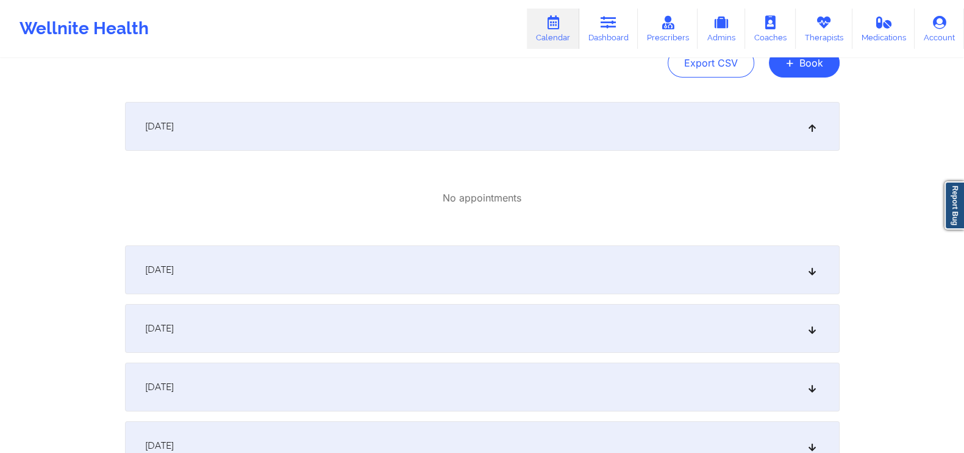
scroll to position [164, 0]
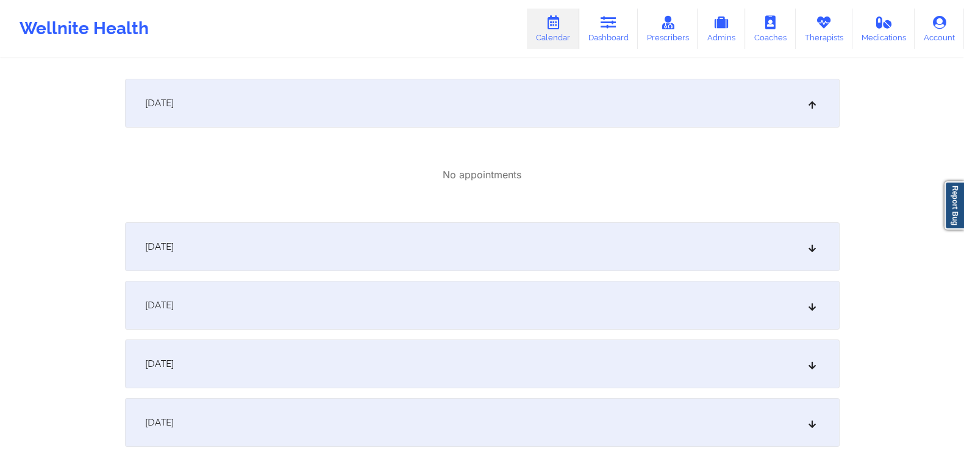
click at [791, 231] on div "[DATE]" at bounding box center [482, 246] width 715 height 49
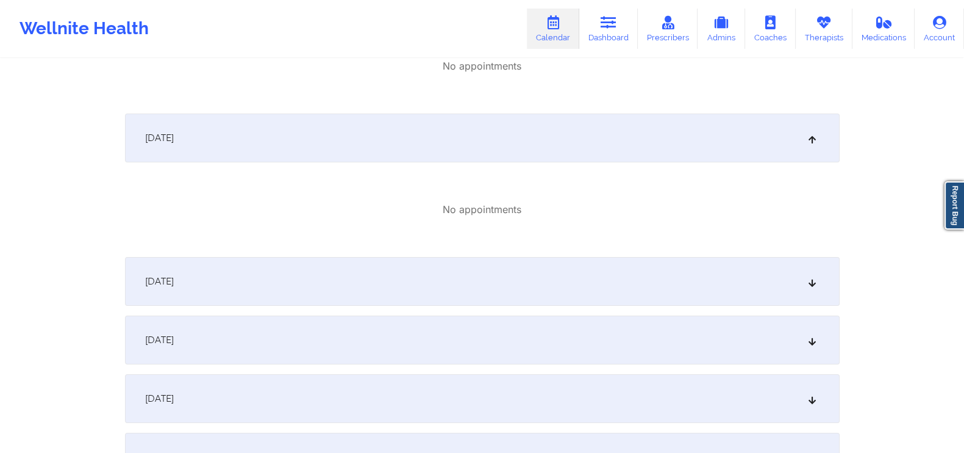
scroll to position [335, 0]
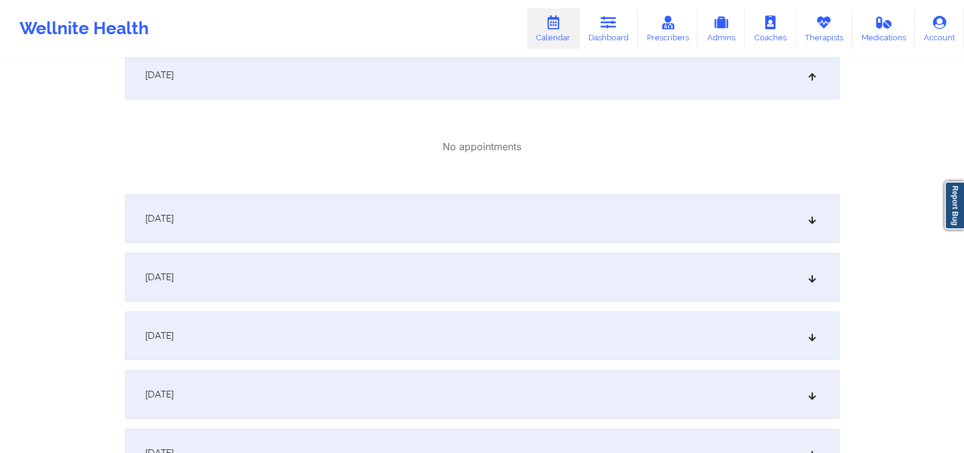
click at [812, 220] on icon at bounding box center [812, 218] width 10 height 9
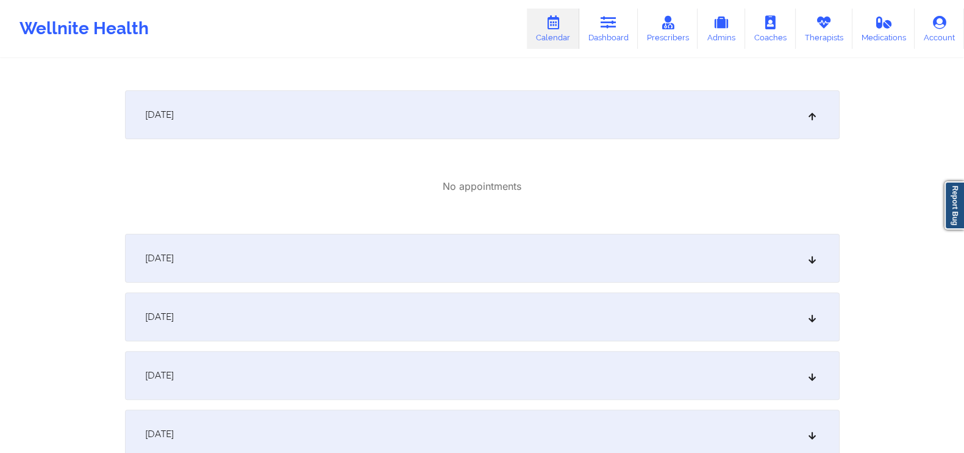
scroll to position [447, 0]
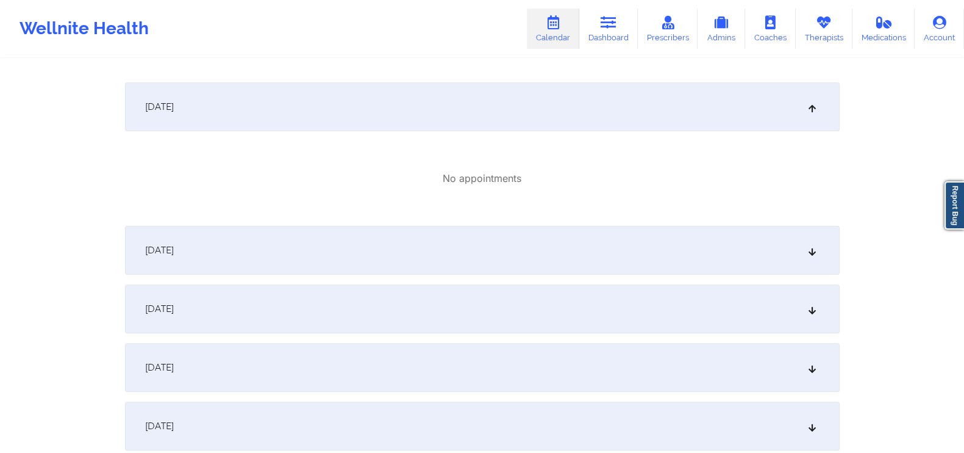
click at [804, 248] on div "[DATE]" at bounding box center [482, 250] width 715 height 49
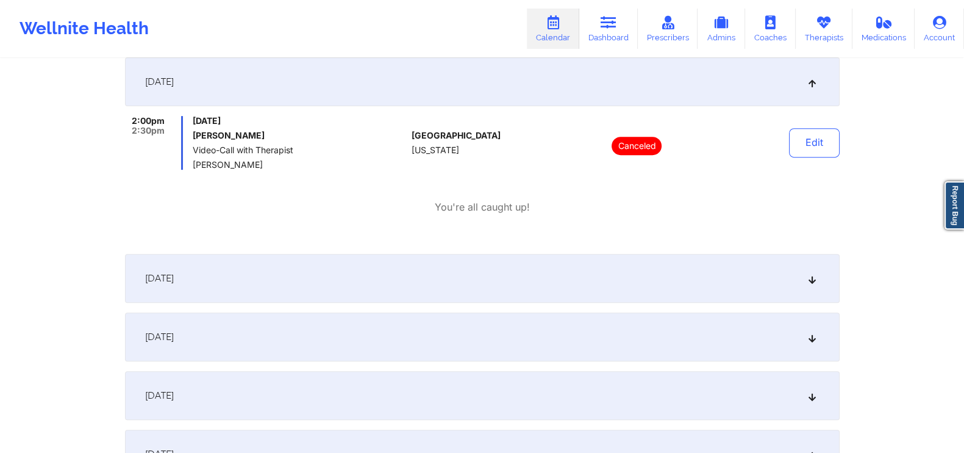
scroll to position [622, 0]
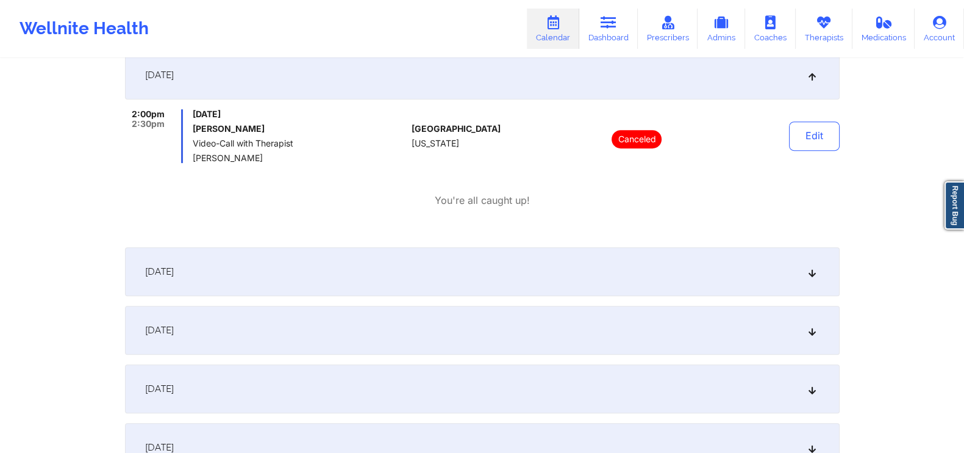
click at [817, 267] on icon at bounding box center [812, 271] width 10 height 9
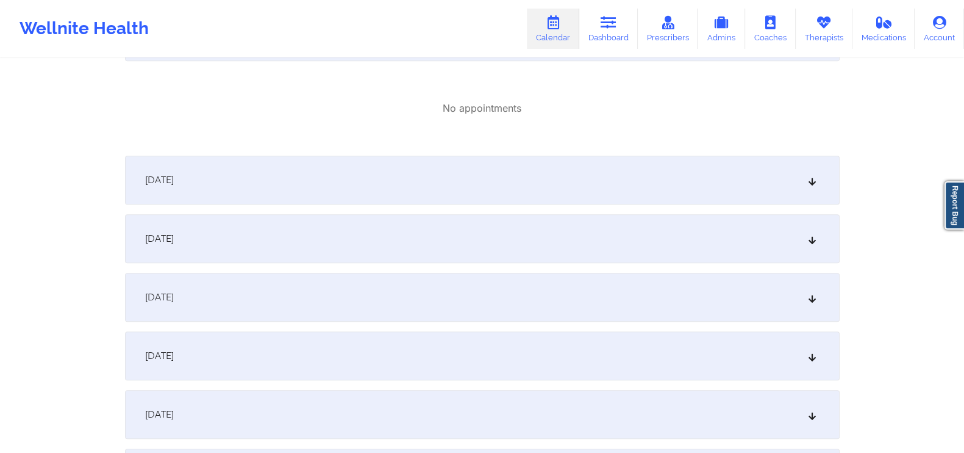
scroll to position [869, 0]
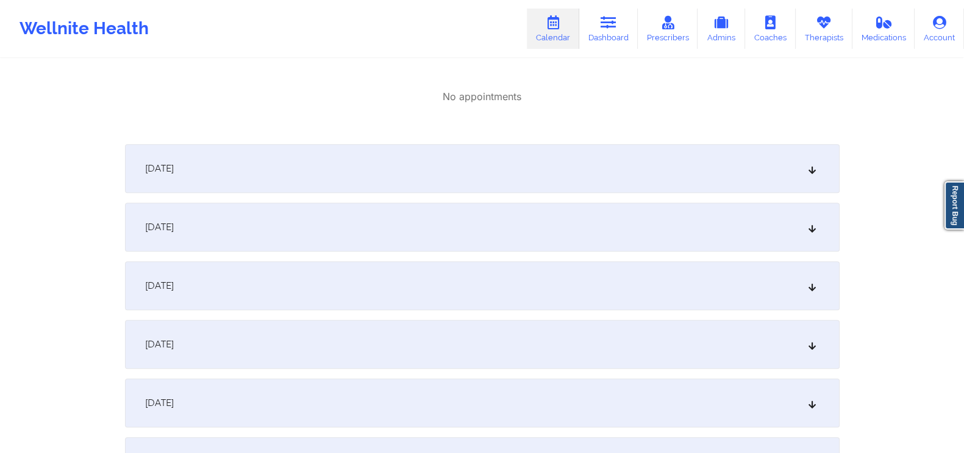
click at [821, 175] on div "[DATE]" at bounding box center [482, 168] width 715 height 49
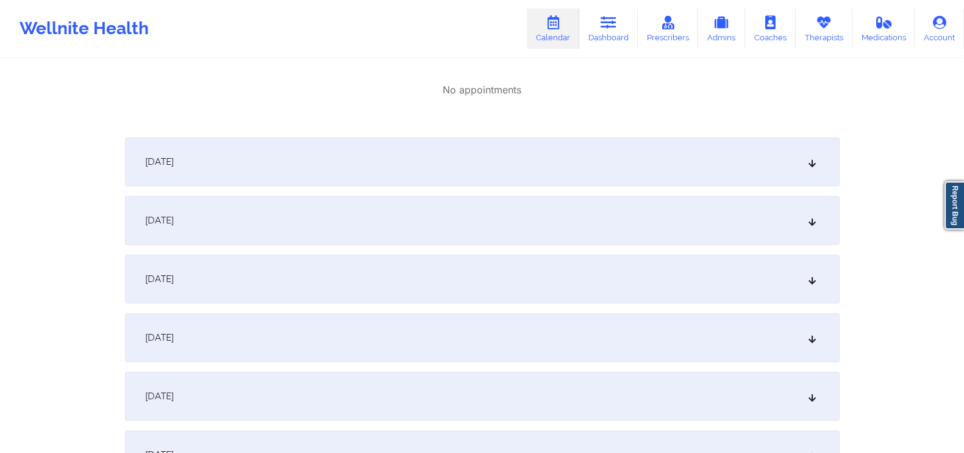
scroll to position [1033, 0]
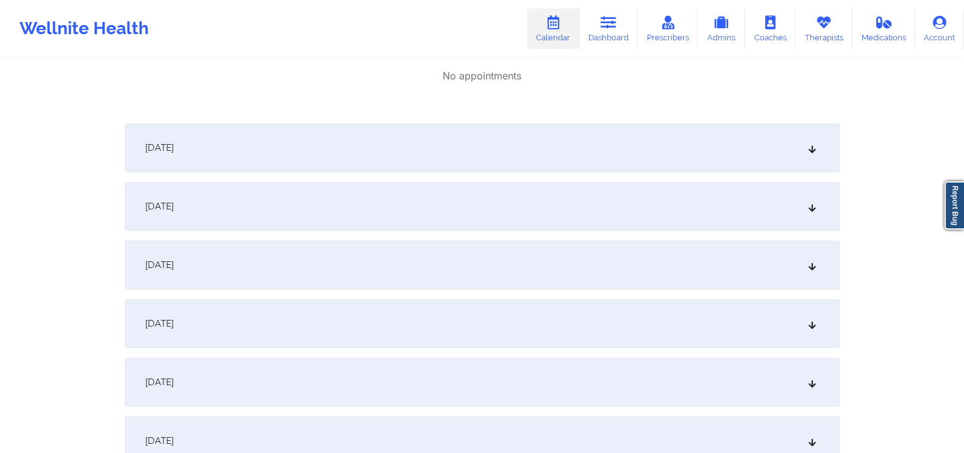
click at [822, 158] on div "[DATE]" at bounding box center [482, 147] width 715 height 49
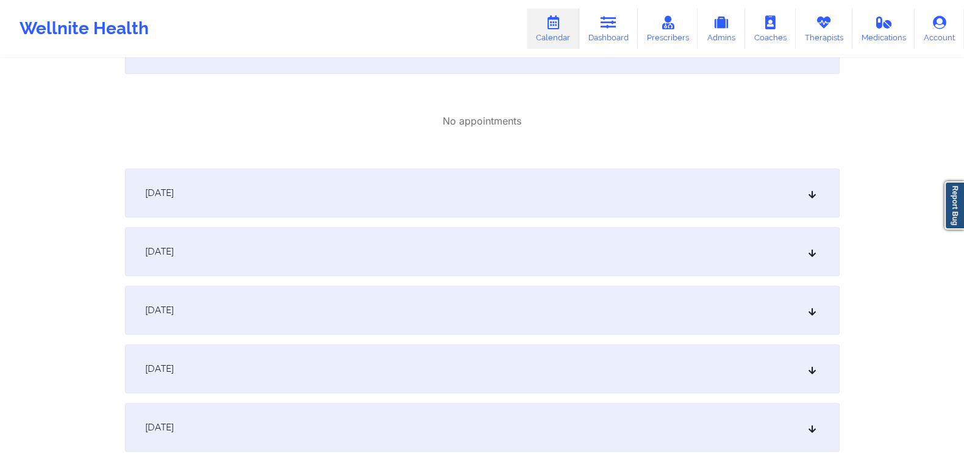
scroll to position [1155, 0]
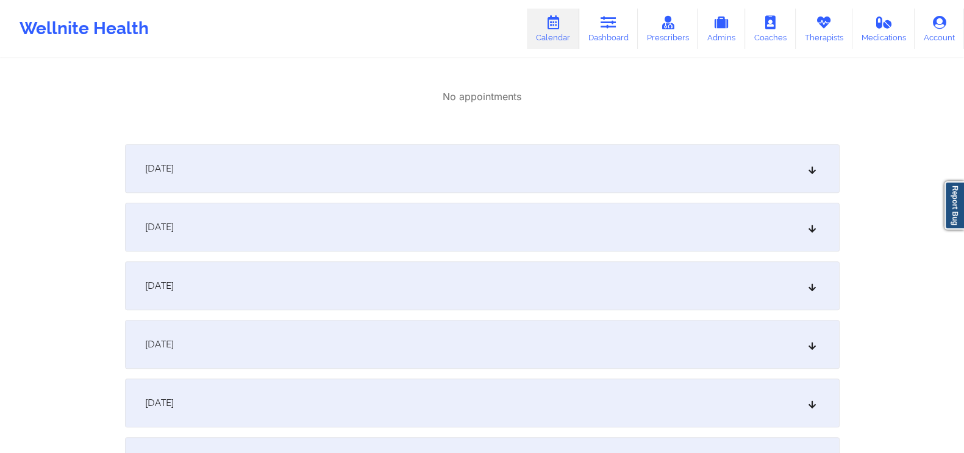
click at [813, 172] on icon at bounding box center [812, 168] width 10 height 9
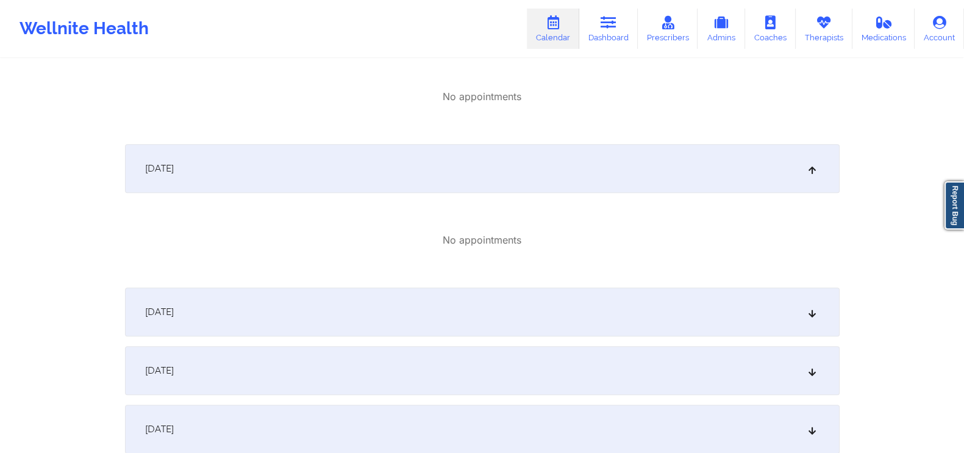
click at [805, 312] on div "[DATE]" at bounding box center [482, 311] width 715 height 49
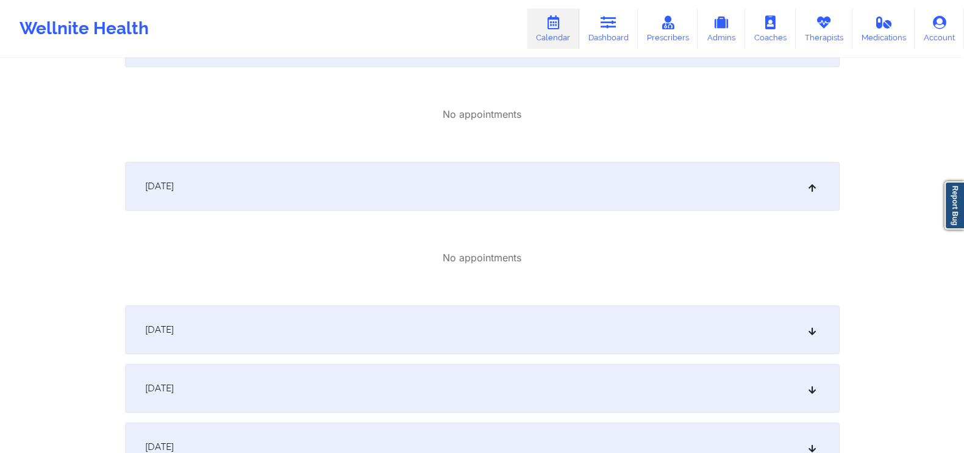
scroll to position [1377, 0]
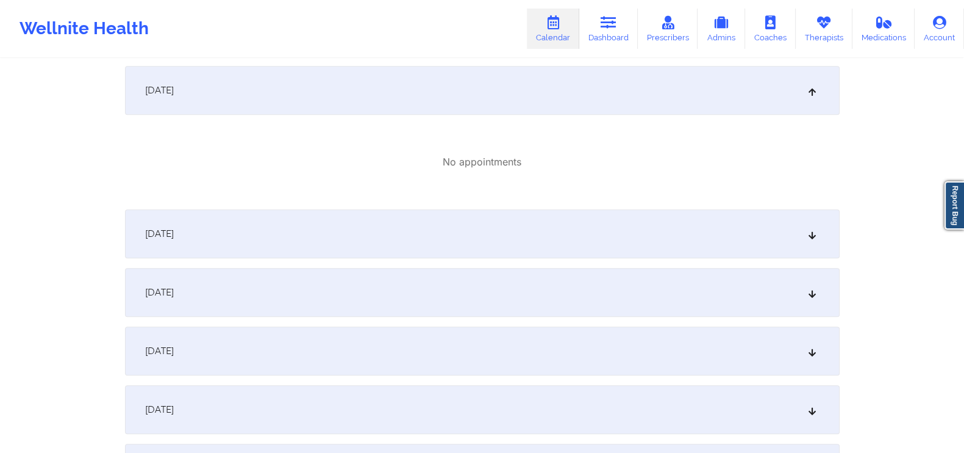
click at [814, 240] on div "[DATE]" at bounding box center [482, 233] width 715 height 49
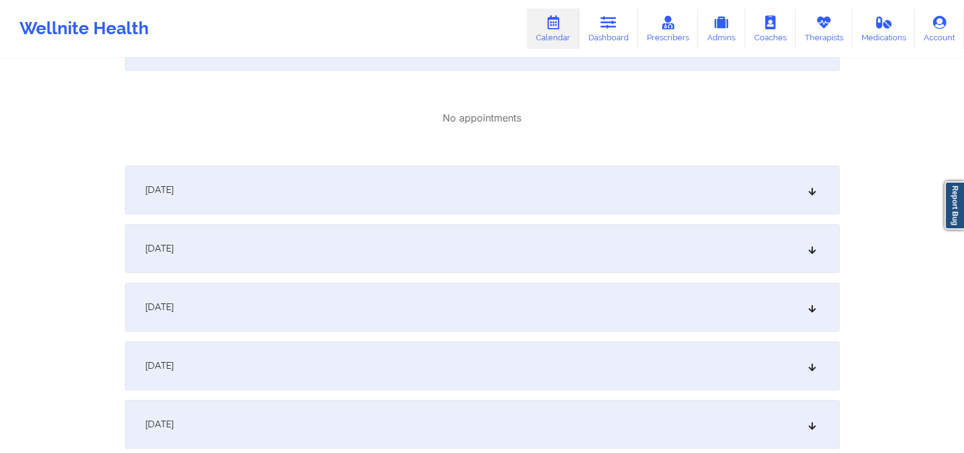
scroll to position [1572, 0]
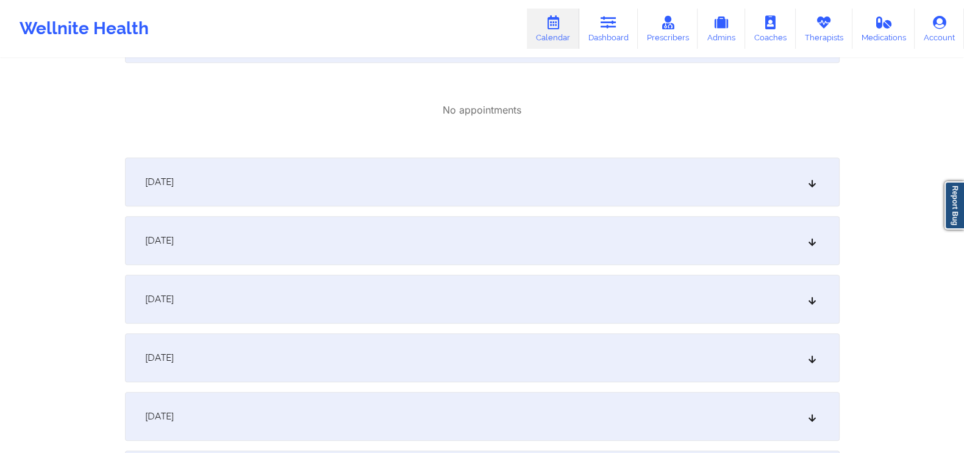
click at [813, 165] on div "[DATE]" at bounding box center [482, 181] width 715 height 49
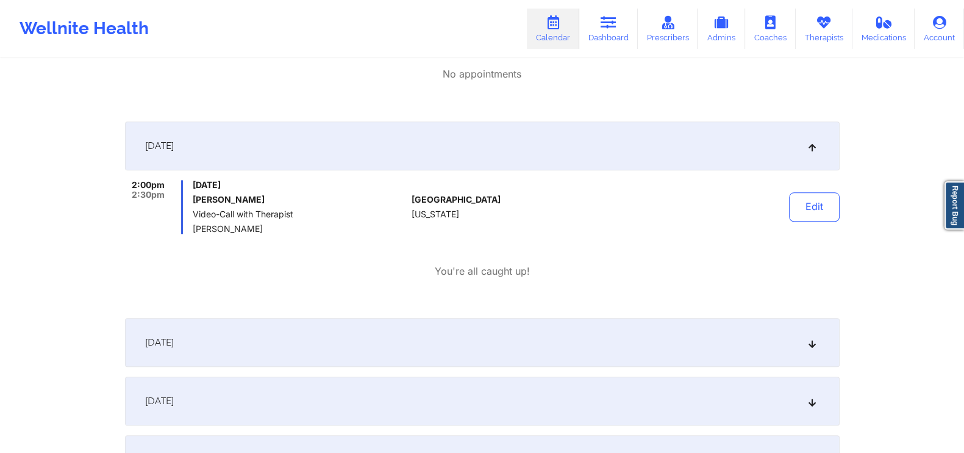
scroll to position [1617, 0]
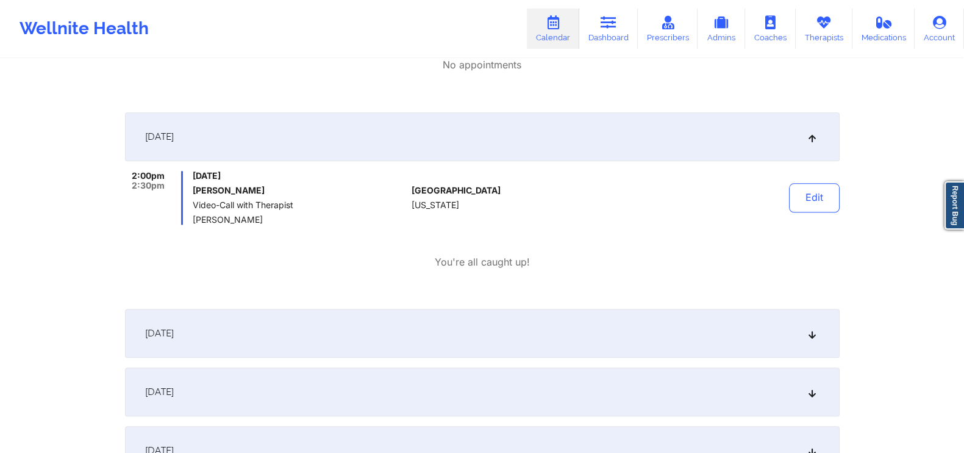
click at [814, 332] on icon at bounding box center [812, 333] width 10 height 9
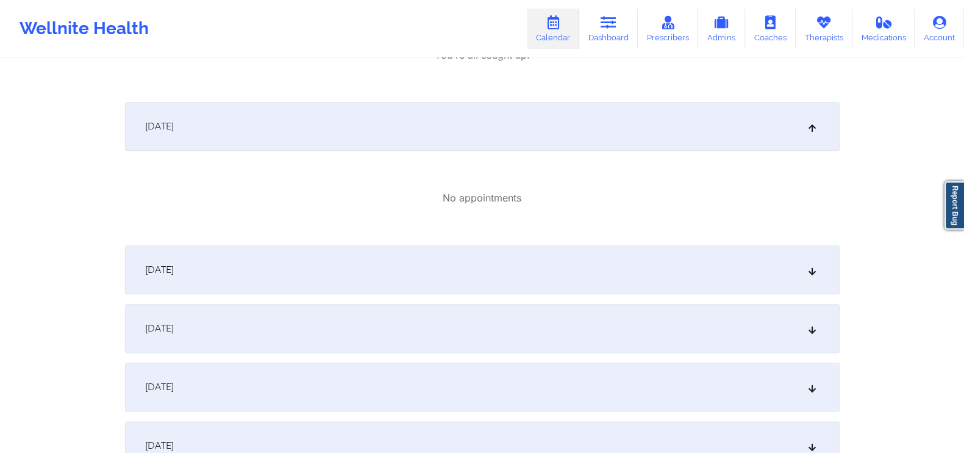
scroll to position [1800, 0]
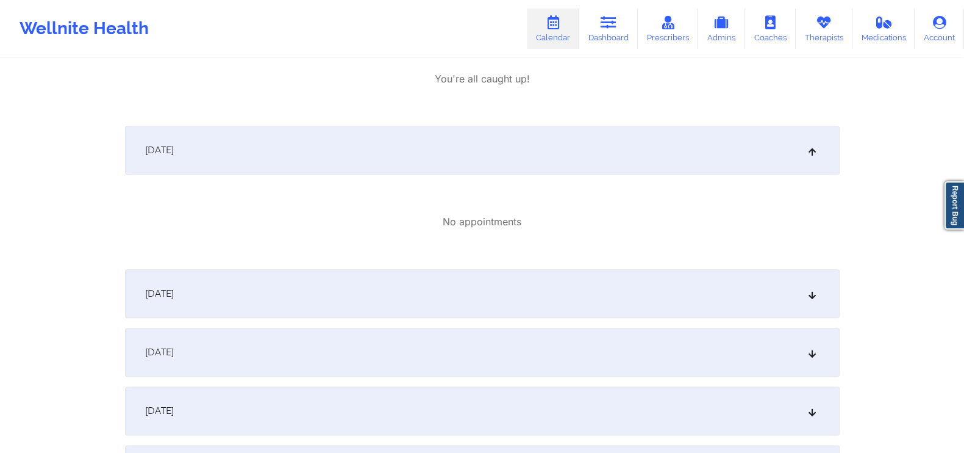
click at [817, 304] on div "[DATE]" at bounding box center [482, 293] width 715 height 49
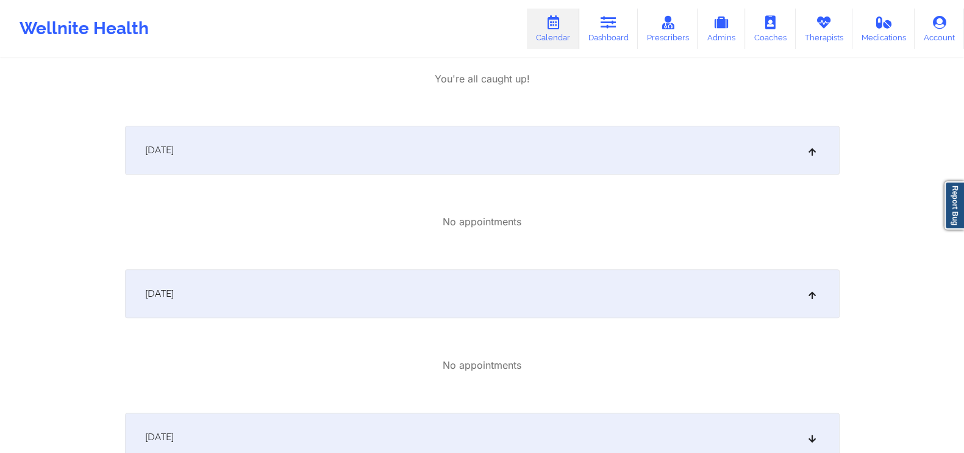
click at [813, 425] on div "[DATE]" at bounding box center [482, 436] width 715 height 49
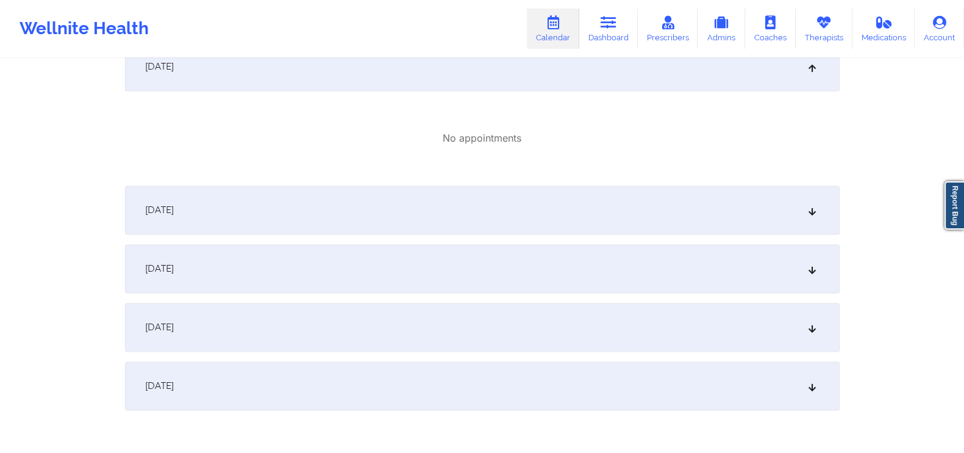
scroll to position [2195, 0]
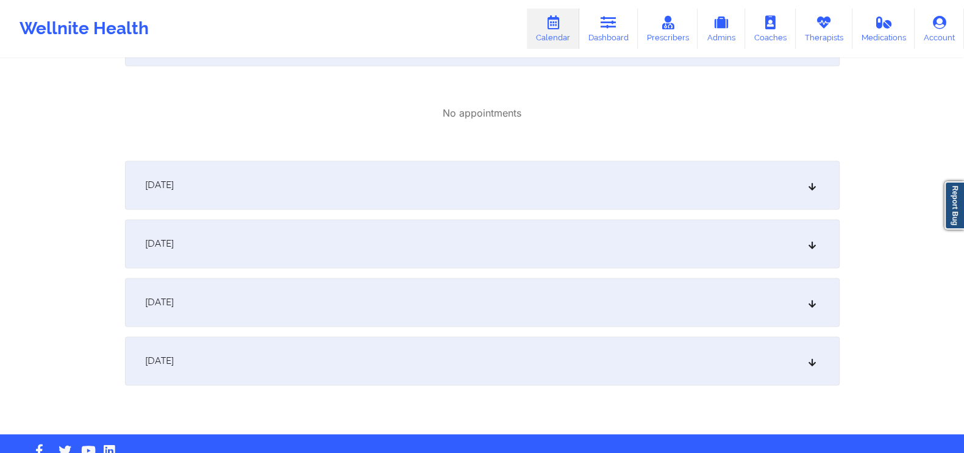
click at [820, 264] on div "[DATE]" at bounding box center [482, 243] width 715 height 49
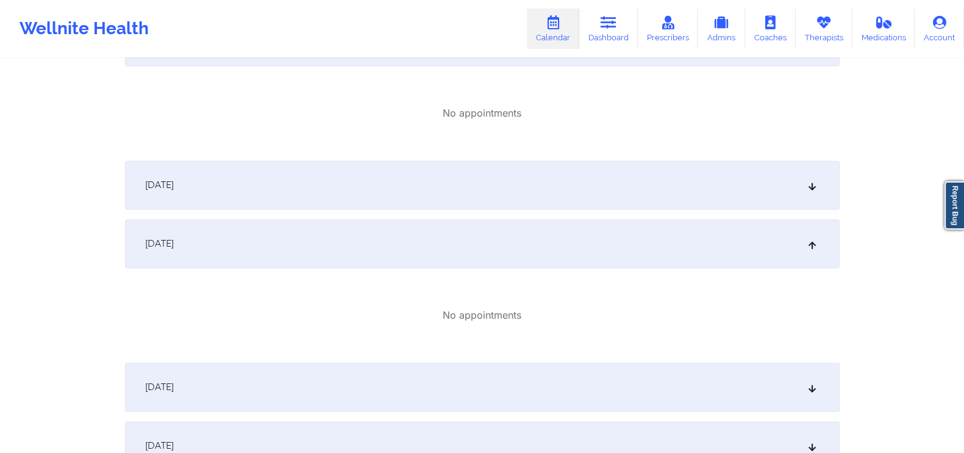
click at [809, 196] on div "[DATE]" at bounding box center [482, 184] width 715 height 49
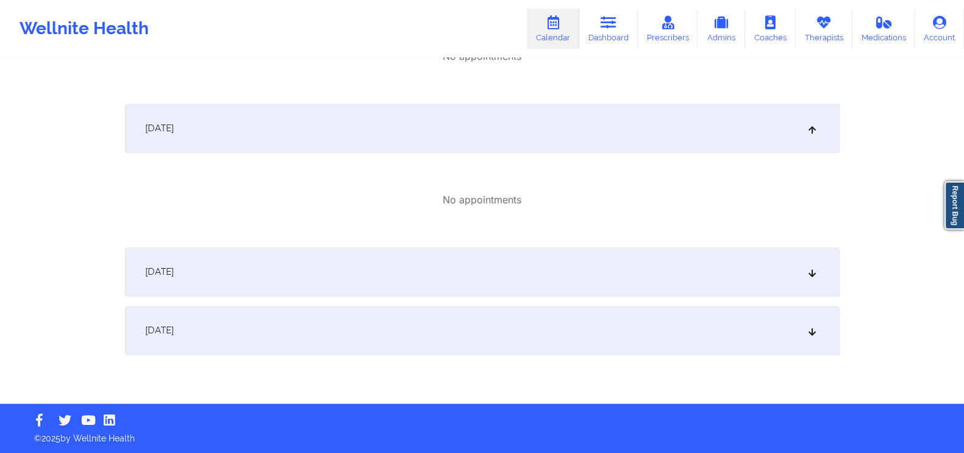
click at [790, 274] on div "[DATE]" at bounding box center [482, 271] width 715 height 49
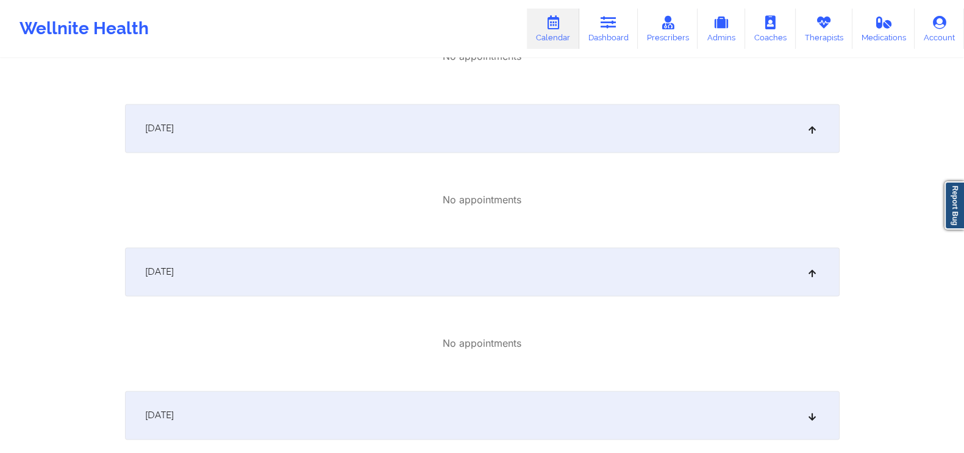
click at [802, 404] on div "[DATE]" at bounding box center [482, 414] width 715 height 49
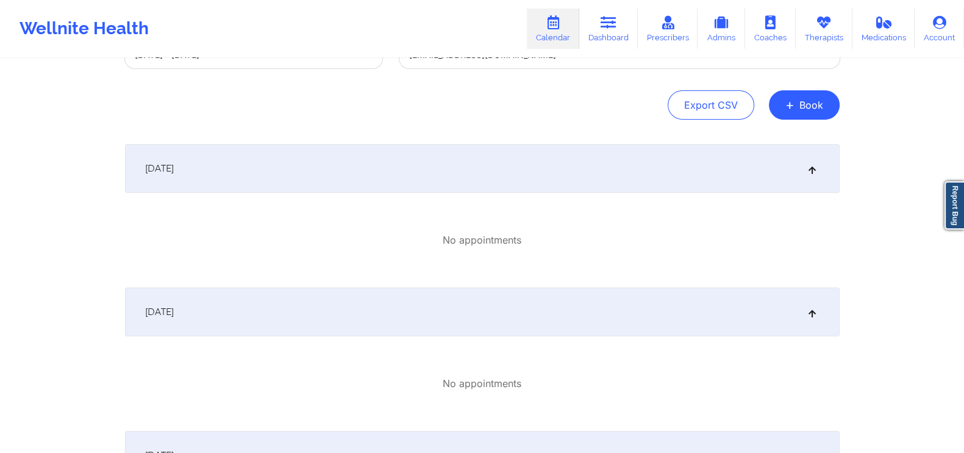
scroll to position [0, 0]
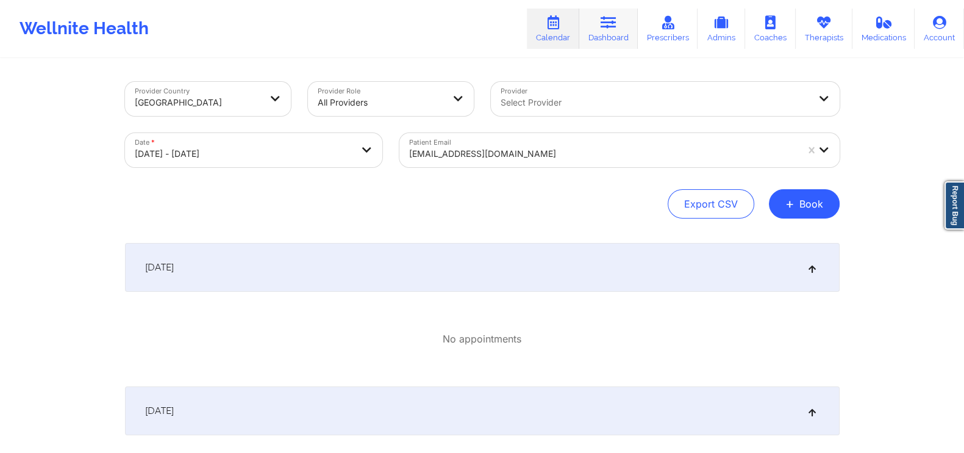
click at [615, 16] on icon at bounding box center [609, 22] width 16 height 13
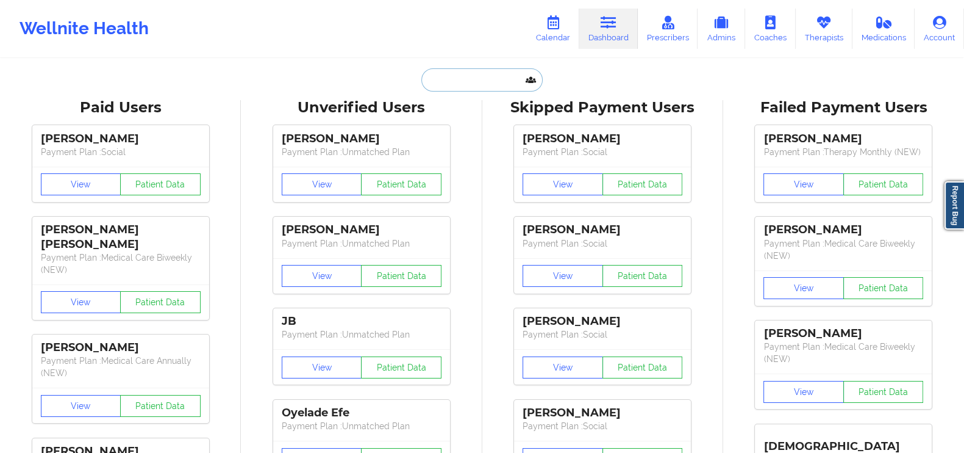
click at [500, 72] on input "text" at bounding box center [482, 79] width 121 height 23
paste input "[PERSON_NAME]"
type input "[PERSON_NAME]"
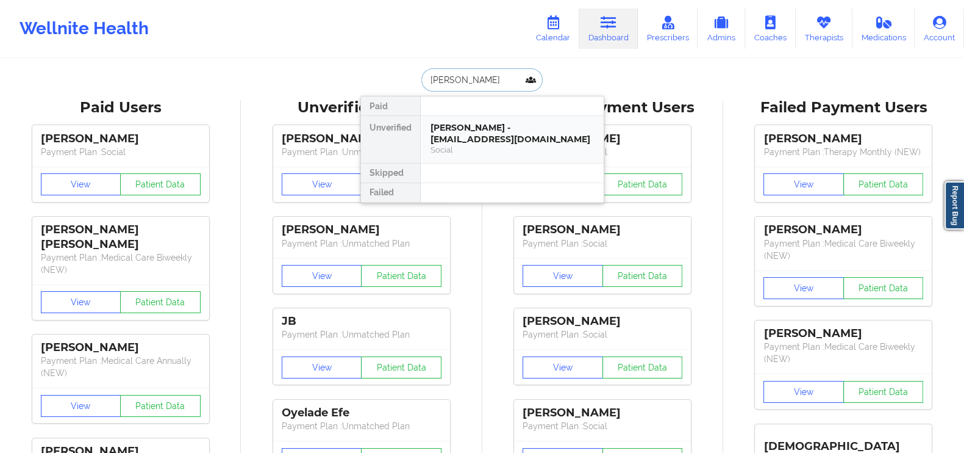
click at [457, 126] on div "[PERSON_NAME] - [EMAIL_ADDRESS][DOMAIN_NAME]" at bounding box center [512, 133] width 163 height 23
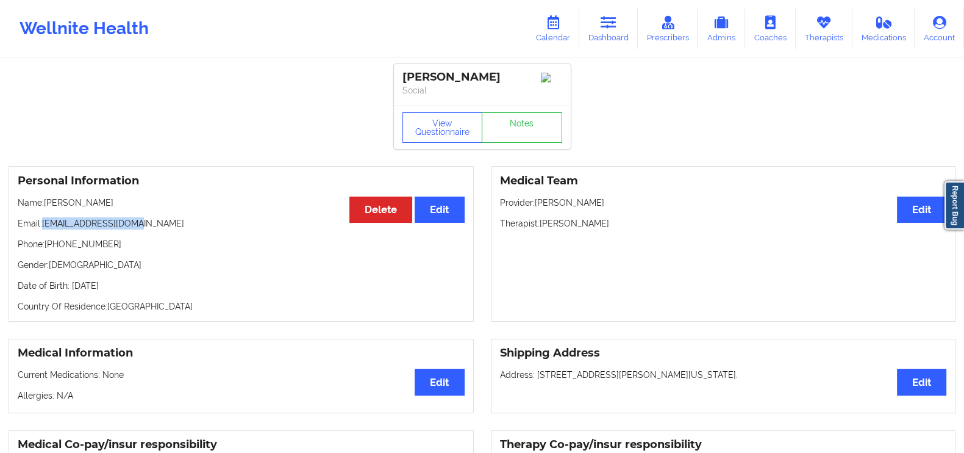
drag, startPoint x: 129, startPoint y: 228, endPoint x: 41, endPoint y: 230, distance: 87.2
click at [41, 229] on p "Email: [EMAIL_ADDRESS][DOMAIN_NAME]" at bounding box center [241, 223] width 447 height 12
copy p "[EMAIL_ADDRESS][DOMAIN_NAME]"
click at [570, 23] on link "Calendar" at bounding box center [553, 29] width 52 height 40
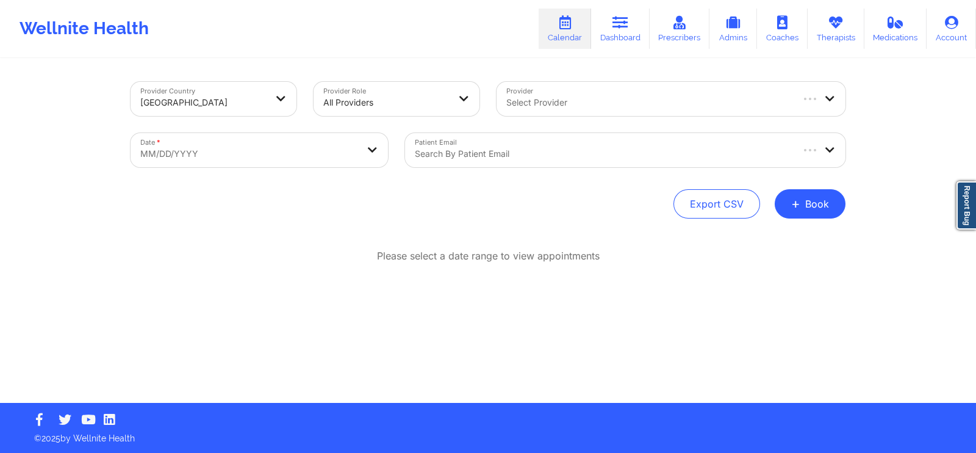
click at [534, 142] on div "Search by patient email" at bounding box center [598, 150] width 387 height 34
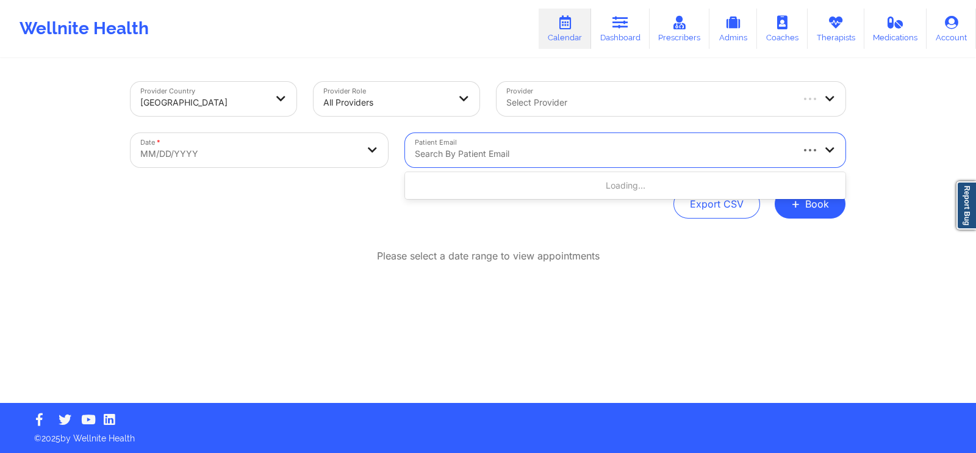
paste input "[EMAIL_ADDRESS][DOMAIN_NAME]"
type input "[EMAIL_ADDRESS][DOMAIN_NAME]"
select select "2025-8"
select select "2025-9"
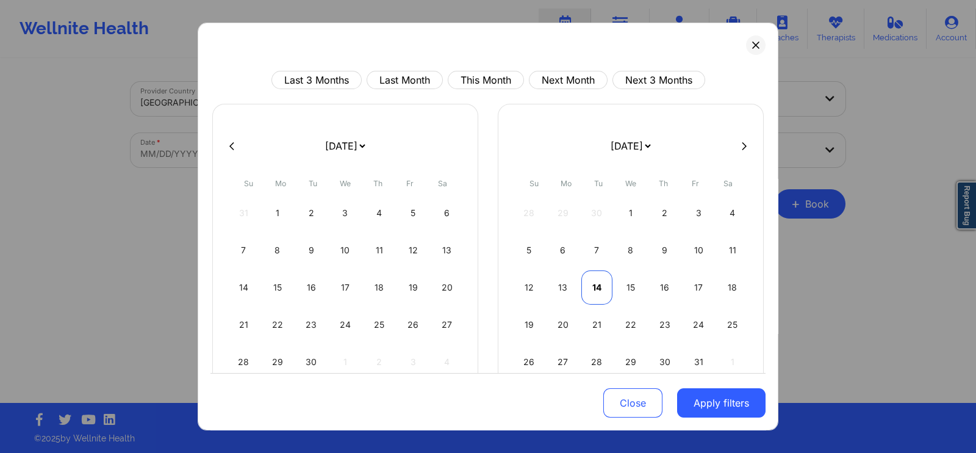
click at [601, 282] on div "14" at bounding box center [596, 287] width 31 height 34
select select "2025-9"
select select "2025-10"
select select "2025-9"
select select "2025-10"
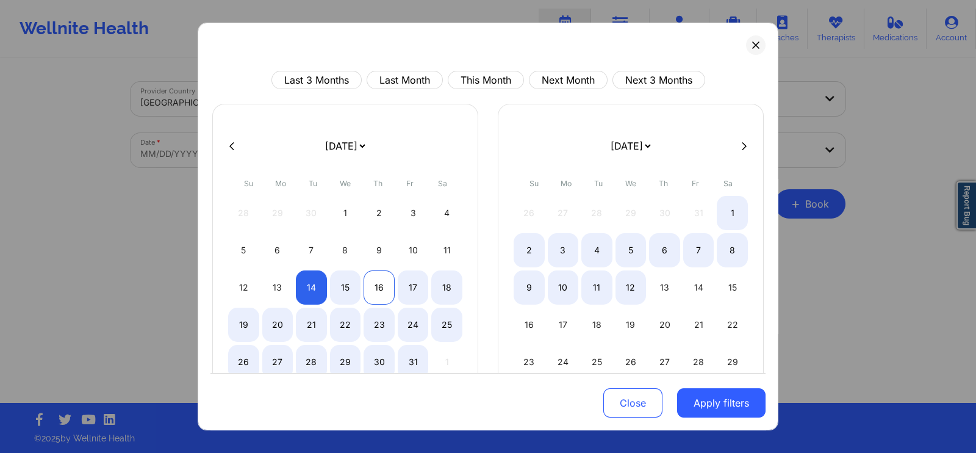
select select "2025-9"
select select "2025-10"
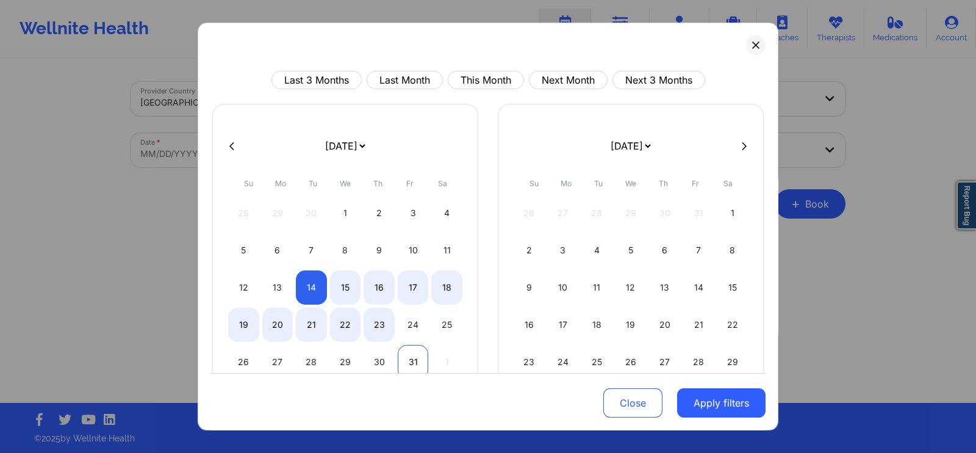
select select "2025-9"
select select "2025-10"
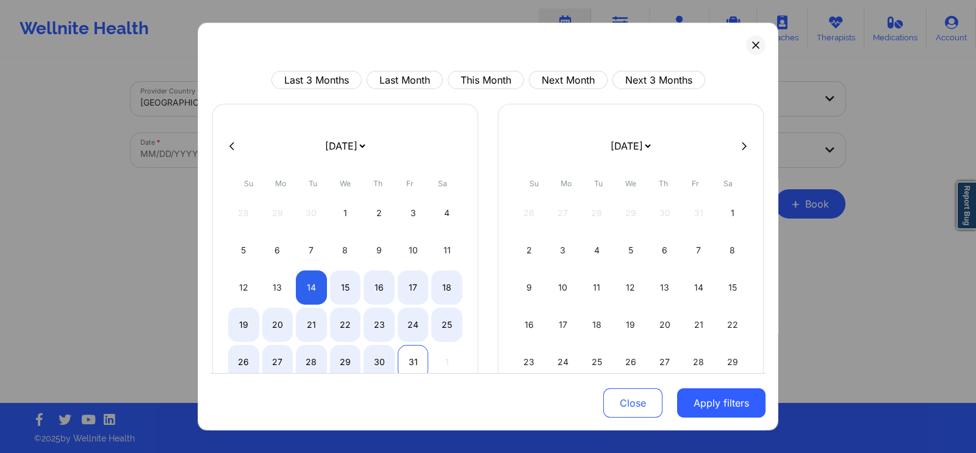
click at [415, 353] on div "31" at bounding box center [413, 362] width 31 height 34
select select "2025-9"
select select "2025-10"
click at [419, 354] on div "31" at bounding box center [413, 362] width 31 height 34
select select "2025-9"
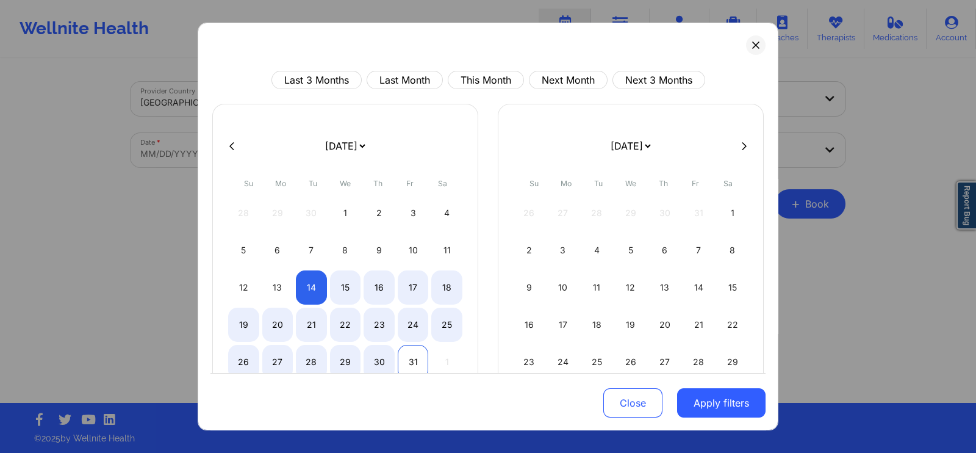
select select "2025-10"
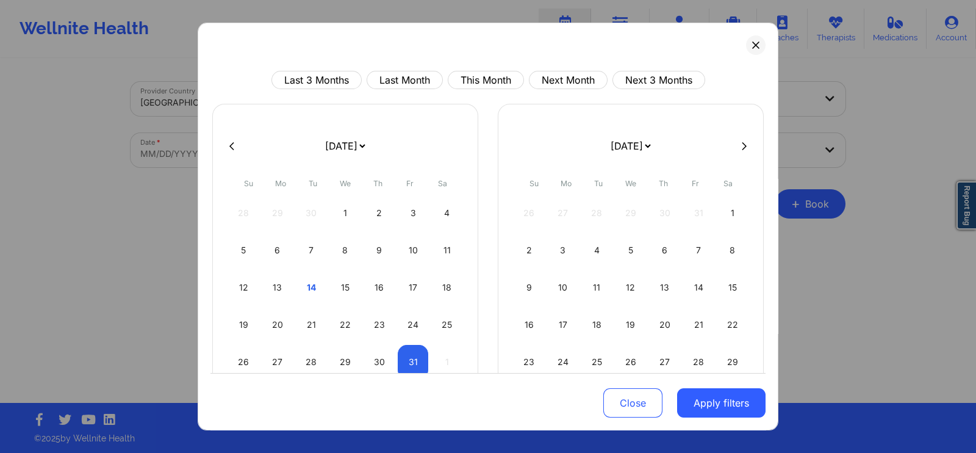
select select "2025-9"
select select "2025-10"
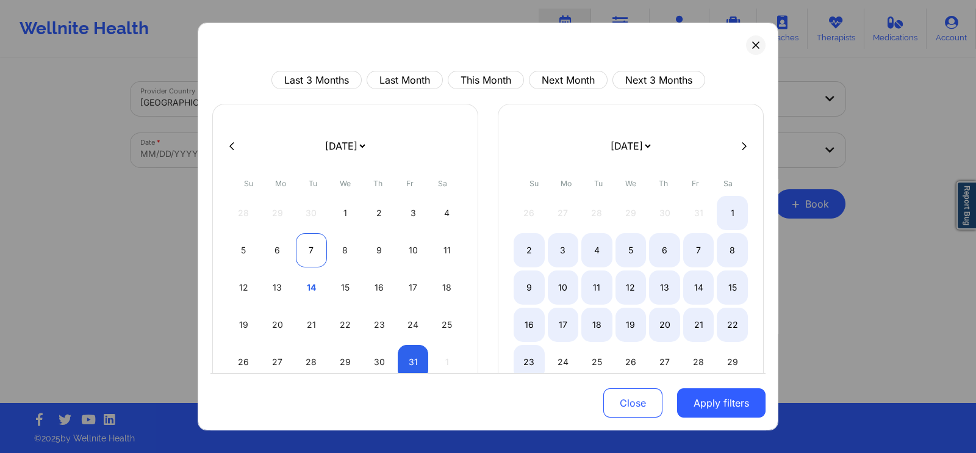
select select "2025-9"
select select "2025-10"
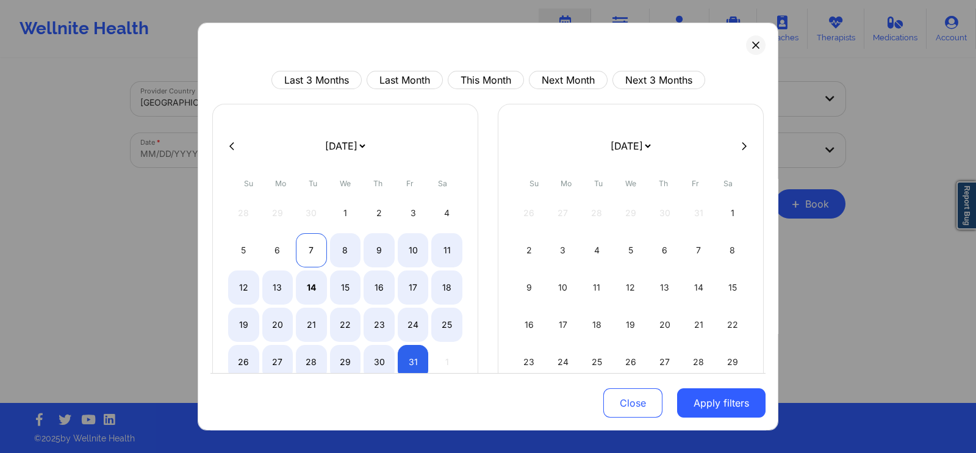
click at [308, 245] on div "7" at bounding box center [311, 250] width 31 height 34
select select "2025-9"
select select "2025-10"
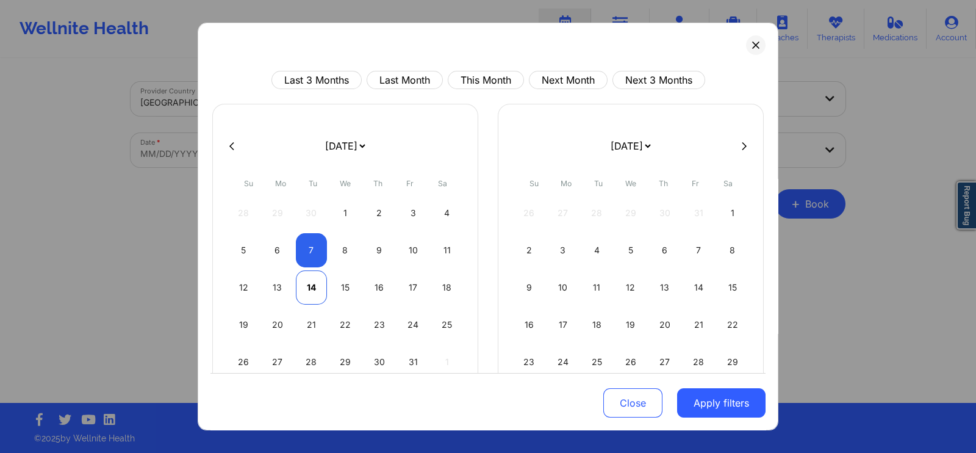
select select "2025-9"
select select "2025-10"
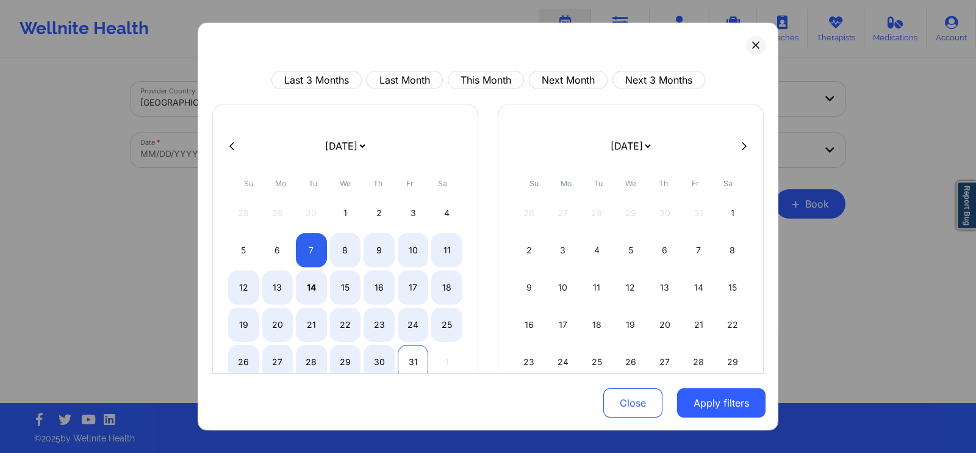
drag, startPoint x: 313, startPoint y: 289, endPoint x: 415, endPoint y: 361, distance: 124.7
click at [415, 361] on div "28 29 30 1 2 3 4 5 6 7 8 9 10 11 12 13 14 15 16 17 18 19 20 21 22 23 24 25 26 2…" at bounding box center [345, 287] width 234 height 183
select select "2025-9"
select select "2025-10"
click at [415, 361] on div "31" at bounding box center [413, 362] width 31 height 34
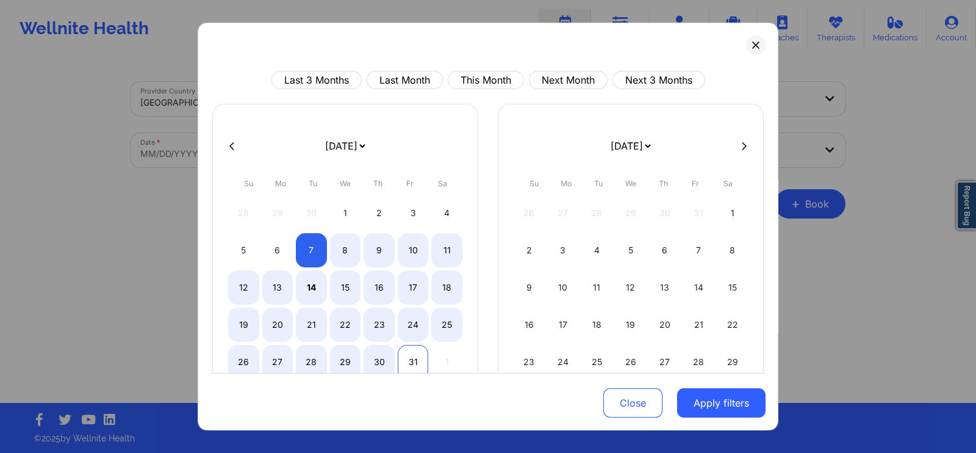
select select "2025-9"
select select "2025-10"
click at [705, 403] on button "Apply filters" at bounding box center [721, 402] width 88 height 29
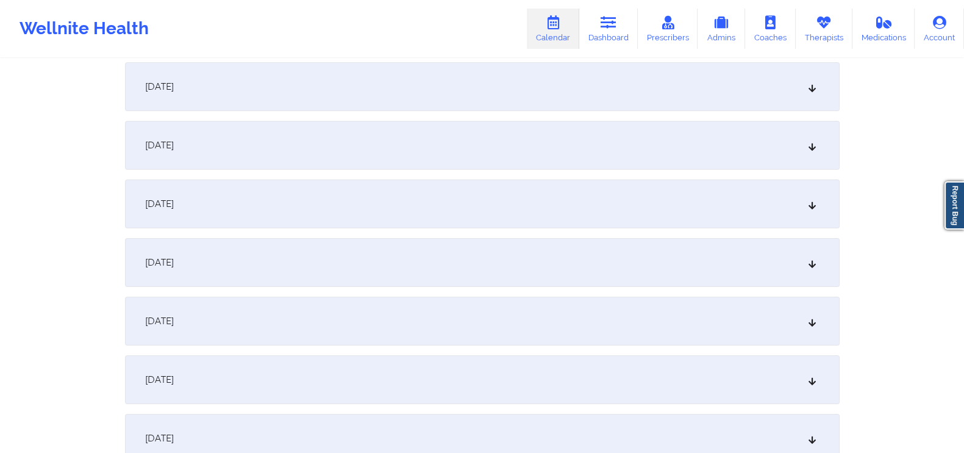
scroll to position [209, 0]
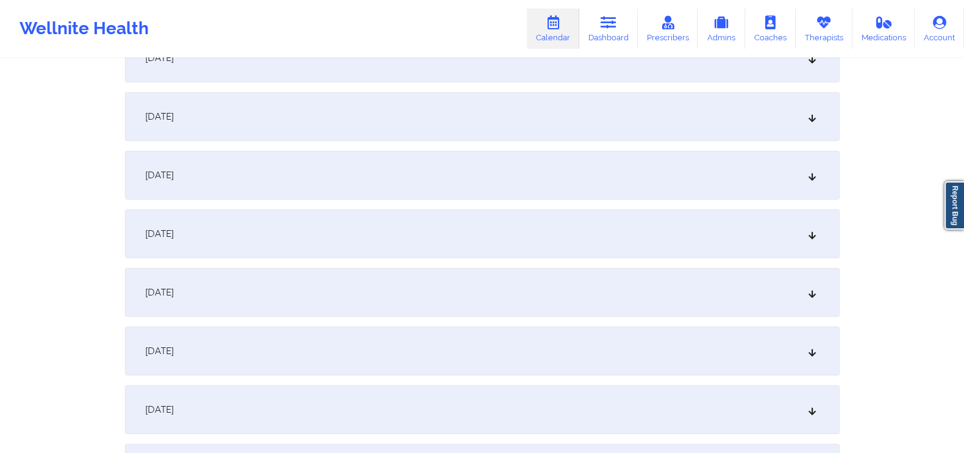
click at [822, 106] on div "[DATE]" at bounding box center [482, 116] width 715 height 49
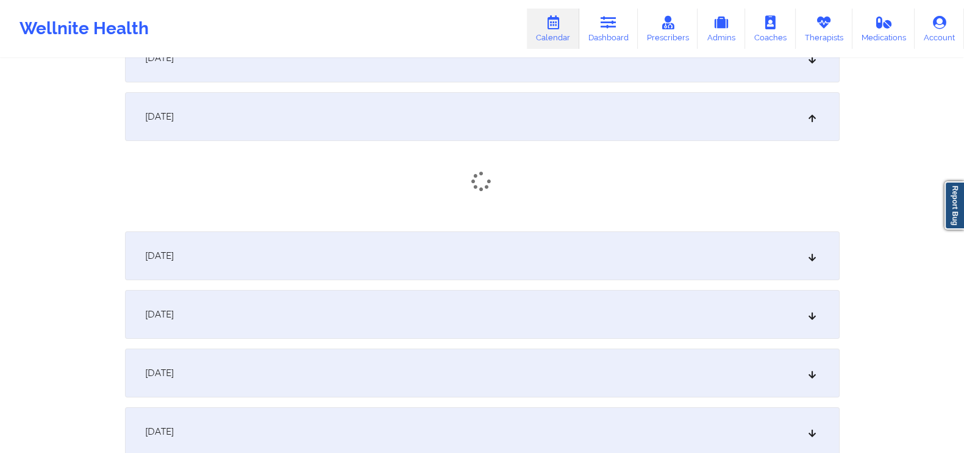
click at [802, 244] on div "[DATE]" at bounding box center [482, 255] width 715 height 49
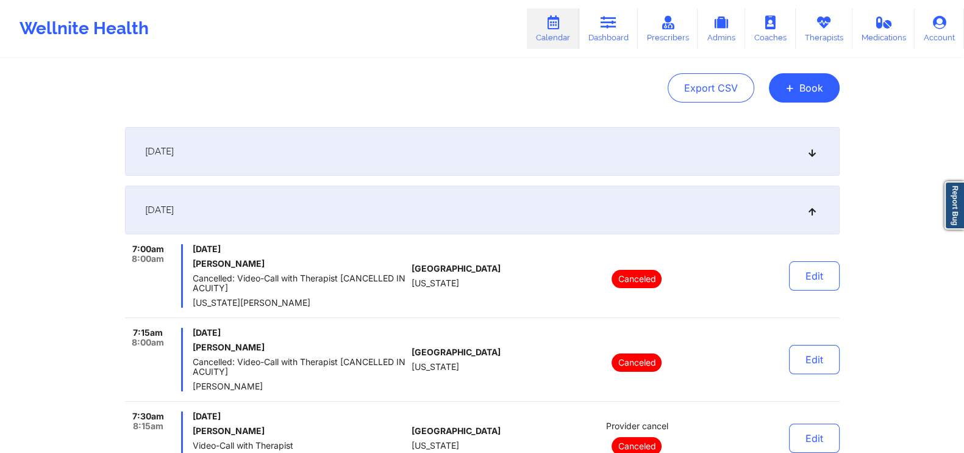
scroll to position [0, 0]
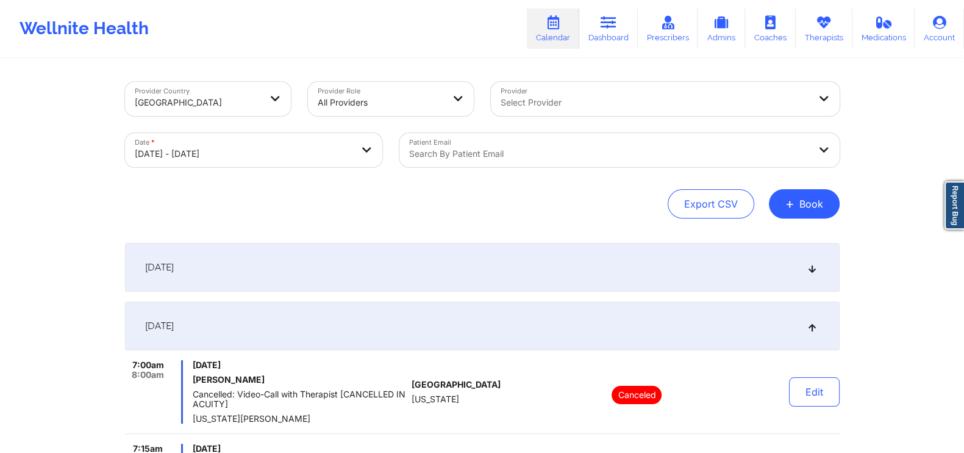
click at [495, 148] on div at bounding box center [609, 153] width 400 height 15
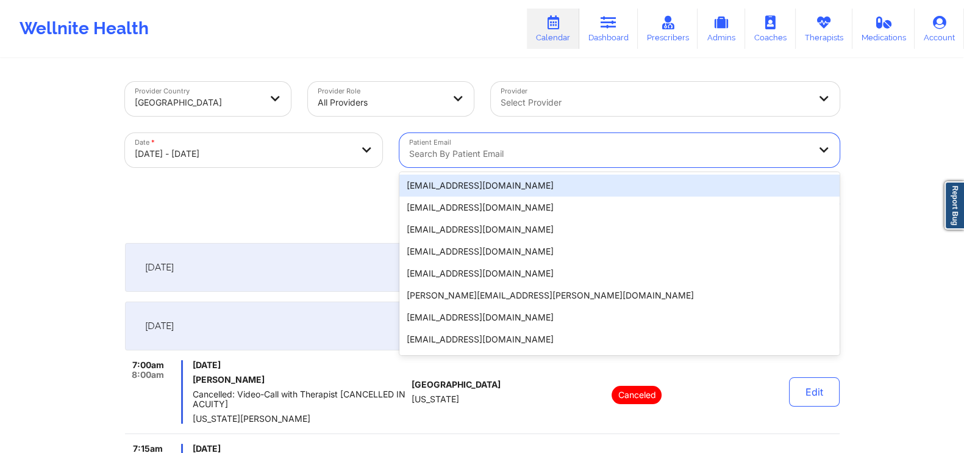
paste input "[EMAIL_ADDRESS][DOMAIN_NAME]"
type input "[EMAIL_ADDRESS][DOMAIN_NAME]"
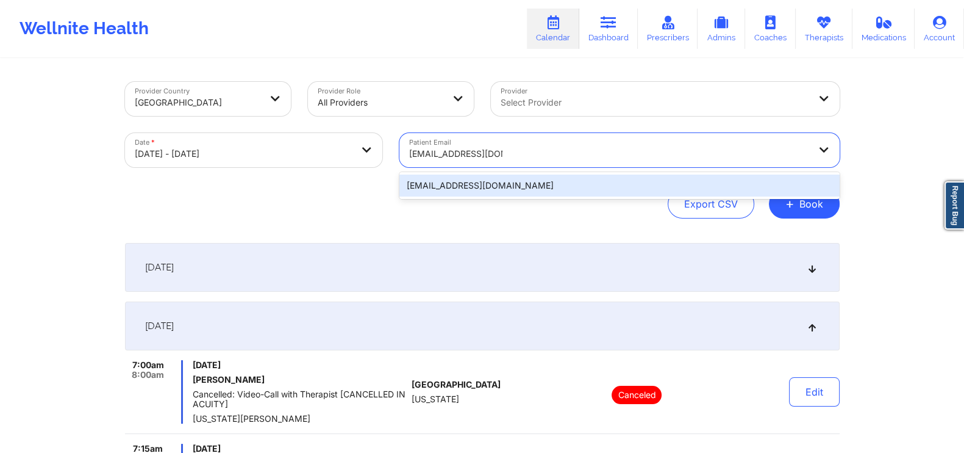
click at [465, 181] on div "[EMAIL_ADDRESS][DOMAIN_NAME]" at bounding box center [620, 185] width 440 height 22
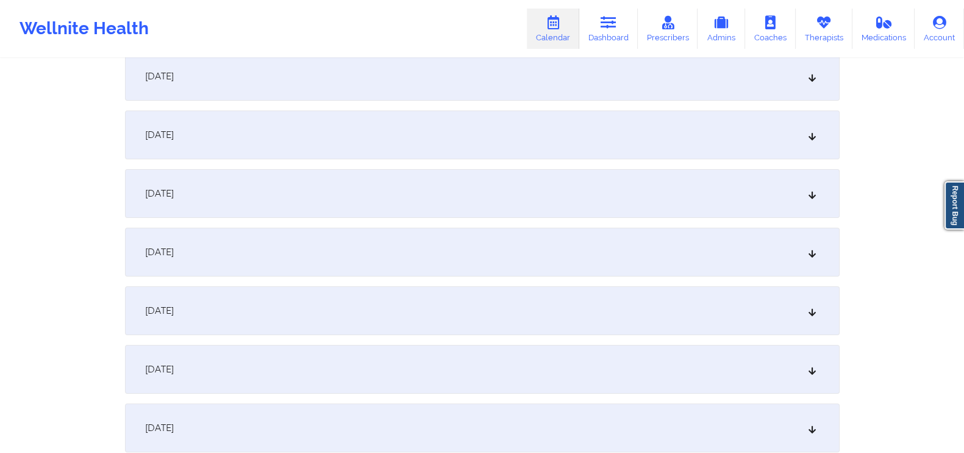
scroll to position [332, 0]
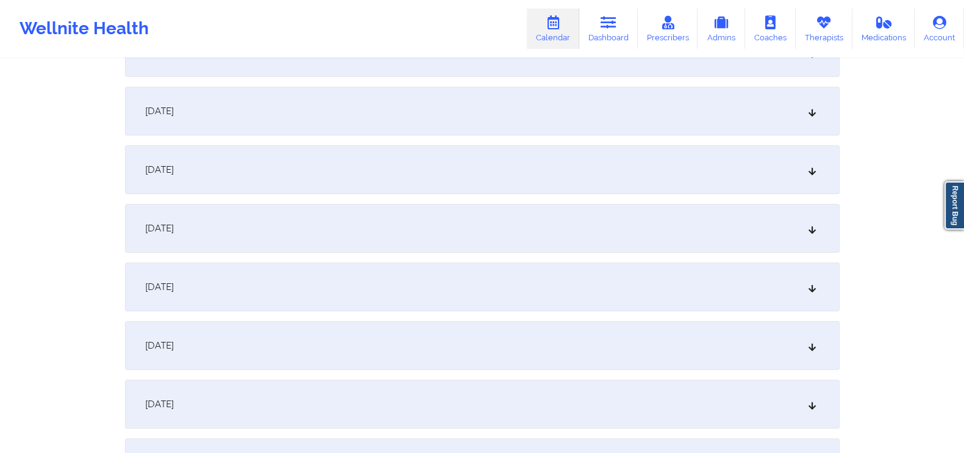
click at [792, 170] on div "[DATE]" at bounding box center [482, 169] width 715 height 49
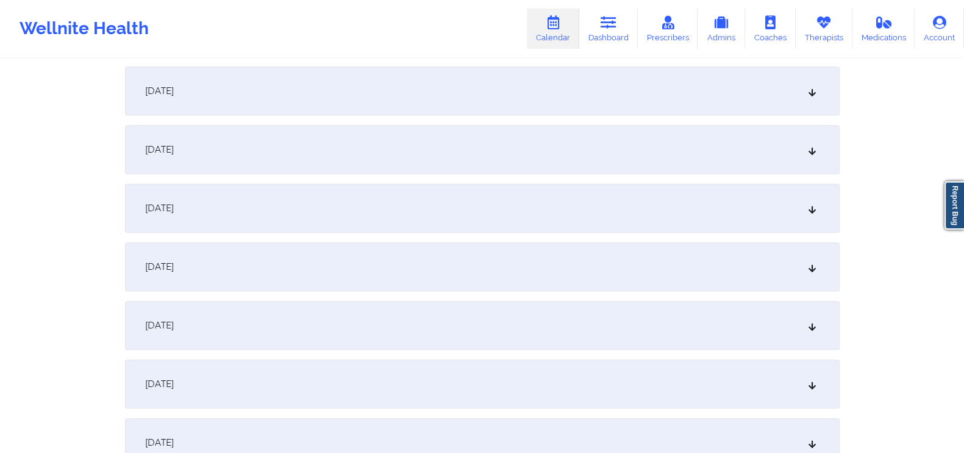
click at [818, 318] on div "[DATE]" at bounding box center [482, 325] width 715 height 49
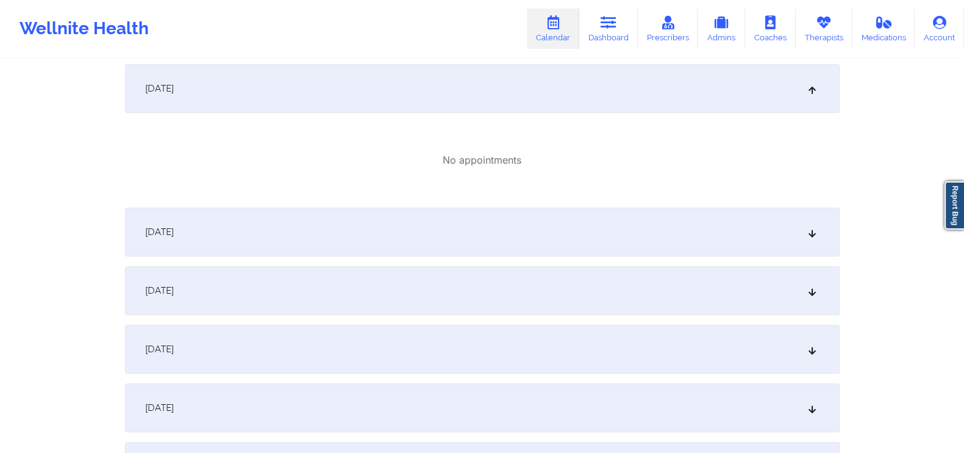
scroll to position [910, 0]
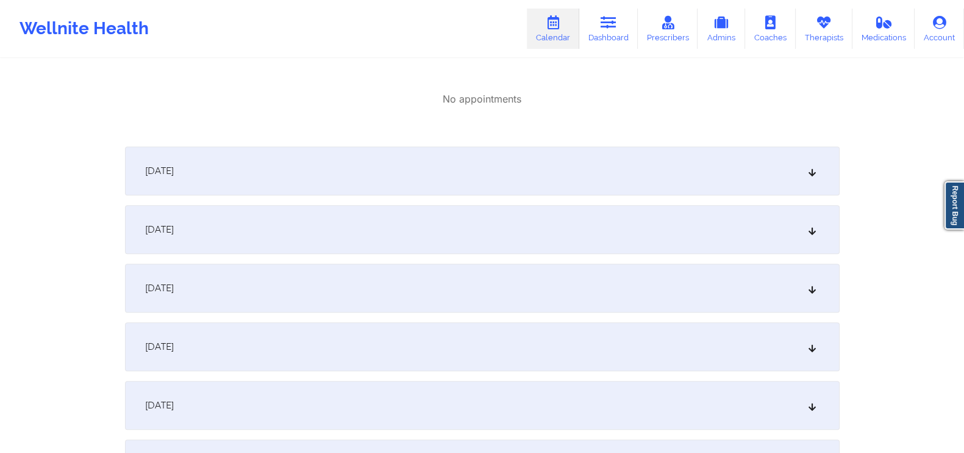
click at [705, 169] on div "[DATE]" at bounding box center [482, 170] width 715 height 49
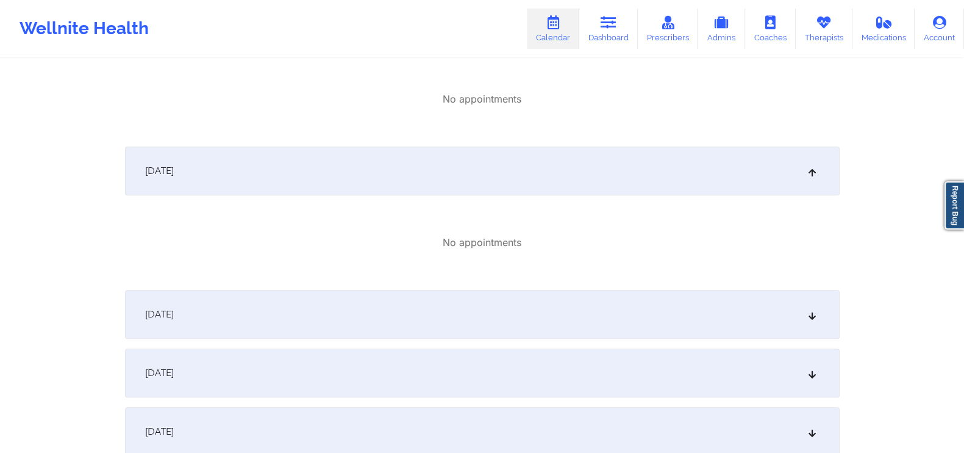
click at [713, 306] on div "[DATE]" at bounding box center [482, 314] width 715 height 49
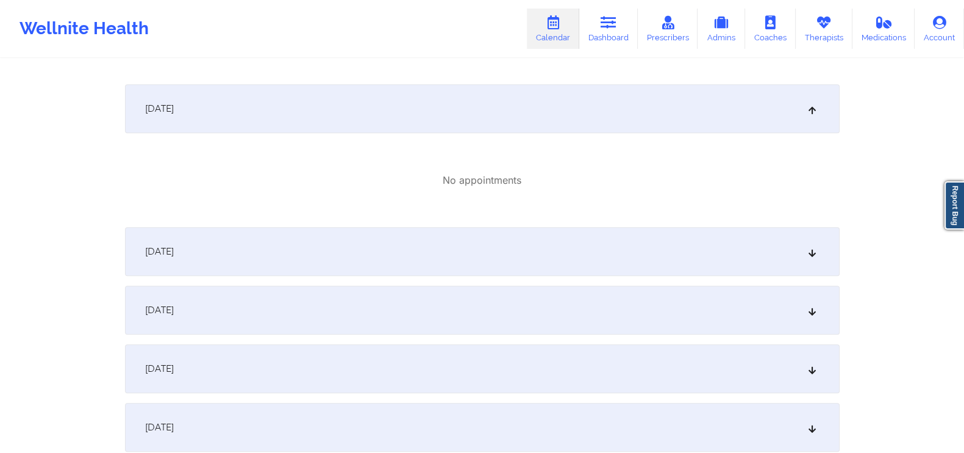
scroll to position [1126, 0]
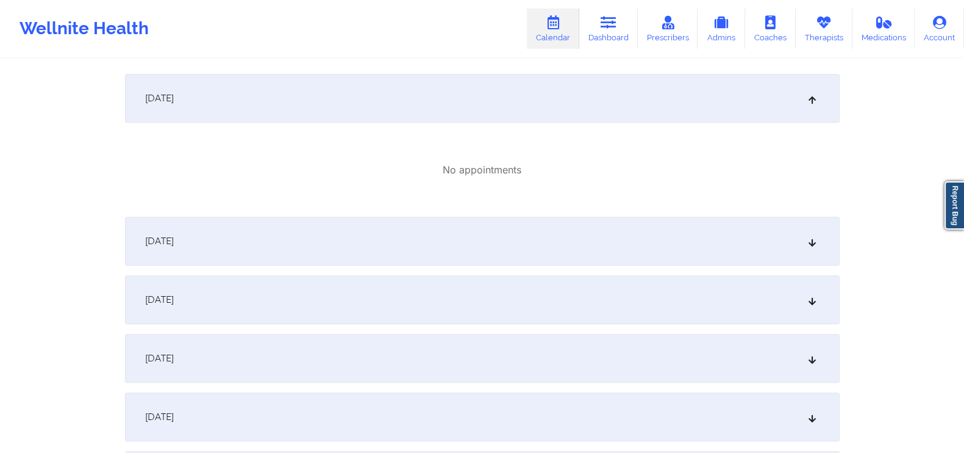
click at [805, 231] on div "[DATE]" at bounding box center [482, 241] width 715 height 49
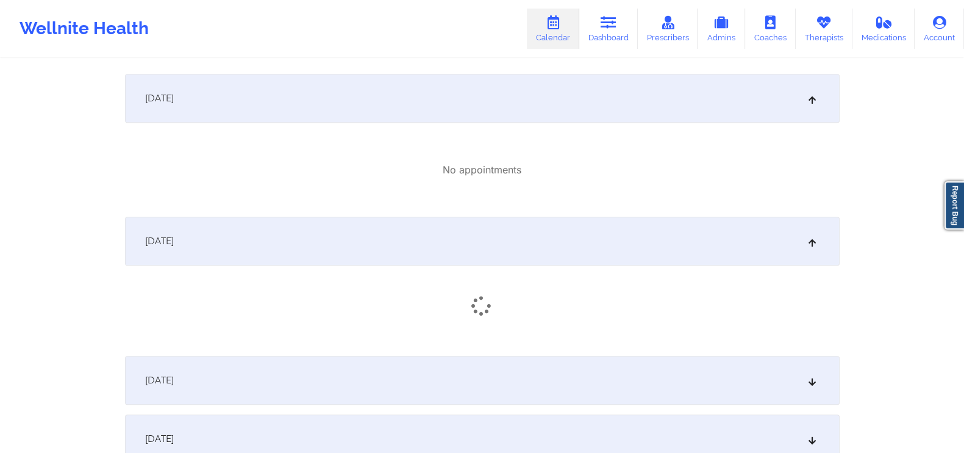
click at [781, 399] on div "[DATE]" at bounding box center [482, 380] width 715 height 49
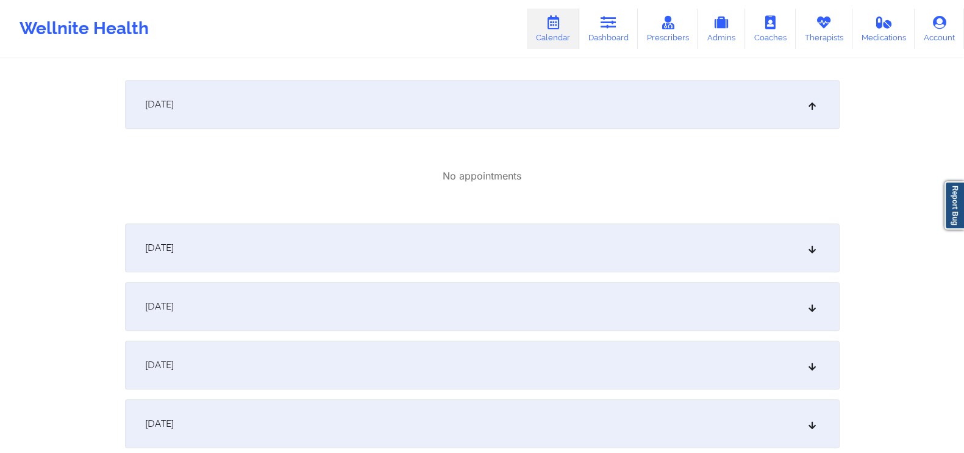
scroll to position [1532, 0]
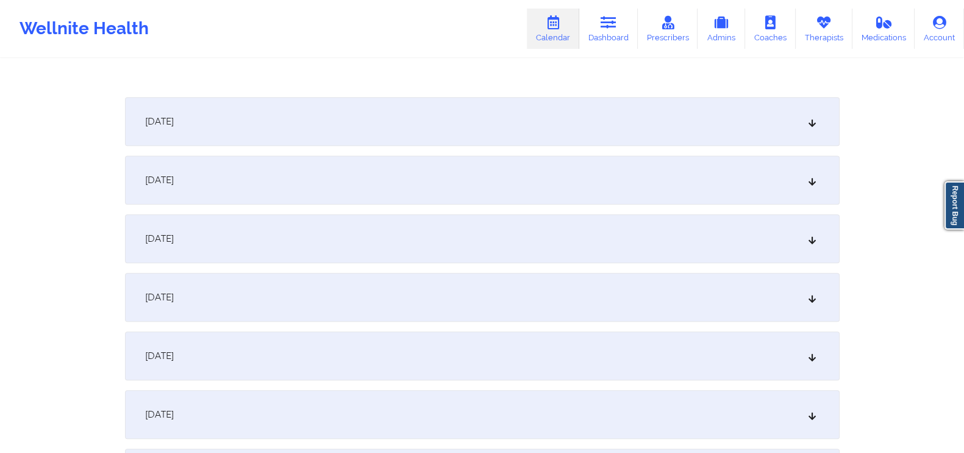
click at [807, 188] on div "[DATE]" at bounding box center [482, 180] width 715 height 49
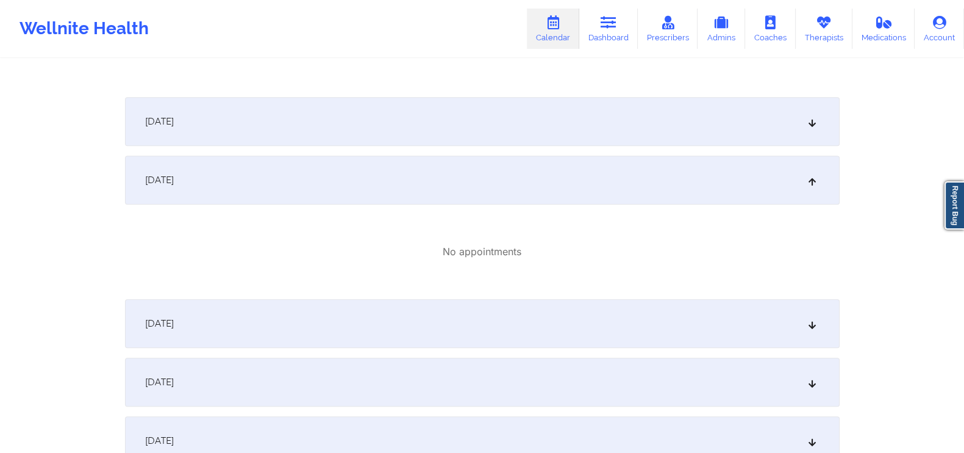
click at [798, 138] on div "[DATE]" at bounding box center [482, 121] width 715 height 49
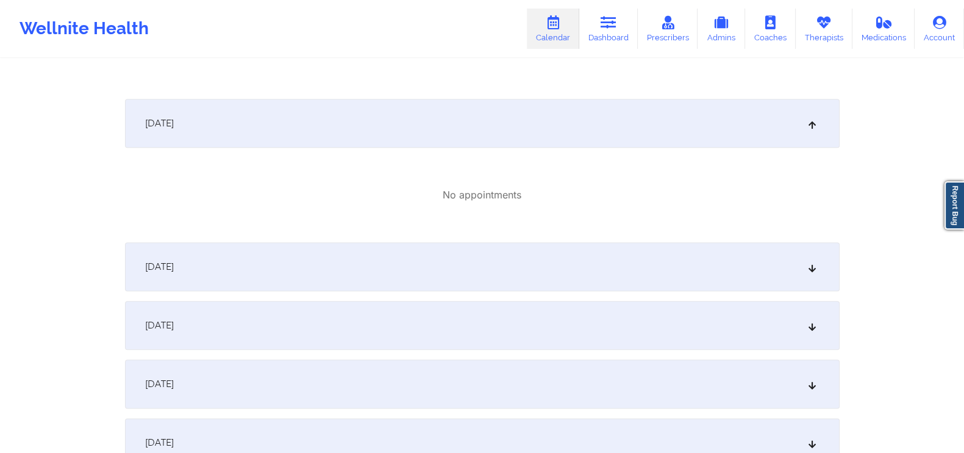
scroll to position [1848, 0]
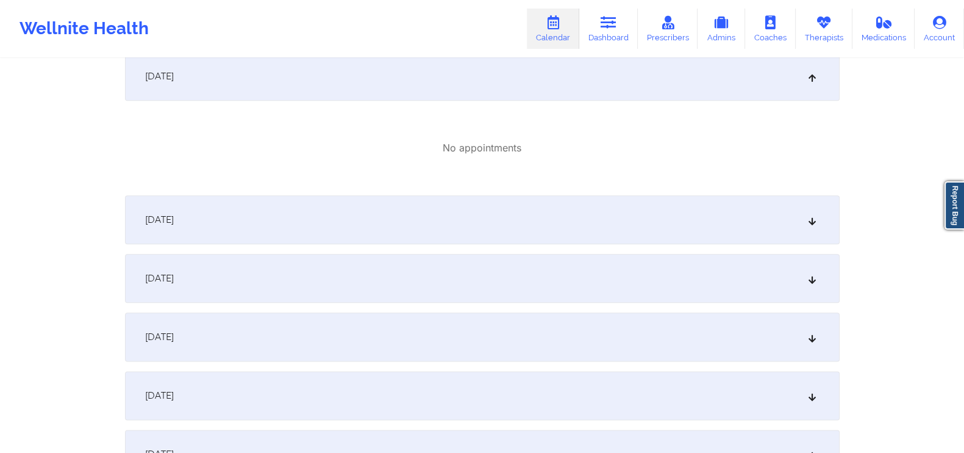
click at [799, 205] on div "[DATE]" at bounding box center [482, 219] width 715 height 49
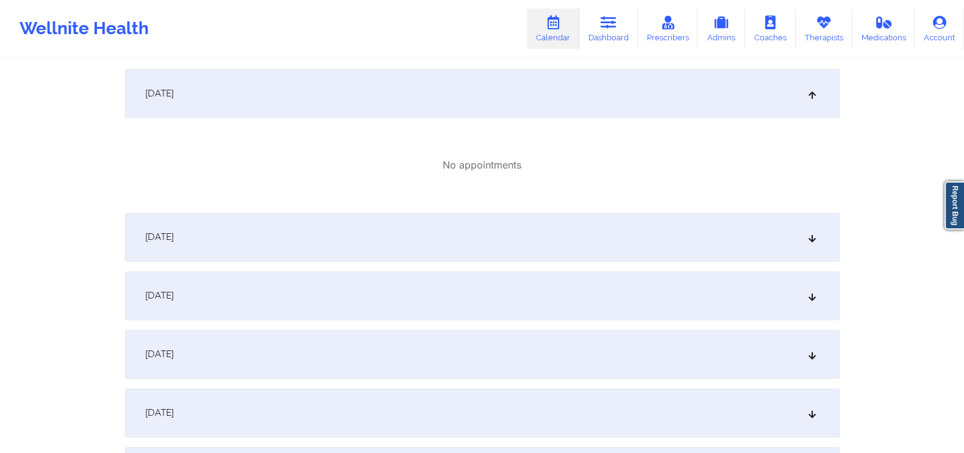
scroll to position [2010, 0]
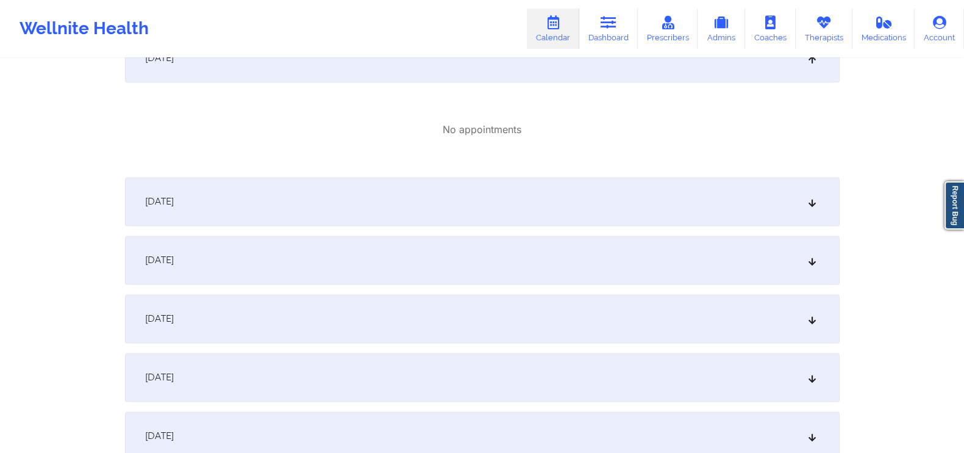
click at [783, 195] on div "[DATE]" at bounding box center [482, 201] width 715 height 49
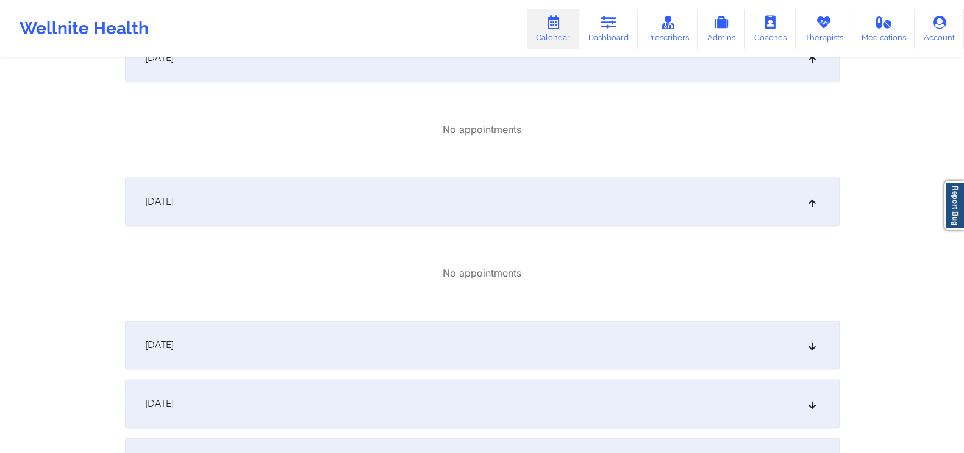
click at [793, 338] on div "[DATE]" at bounding box center [482, 344] width 715 height 49
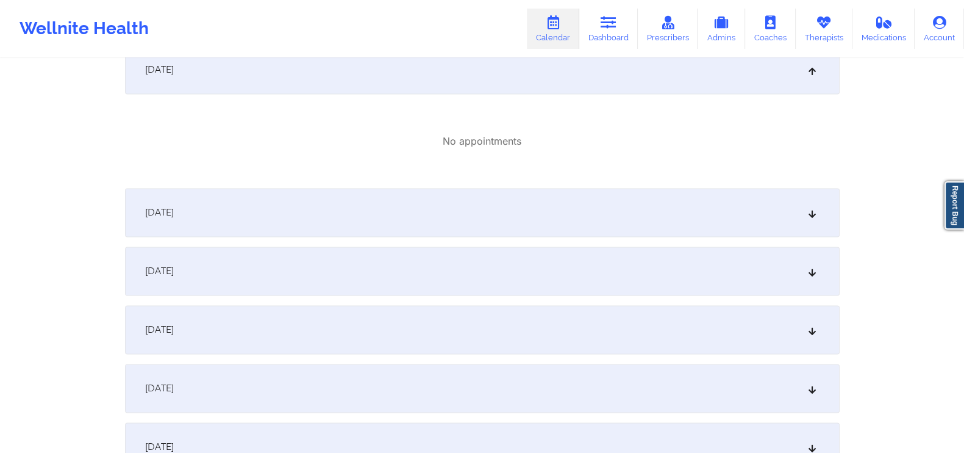
scroll to position [2302, 0]
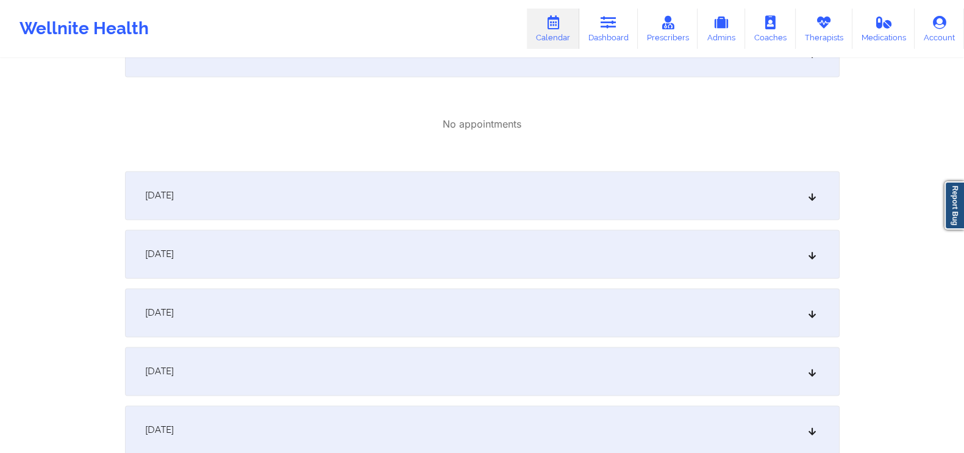
click at [766, 185] on div "[DATE]" at bounding box center [482, 195] width 715 height 49
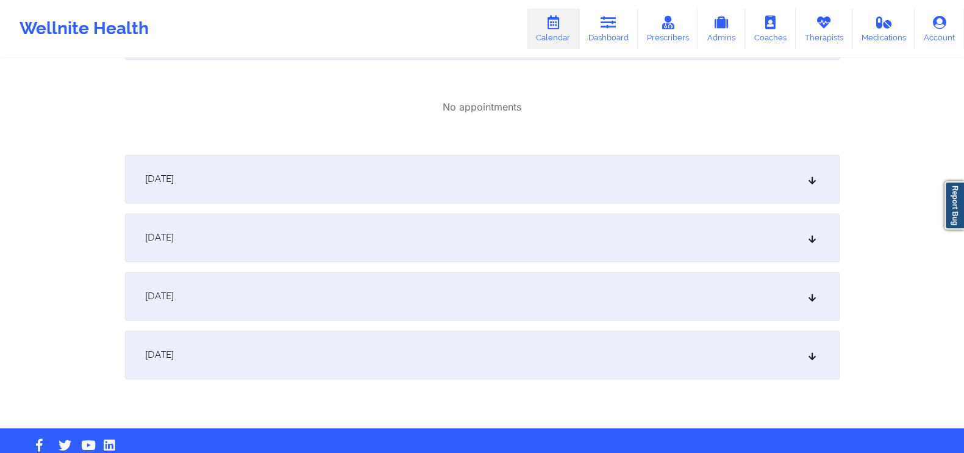
scroll to position [2466, 0]
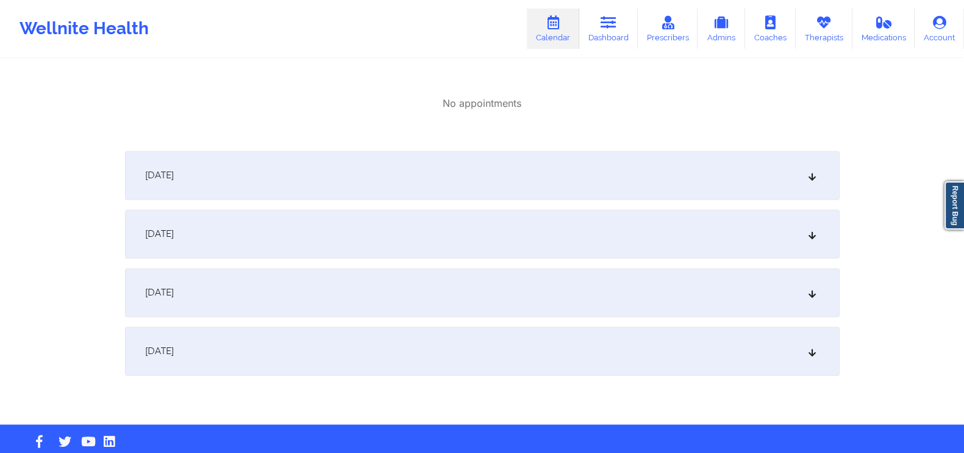
click at [813, 179] on icon at bounding box center [812, 175] width 10 height 9
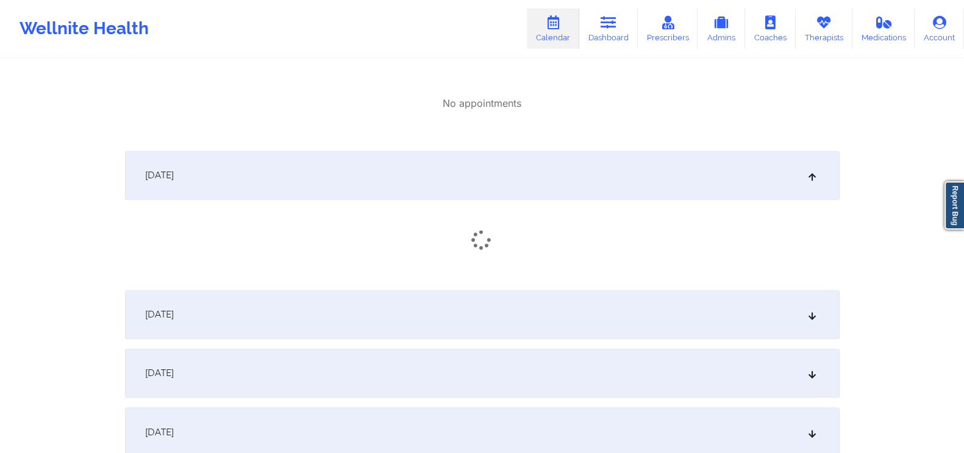
click at [804, 332] on div "[DATE]" at bounding box center [482, 314] width 715 height 49
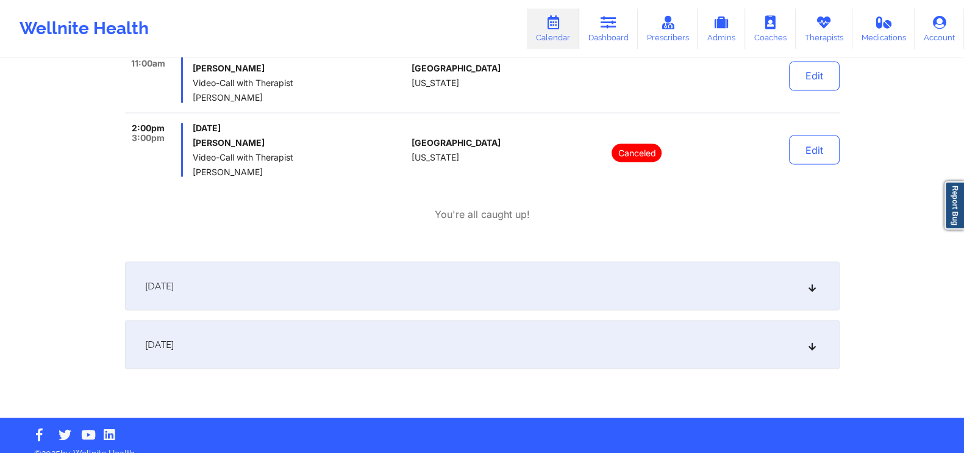
scroll to position [2783, 0]
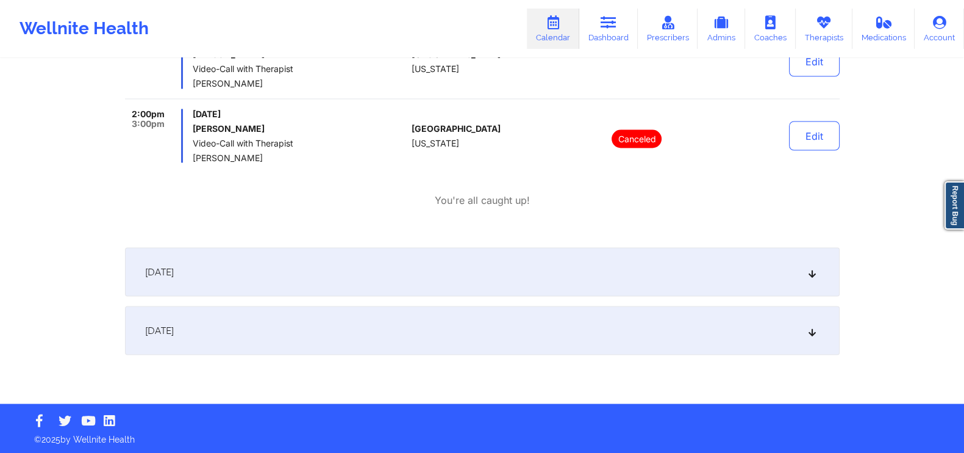
click at [808, 281] on div "[DATE]" at bounding box center [482, 271] width 715 height 49
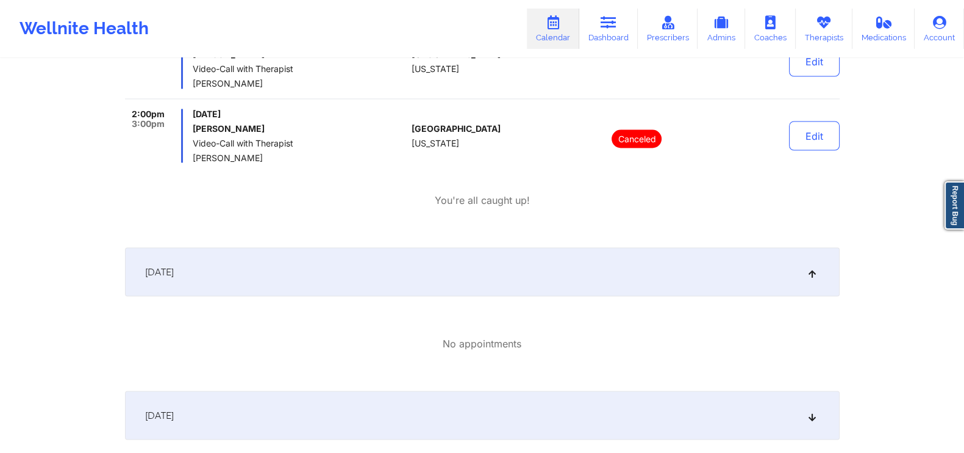
click at [808, 399] on div "[DATE]" at bounding box center [482, 414] width 715 height 49
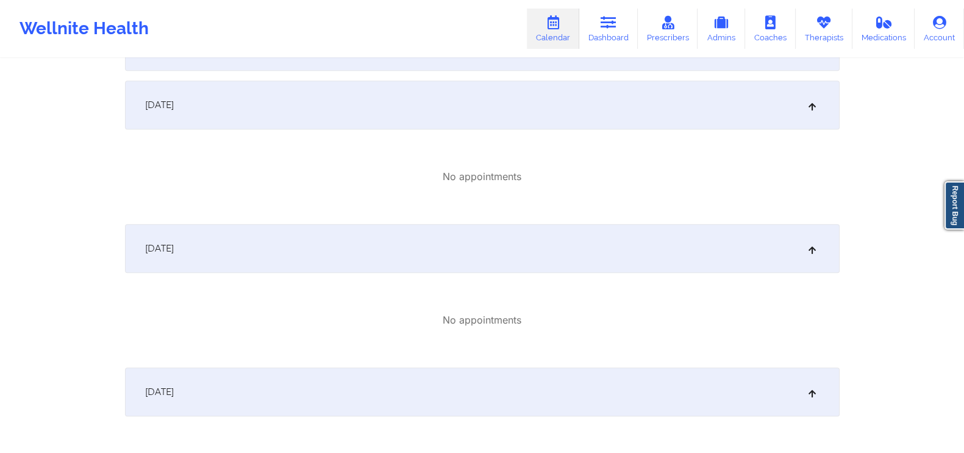
scroll to position [0, 0]
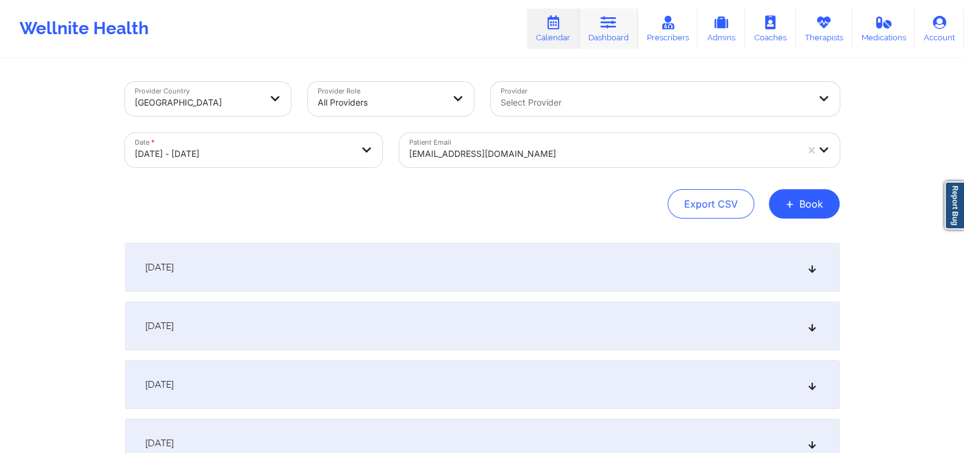
click at [608, 41] on link "Dashboard" at bounding box center [608, 29] width 59 height 40
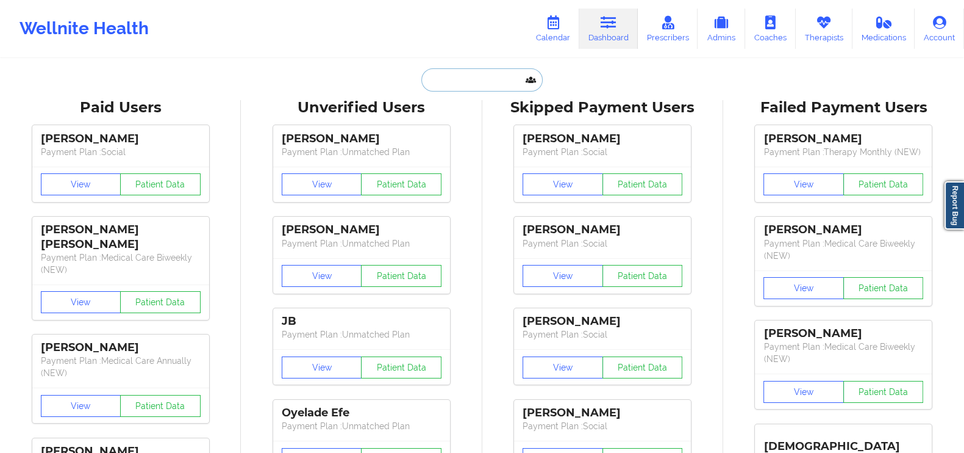
click at [496, 87] on input "text" at bounding box center [482, 79] width 121 height 23
paste input "[PERSON_NAME]"
type input "[PERSON_NAME]"
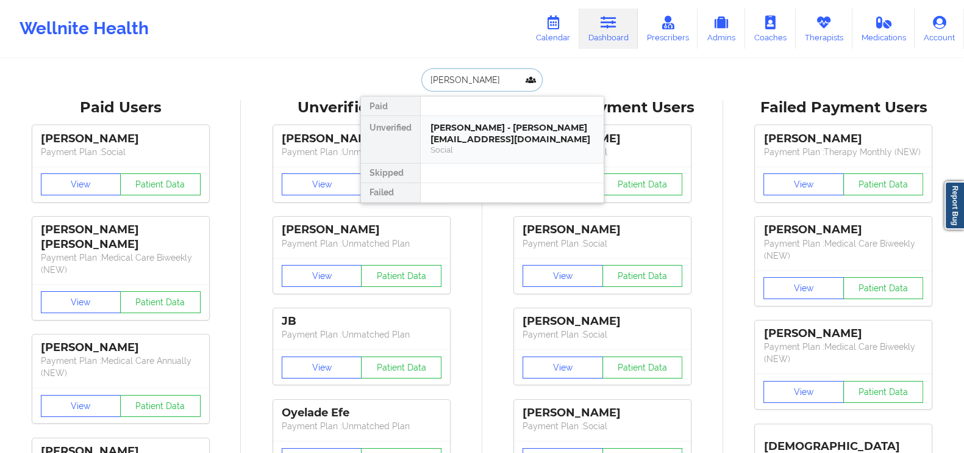
click at [487, 139] on div "[PERSON_NAME] - [PERSON_NAME][EMAIL_ADDRESS][DOMAIN_NAME]" at bounding box center [512, 133] width 163 height 23
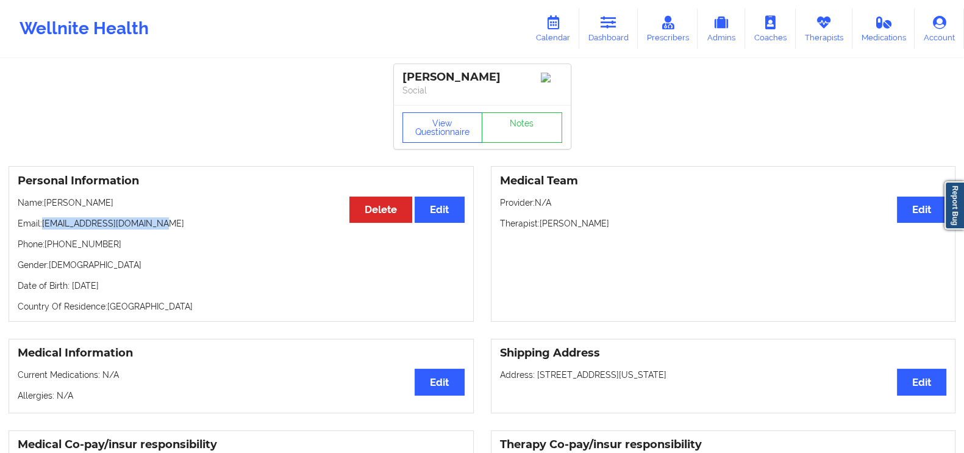
drag, startPoint x: 152, startPoint y: 226, endPoint x: 41, endPoint y: 223, distance: 111.0
click at [41, 223] on p "Email: [PERSON_NAME][EMAIL_ADDRESS][DOMAIN_NAME]" at bounding box center [241, 223] width 447 height 12
copy p "[EMAIL_ADDRESS][DOMAIN_NAME]"
click at [623, 26] on link "Dashboard" at bounding box center [608, 29] width 59 height 40
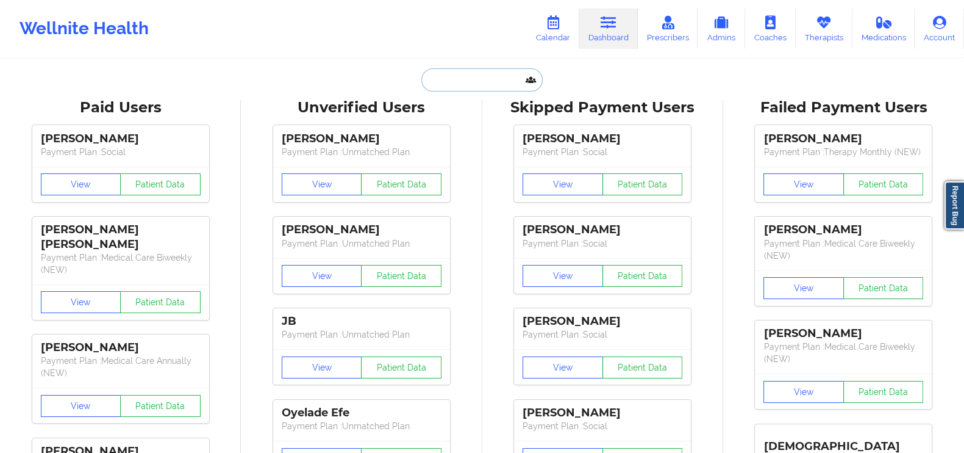
click at [478, 81] on input "text" at bounding box center [482, 79] width 121 height 23
paste input "[EMAIL_ADDRESS][DOMAIN_NAME]"
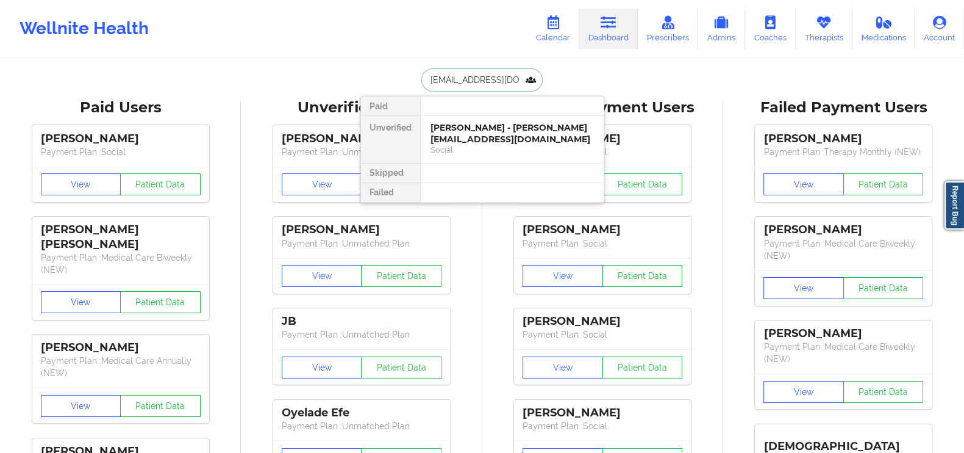
scroll to position [0, 14]
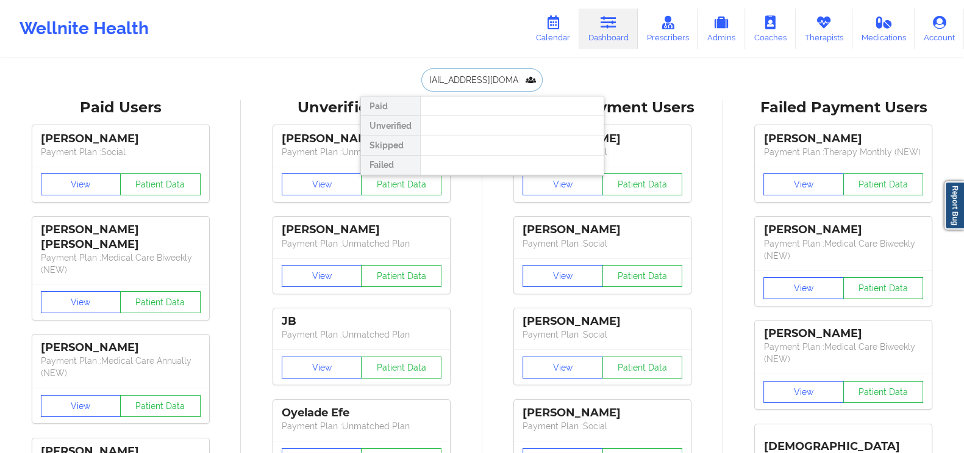
click at [478, 81] on input "[EMAIL_ADDRESS][DOMAIN_NAME]" at bounding box center [482, 79] width 121 height 23
type input "[EMAIL_ADDRESS][DOMAIN_NAME]"
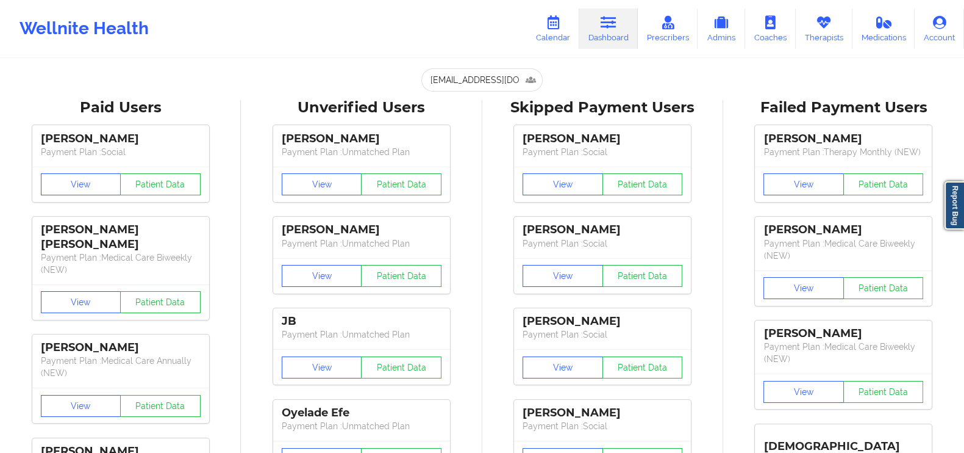
click at [494, 77] on input "[EMAIL_ADDRESS][DOMAIN_NAME]" at bounding box center [482, 79] width 121 height 23
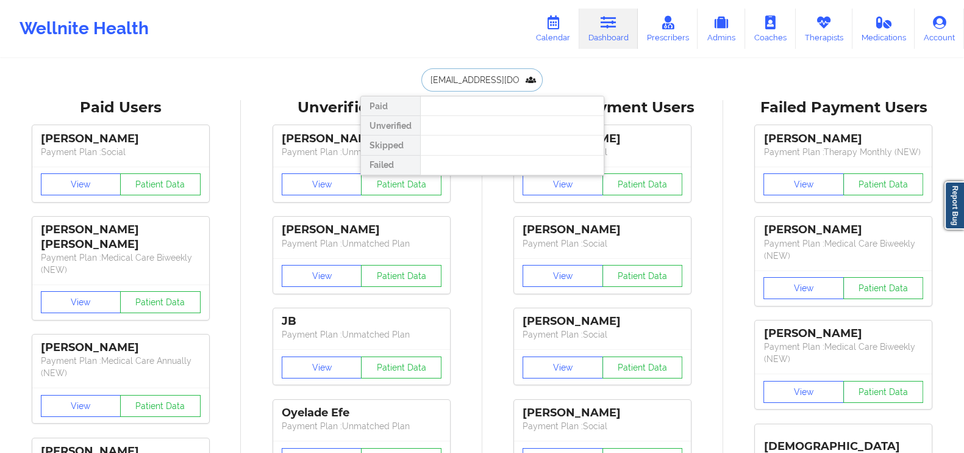
click at [494, 77] on input "[EMAIL_ADDRESS][DOMAIN_NAME]" at bounding box center [482, 79] width 121 height 23
click at [556, 29] on icon at bounding box center [553, 22] width 16 height 13
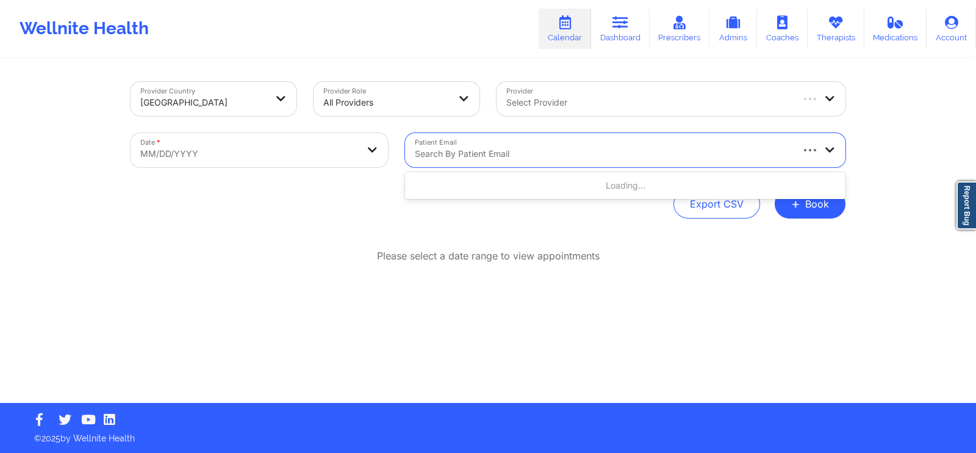
click at [494, 149] on div at bounding box center [603, 153] width 376 height 15
paste input "[EMAIL_ADDRESS][DOMAIN_NAME]"
type input "[EMAIL_ADDRESS][DOMAIN_NAME]"
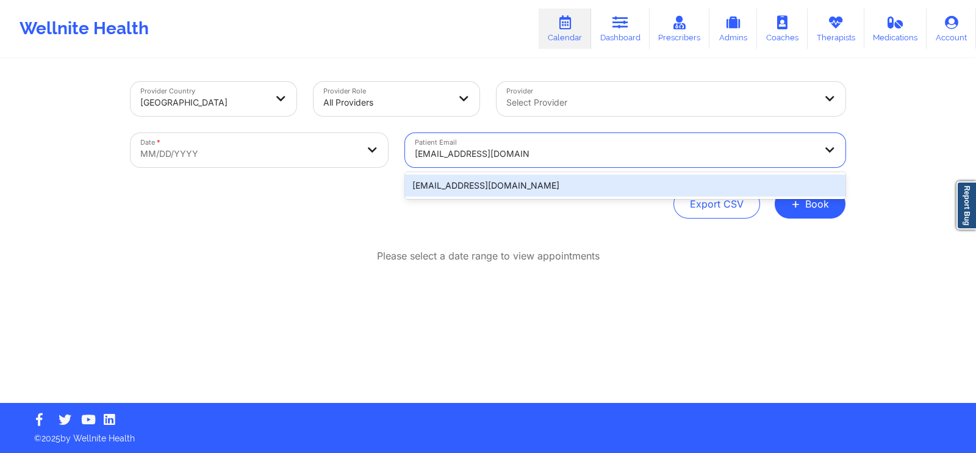
click at [490, 181] on div "[EMAIL_ADDRESS][DOMAIN_NAME]" at bounding box center [625, 185] width 440 height 22
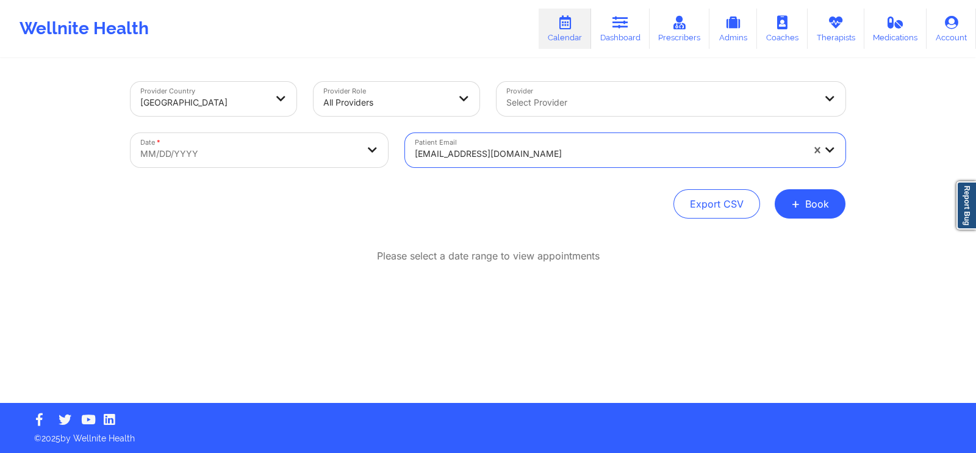
select select "2025-8"
select select "2025-9"
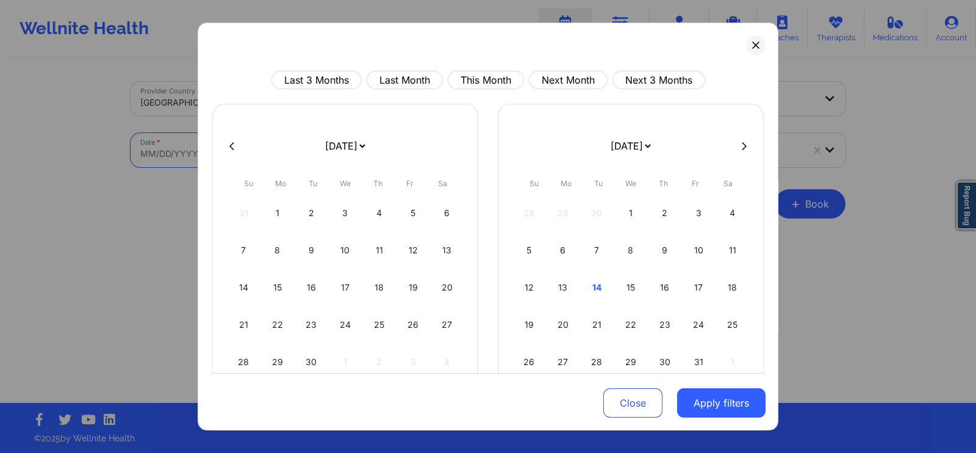
click at [342, 147] on body "Wellnite Health Calendar Dashboard Prescribers Admins Coaches Therapists Medica…" at bounding box center [488, 226] width 976 height 453
drag, startPoint x: 592, startPoint y: 284, endPoint x: 699, endPoint y: 355, distance: 128.6
click at [699, 355] on div "28 29 30 1 2 3 4 5 6 7 8 9 10 11 12 13 14 15 16 17 18 19 20 21 22 23 24 25 26 2…" at bounding box center [631, 287] width 234 height 183
drag, startPoint x: 699, startPoint y: 355, endPoint x: 592, endPoint y: 285, distance: 127.9
click at [592, 285] on div "28 29 30 1 2 3 4 5 6 7 8 9 10 11 12 13 14 15 16 17 18 19 20 21 22 23 24 25 26 2…" at bounding box center [631, 287] width 234 height 183
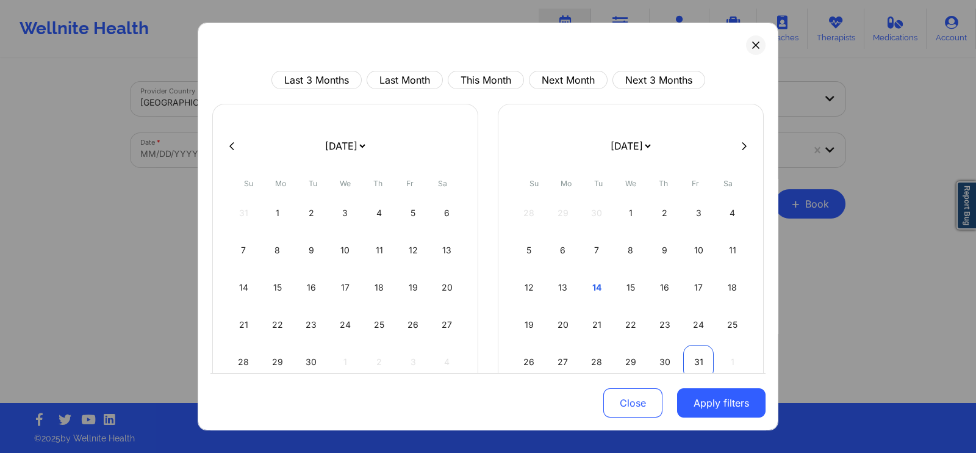
drag, startPoint x: 592, startPoint y: 285, endPoint x: 692, endPoint y: 350, distance: 119.6
click at [692, 350] on div "28 29 30 1 2 3 4 5 6 7 8 9 10 11 12 13 14 15 16 17 18 19 20 21 22 23 24 25 26 2…" at bounding box center [631, 287] width 234 height 183
click at [623, 298] on div "15" at bounding box center [630, 287] width 31 height 34
select select "2025-9"
select select "2025-10"
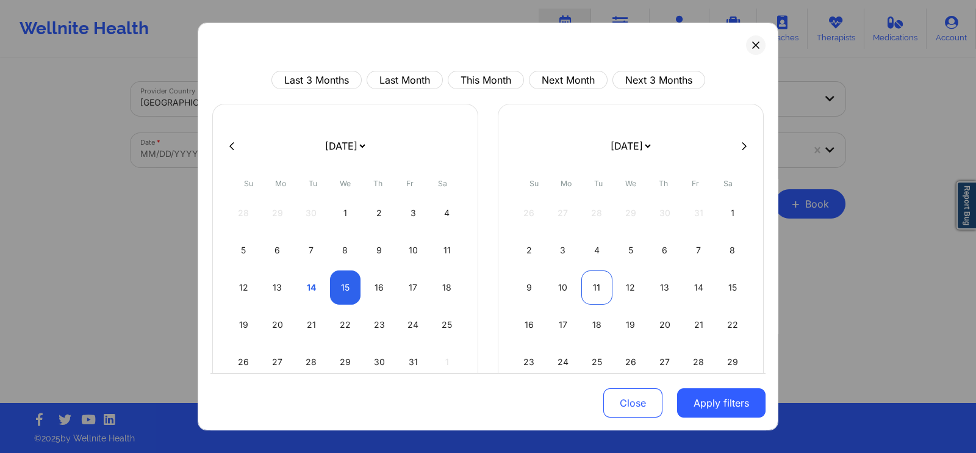
select select "2025-9"
select select "2025-10"
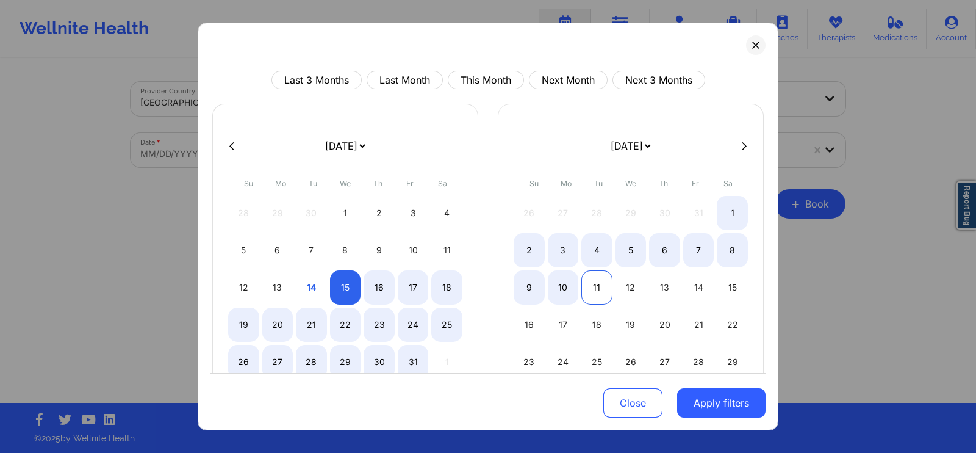
click at [593, 282] on div "11" at bounding box center [596, 287] width 31 height 34
select select "2025-9"
select select "2025-10"
click at [723, 396] on button "Apply filters" at bounding box center [721, 402] width 88 height 29
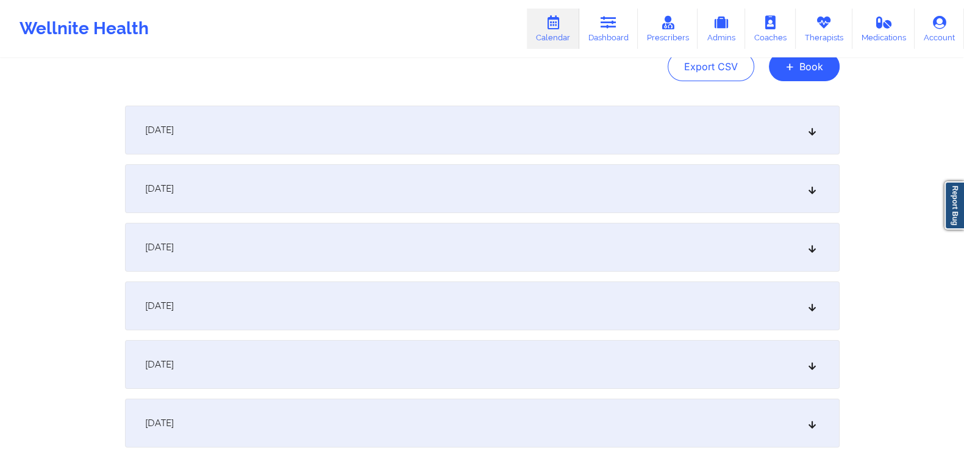
scroll to position [157, 0]
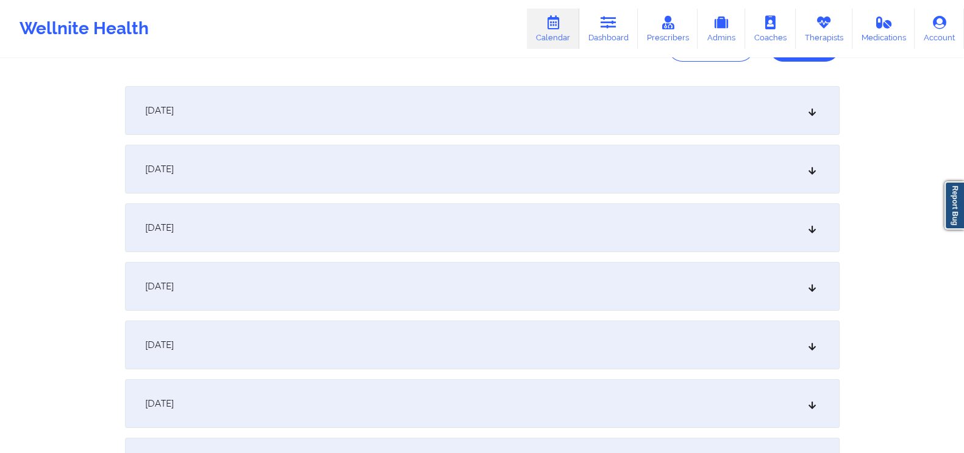
click at [812, 109] on icon at bounding box center [812, 110] width 10 height 9
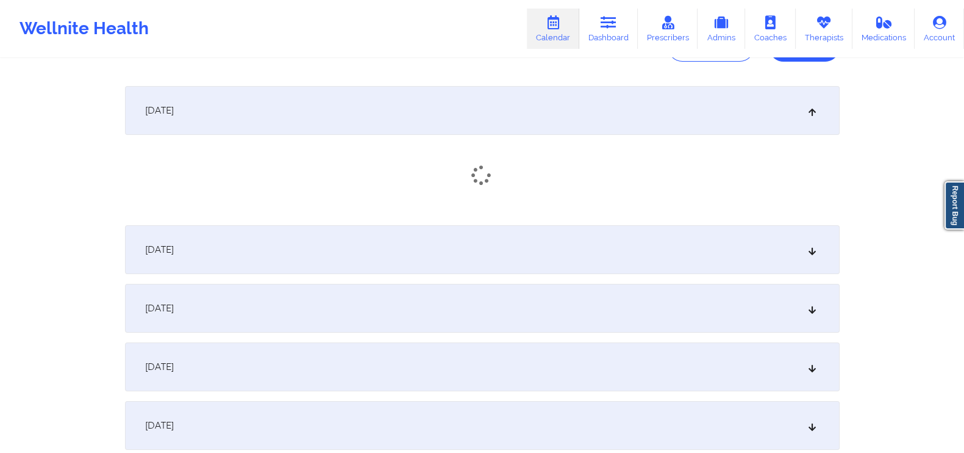
click at [789, 262] on div "[DATE]" at bounding box center [482, 249] width 715 height 49
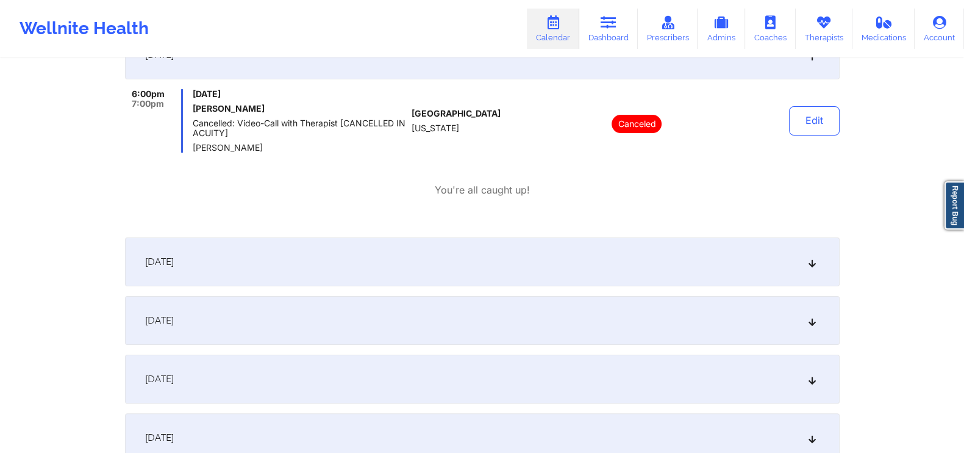
scroll to position [382, 0]
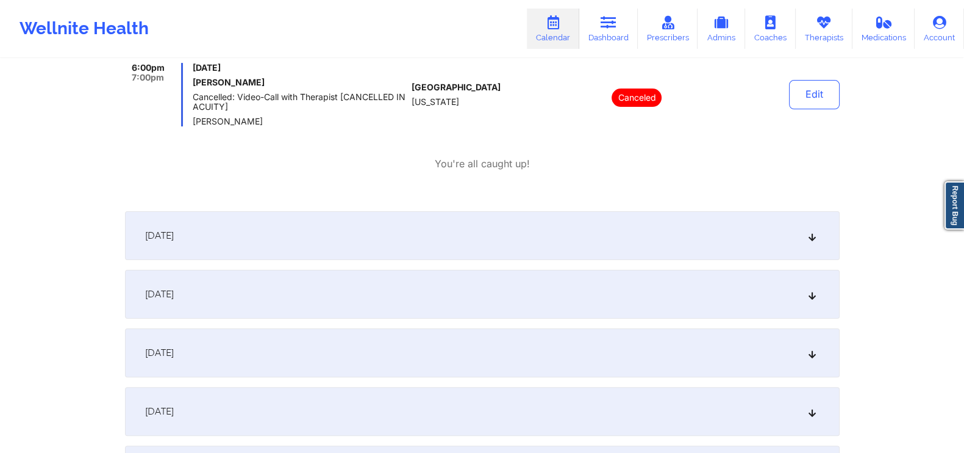
click at [782, 215] on div "[DATE]" at bounding box center [482, 235] width 715 height 49
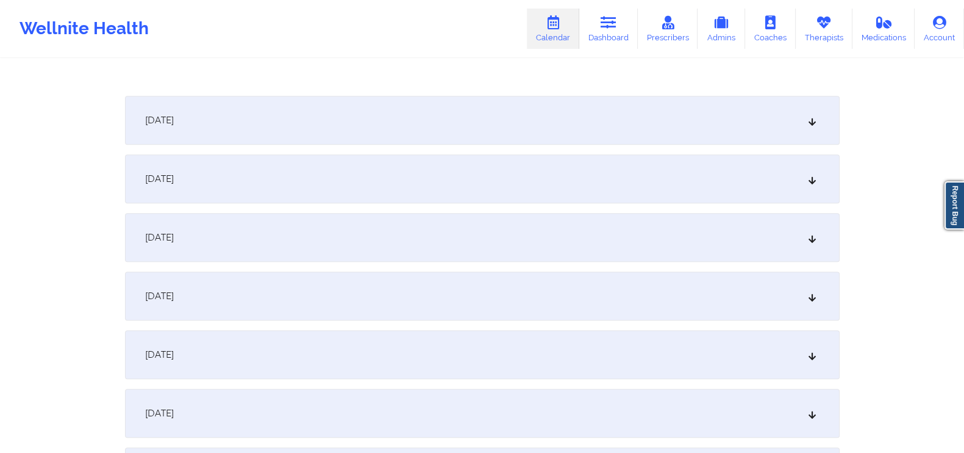
scroll to position [657, 0]
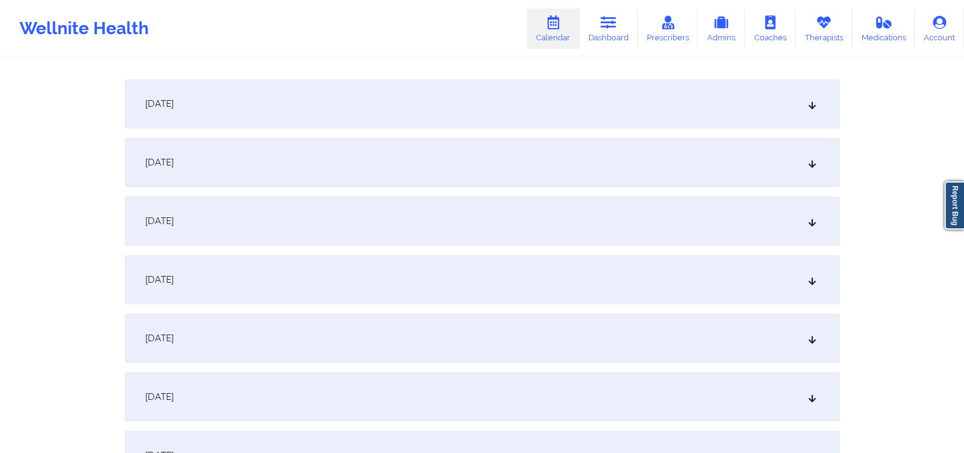
click at [795, 117] on div "[DATE]" at bounding box center [482, 103] width 715 height 49
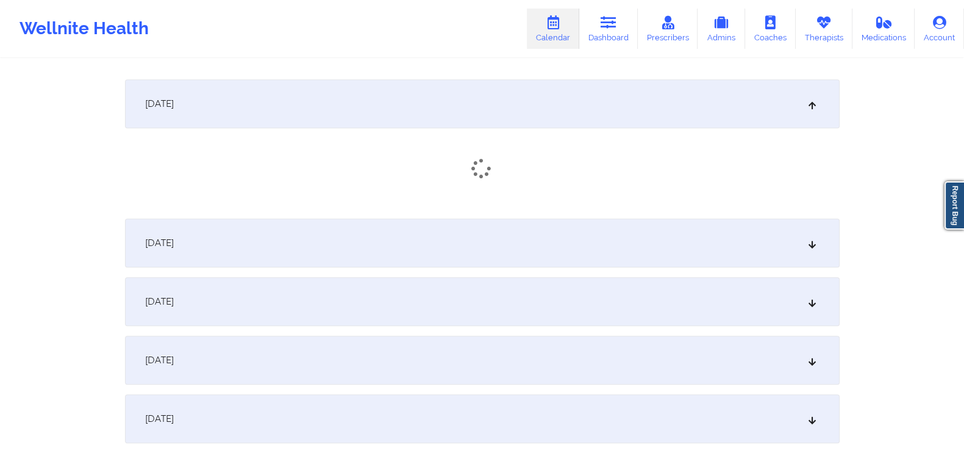
click at [787, 240] on div "[DATE]" at bounding box center [482, 242] width 715 height 49
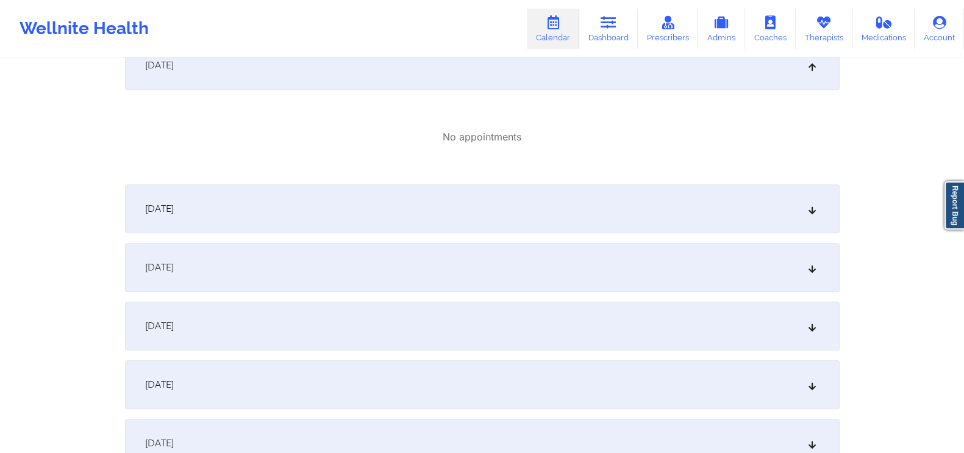
scroll to position [888, 0]
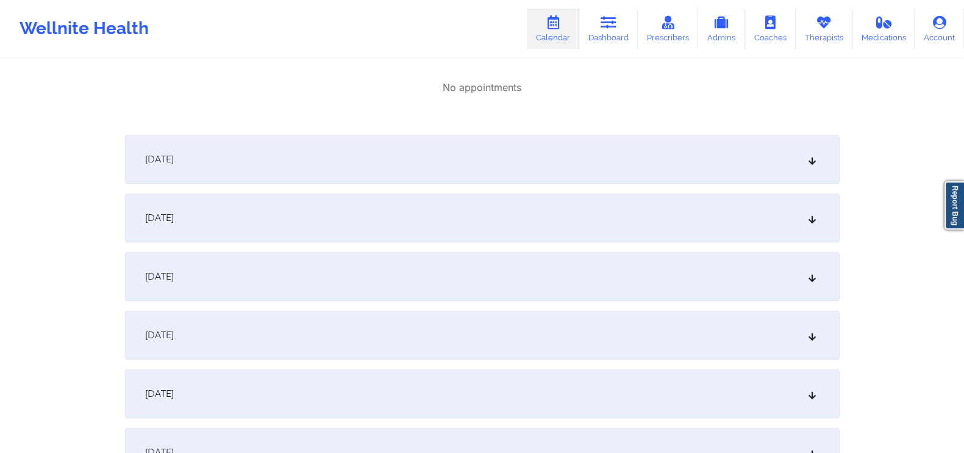
click at [653, 157] on div "[DATE]" at bounding box center [482, 159] width 715 height 49
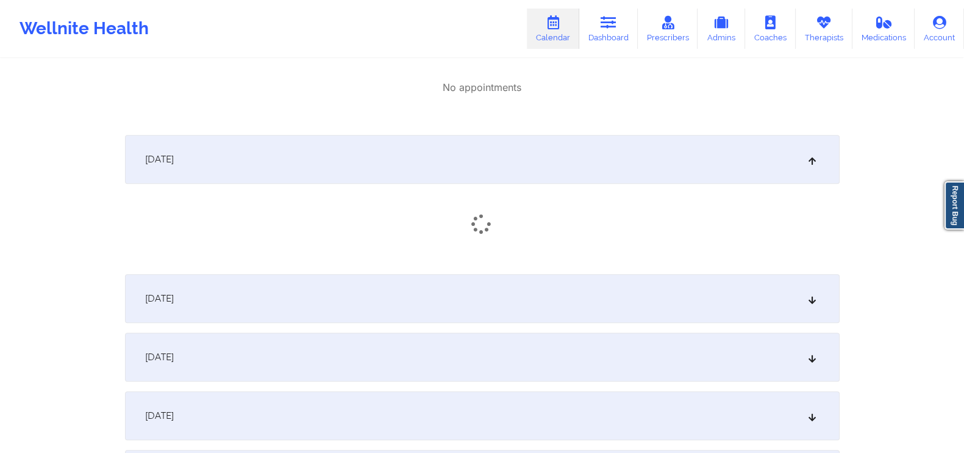
click at [651, 290] on div "[DATE]" at bounding box center [482, 298] width 715 height 49
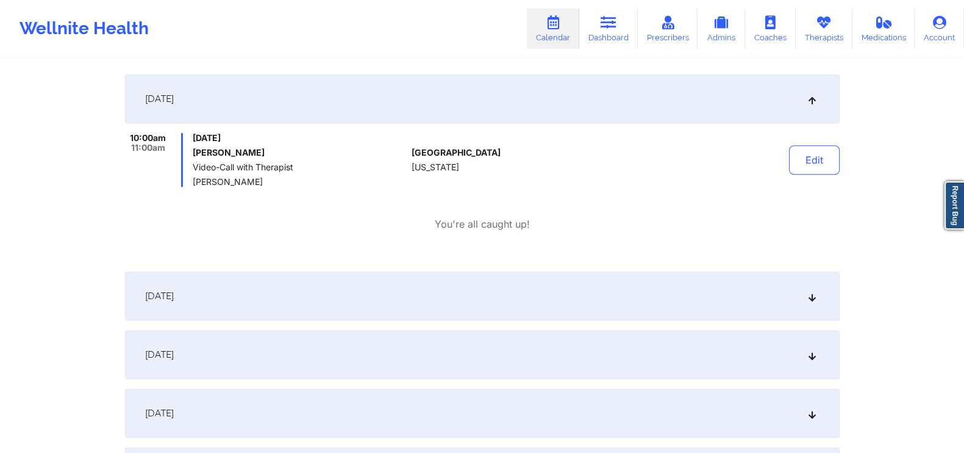
scroll to position [1082, 0]
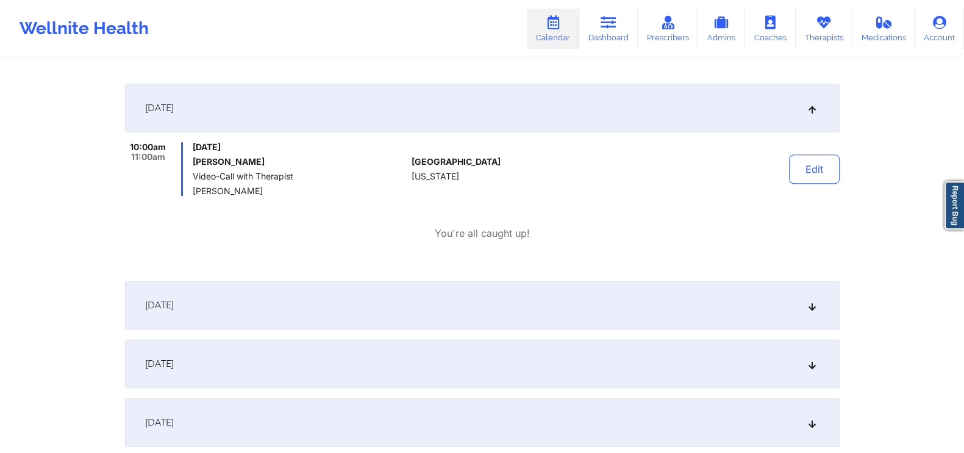
click at [806, 294] on div "[DATE]" at bounding box center [482, 305] width 715 height 49
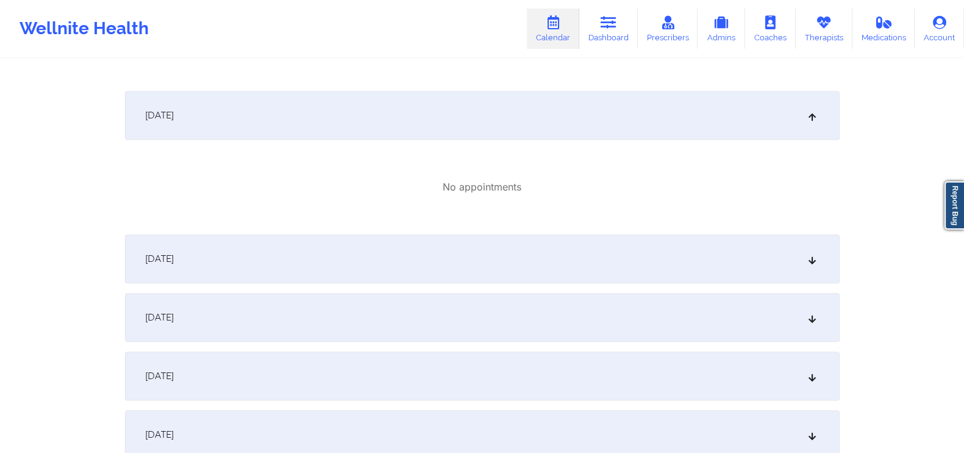
scroll to position [1339, 0]
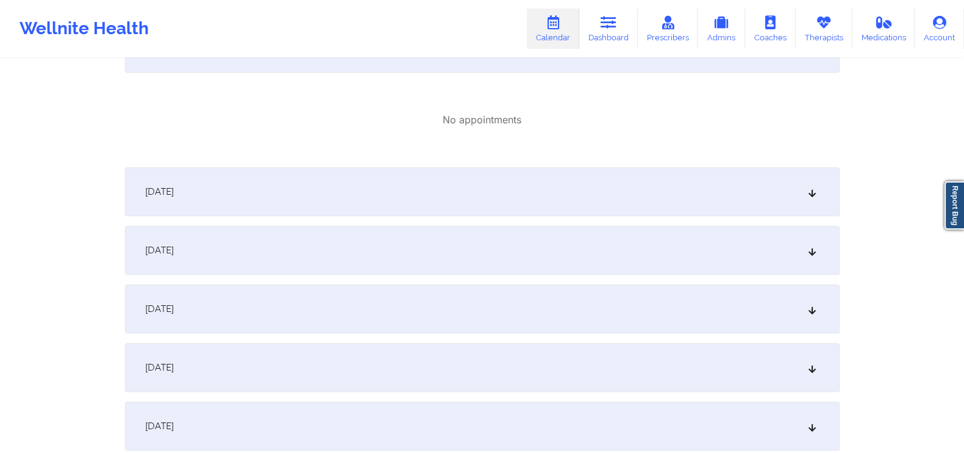
click at [750, 203] on div "[DATE]" at bounding box center [482, 191] width 715 height 49
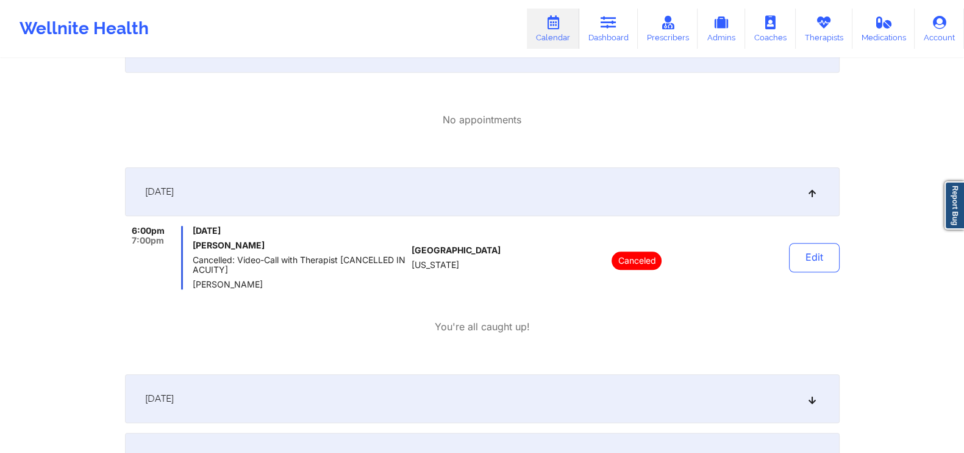
click at [753, 323] on div "You're all caught up!" at bounding box center [482, 327] width 715 height 14
click at [772, 396] on div "[DATE]" at bounding box center [482, 398] width 715 height 49
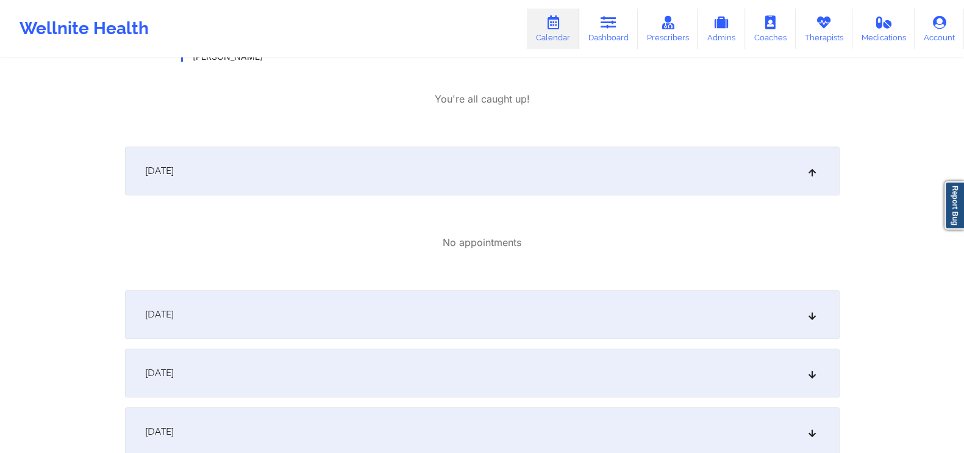
scroll to position [1620, 0]
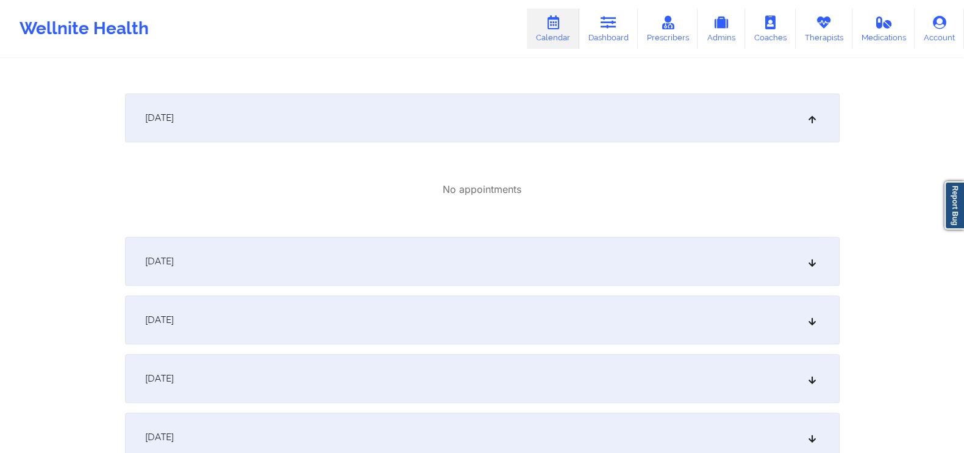
click at [789, 249] on div "[DATE]" at bounding box center [482, 261] width 715 height 49
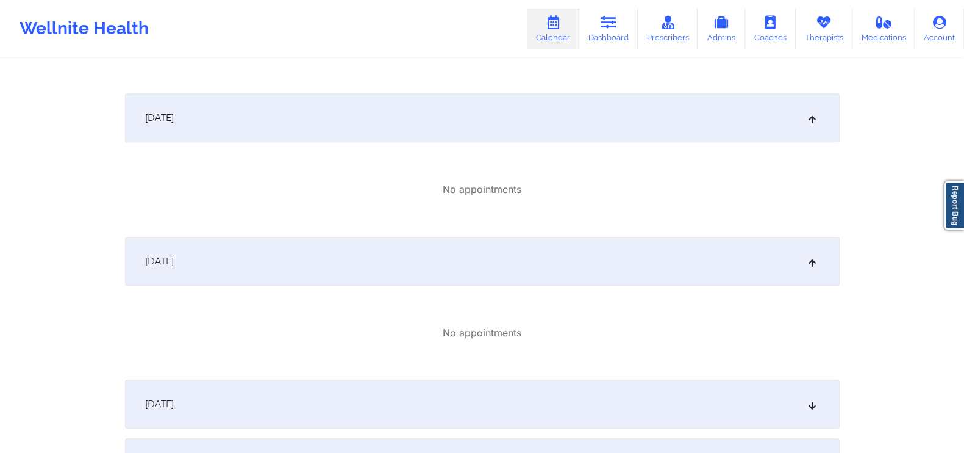
click at [759, 415] on div "[DATE]" at bounding box center [482, 403] width 715 height 49
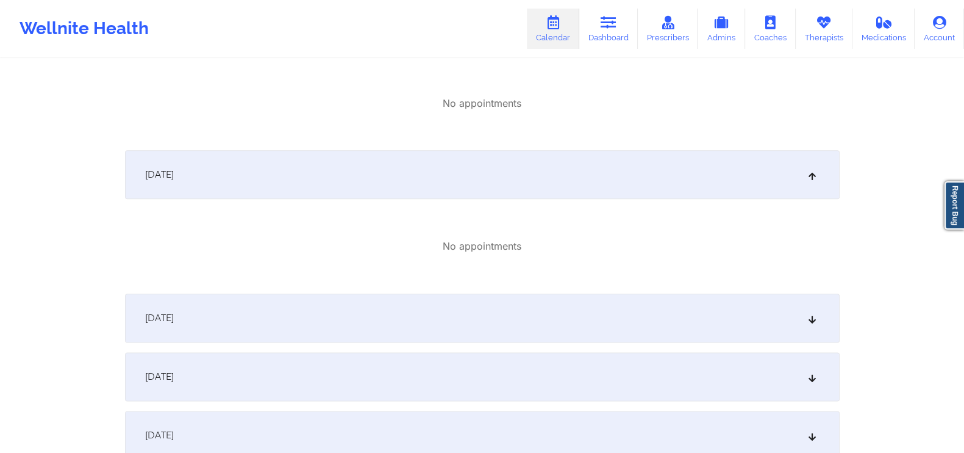
scroll to position [1890, 0]
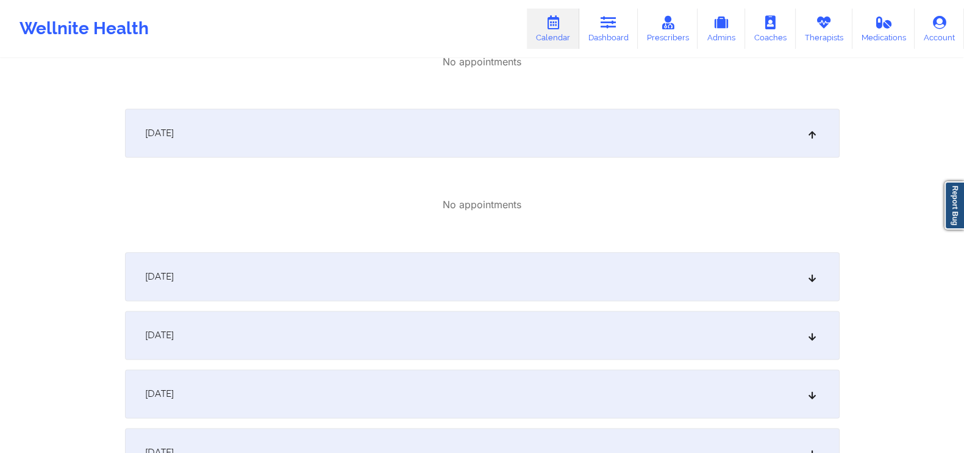
click at [833, 278] on div "[DATE]" at bounding box center [482, 276] width 715 height 49
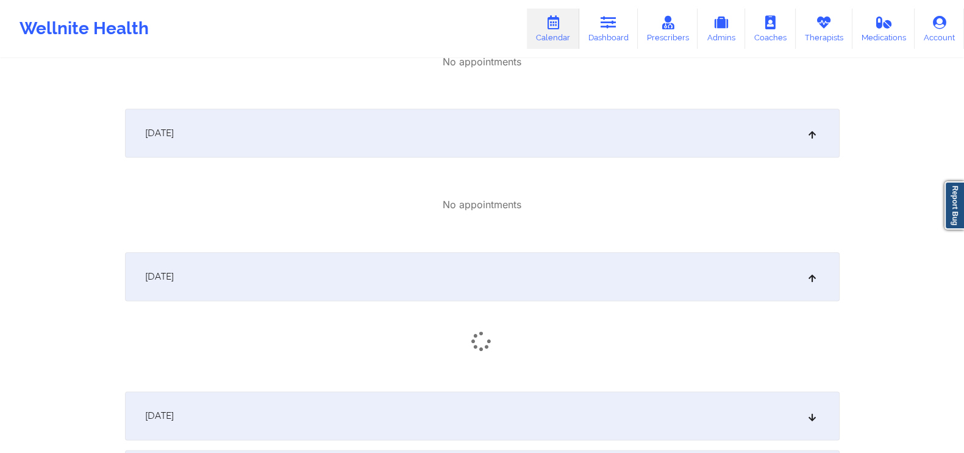
click at [781, 407] on div "[DATE]" at bounding box center [482, 415] width 715 height 49
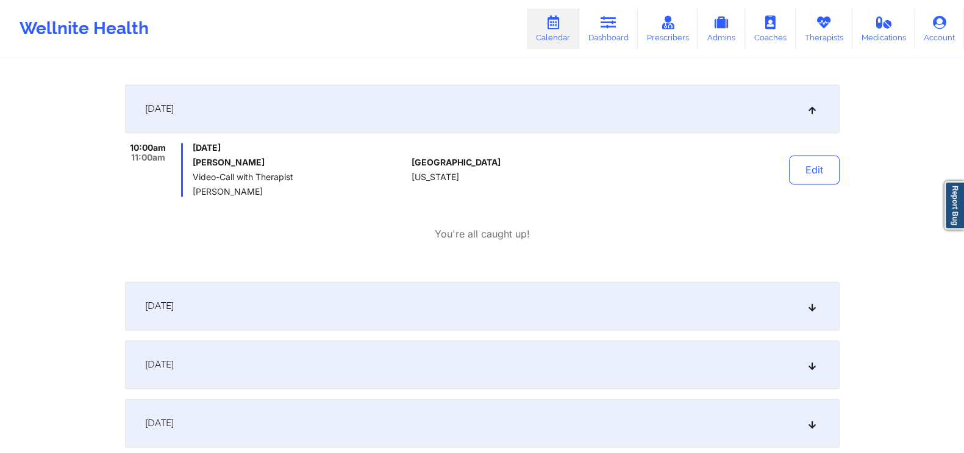
scroll to position [2242, 0]
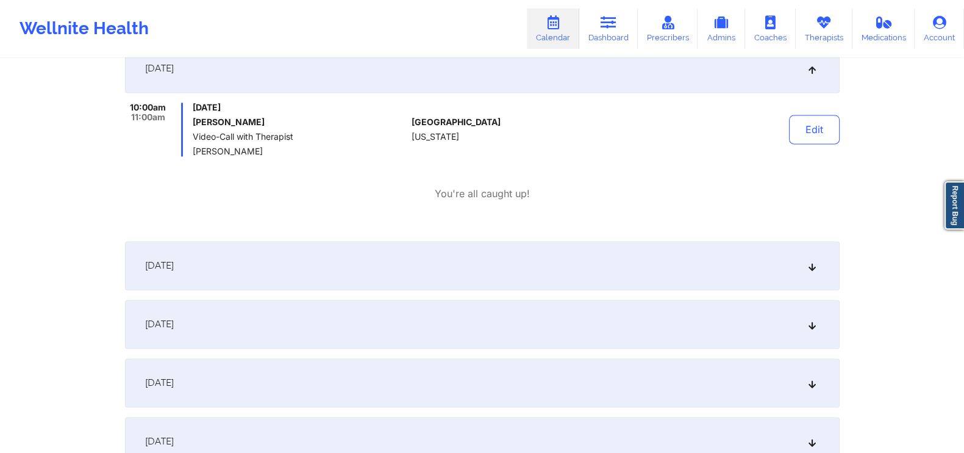
click at [812, 271] on div "[DATE]" at bounding box center [482, 265] width 715 height 49
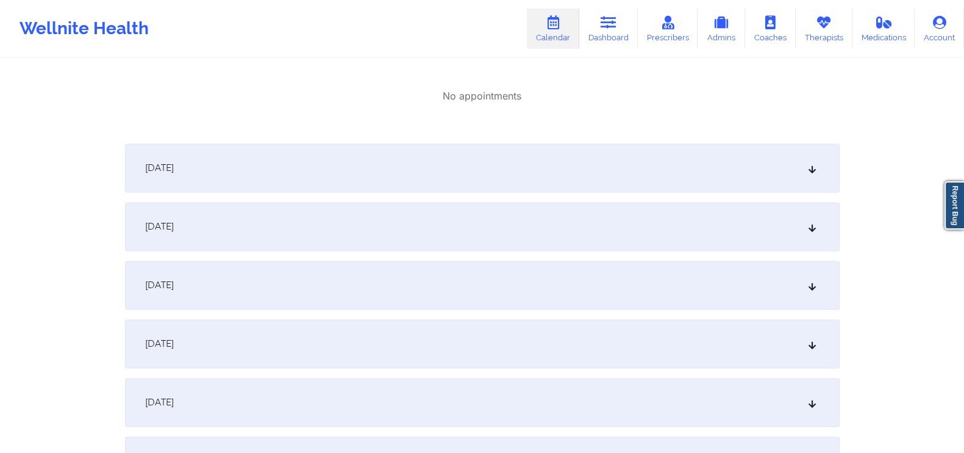
scroll to position [2495, 0]
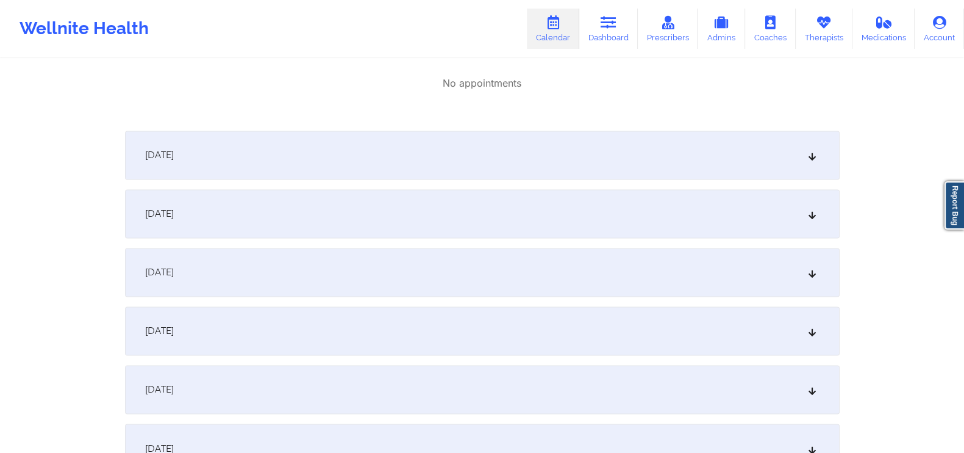
click at [810, 160] on div "[DATE]" at bounding box center [482, 155] width 715 height 49
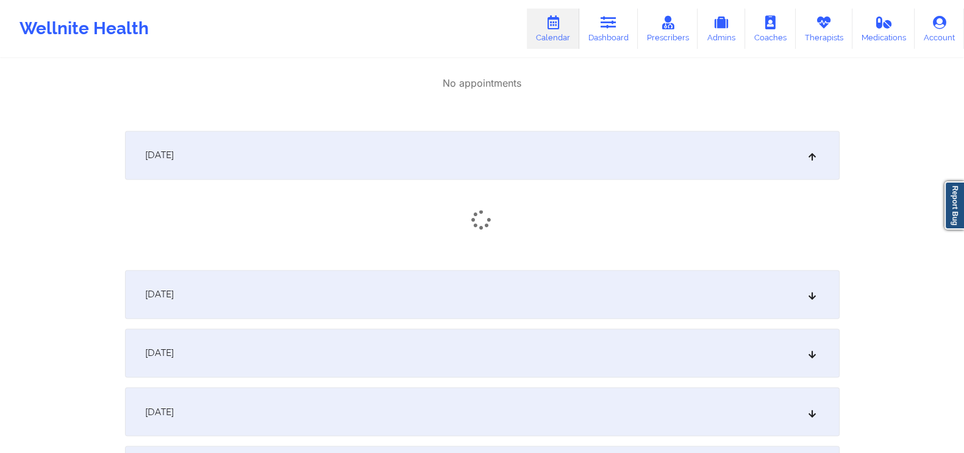
click at [801, 298] on div "[DATE]" at bounding box center [482, 294] width 715 height 49
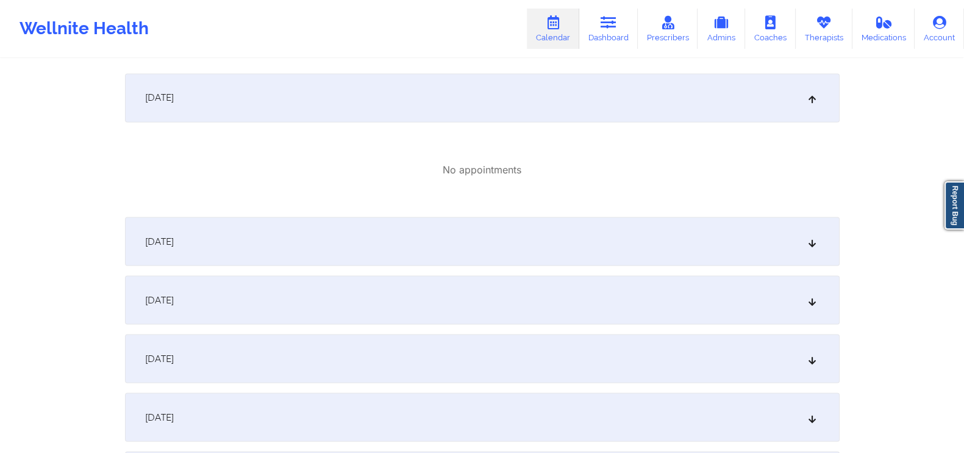
scroll to position [2782, 0]
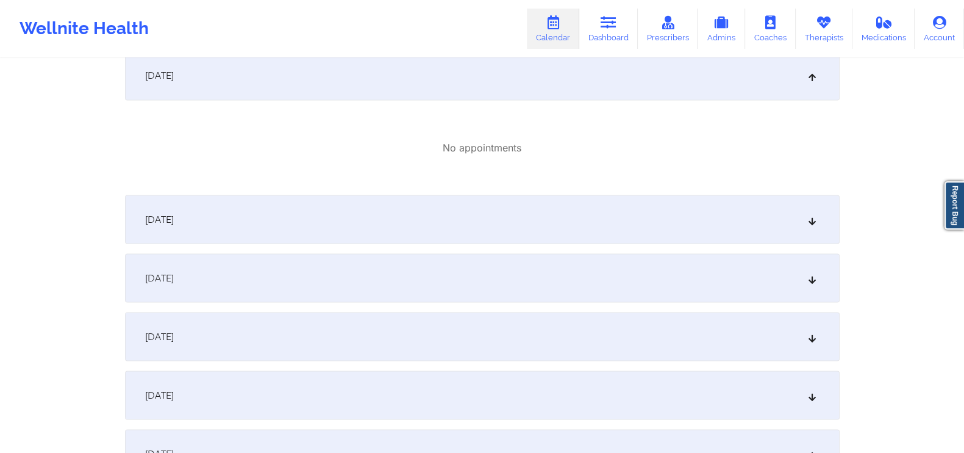
click at [798, 215] on div "[DATE]" at bounding box center [482, 219] width 715 height 49
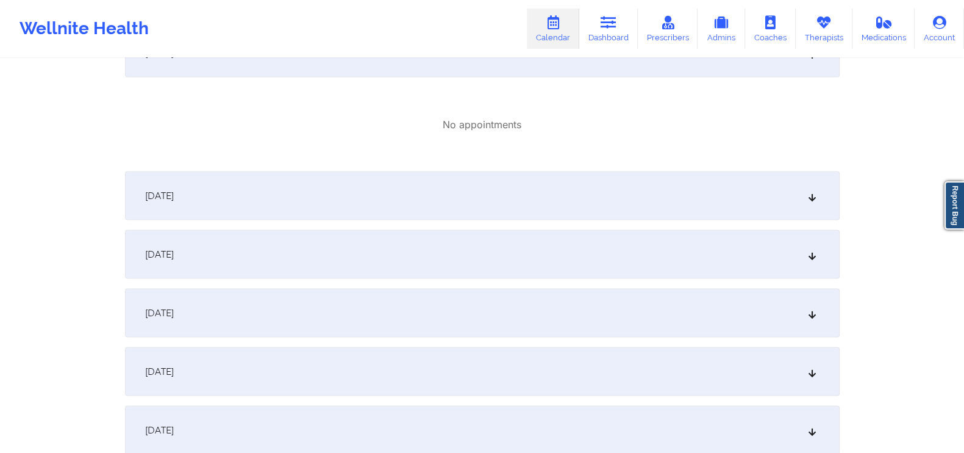
scroll to position [2943, 0]
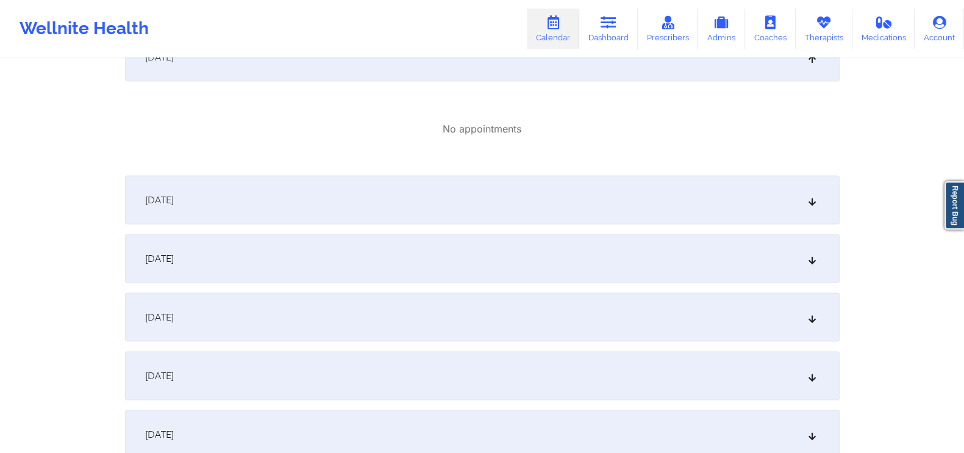
click at [817, 203] on icon at bounding box center [812, 200] width 10 height 9
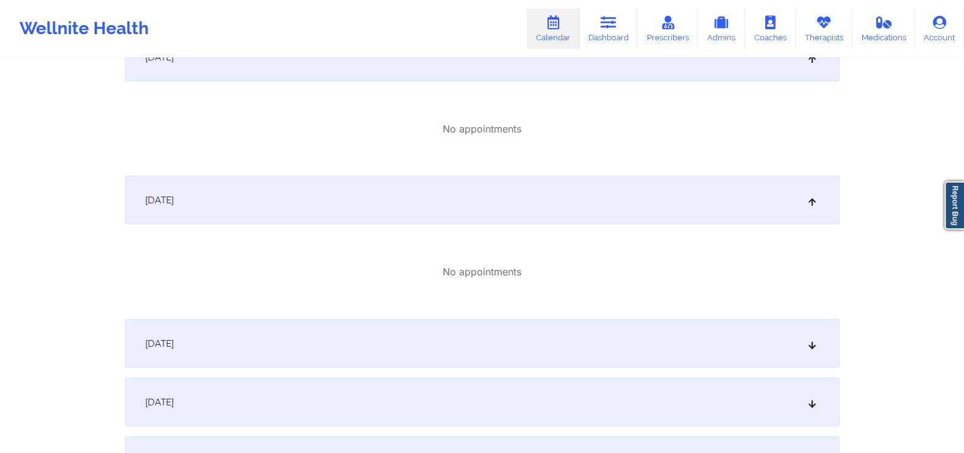
scroll to position [3015, 0]
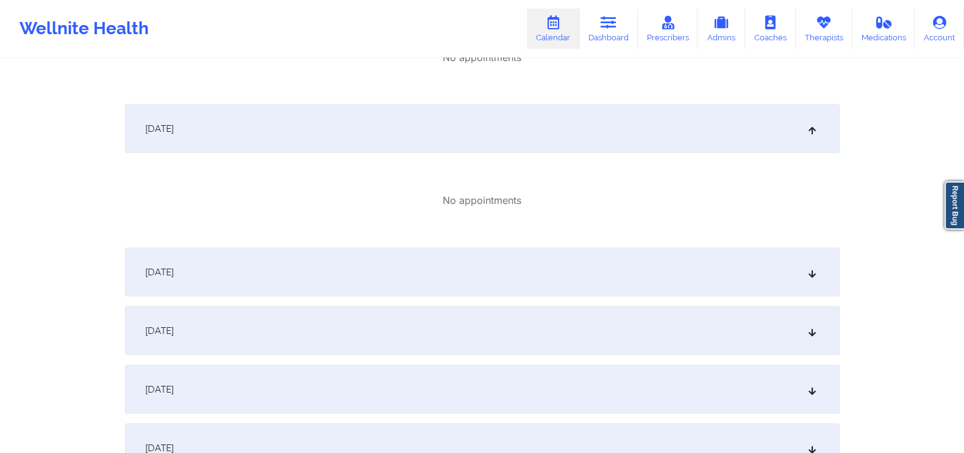
click at [811, 266] on div "[DATE]" at bounding box center [482, 272] width 715 height 49
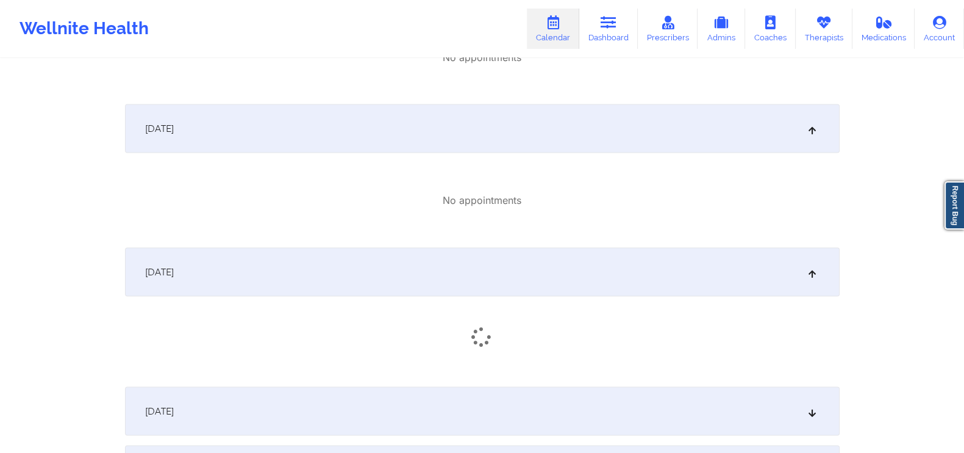
click at [813, 407] on div "[DATE]" at bounding box center [482, 411] width 715 height 49
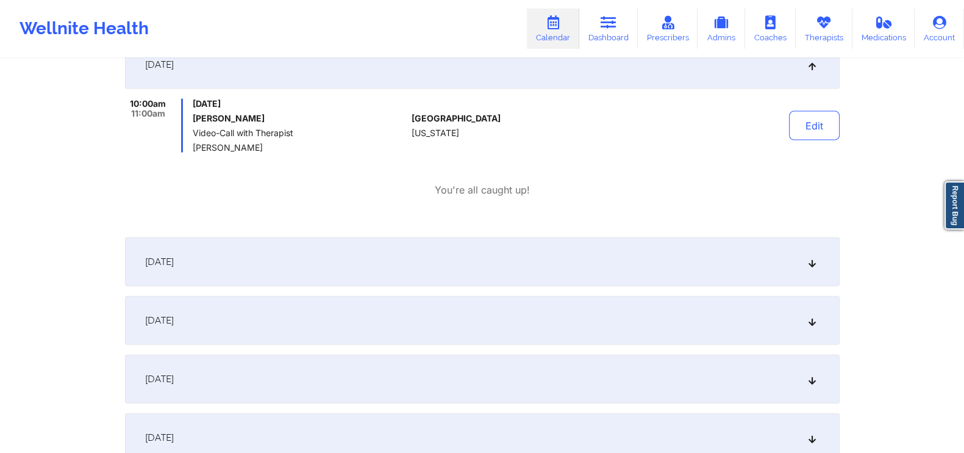
scroll to position [3370, 0]
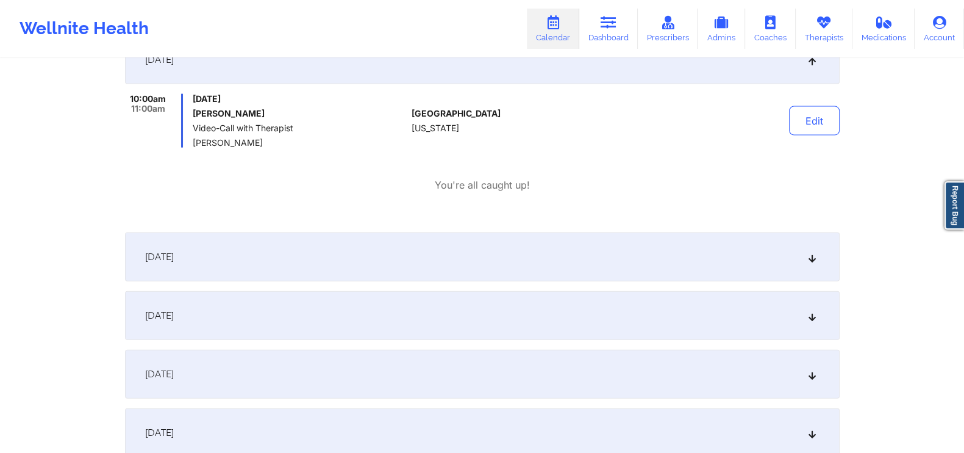
click at [812, 257] on icon at bounding box center [812, 257] width 10 height 9
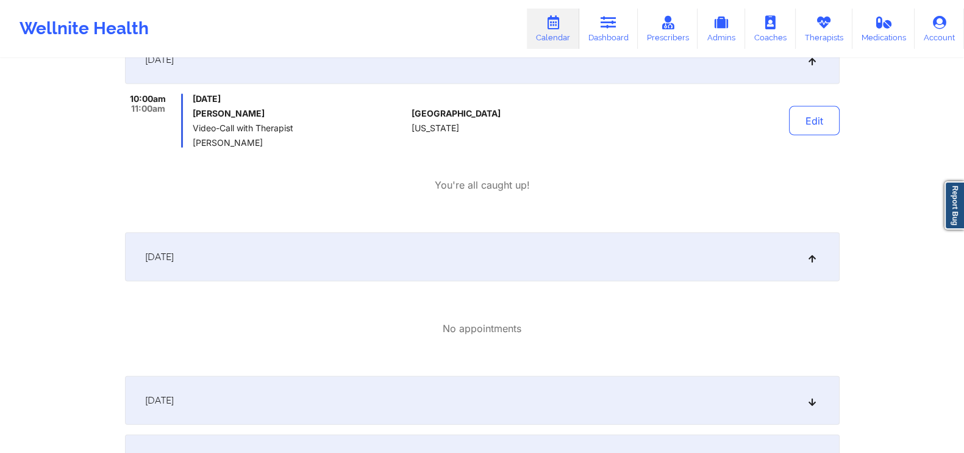
click at [813, 381] on div "[DATE]" at bounding box center [482, 400] width 715 height 49
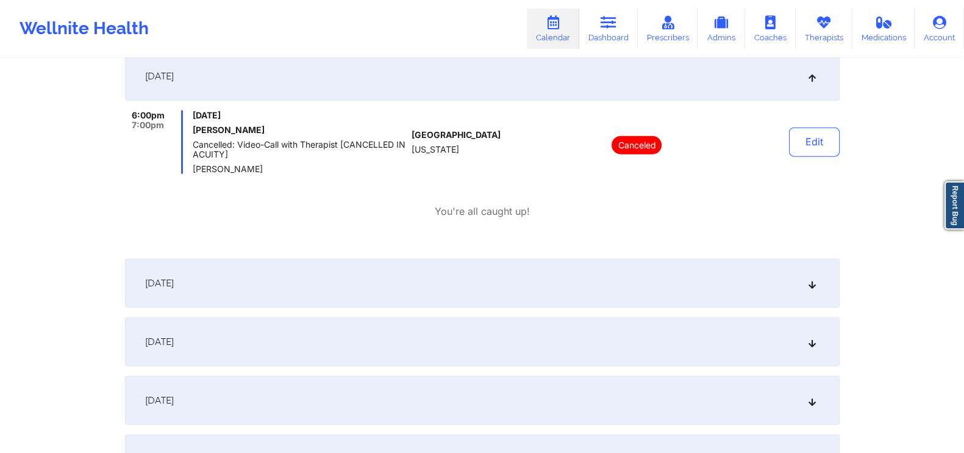
scroll to position [3709, 0]
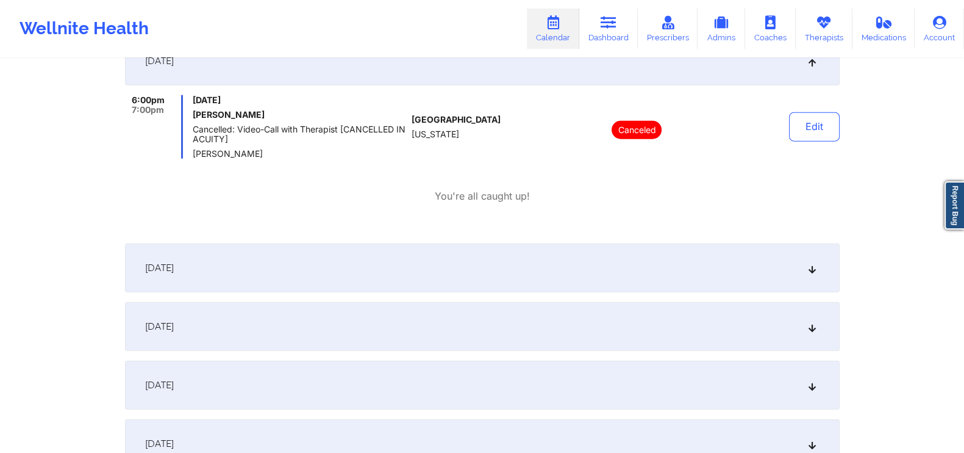
click at [815, 269] on icon at bounding box center [812, 268] width 10 height 9
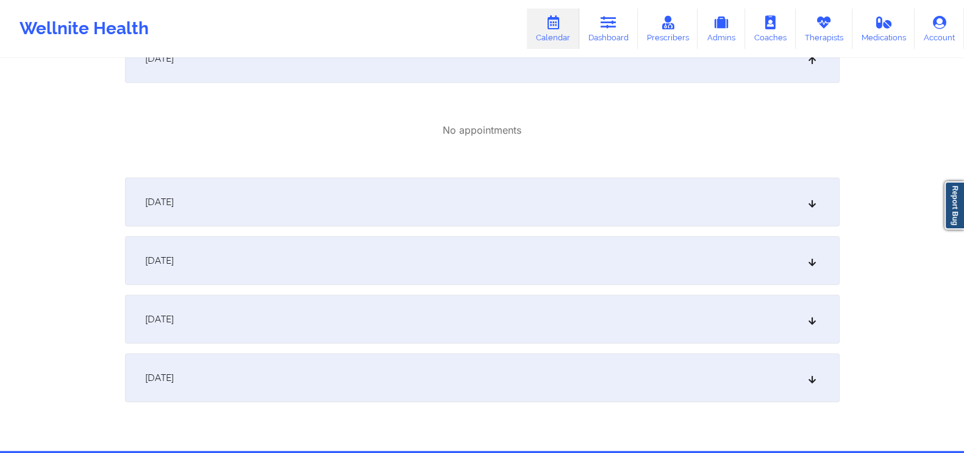
scroll to position [3945, 0]
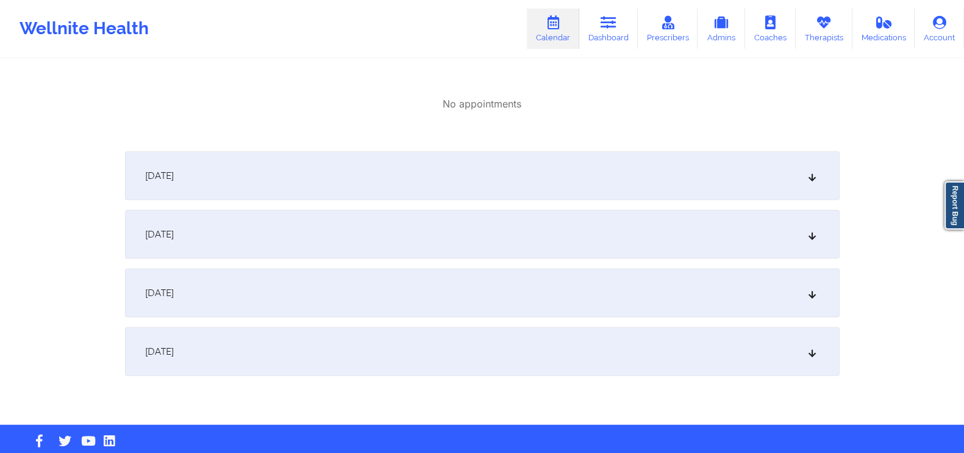
click at [804, 169] on div "[DATE]" at bounding box center [482, 175] width 715 height 49
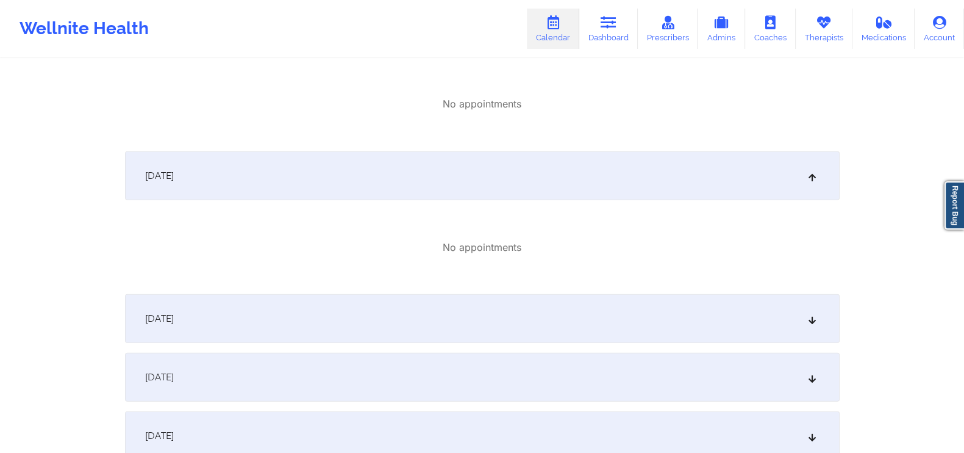
click at [816, 335] on div "[DATE]" at bounding box center [482, 318] width 715 height 49
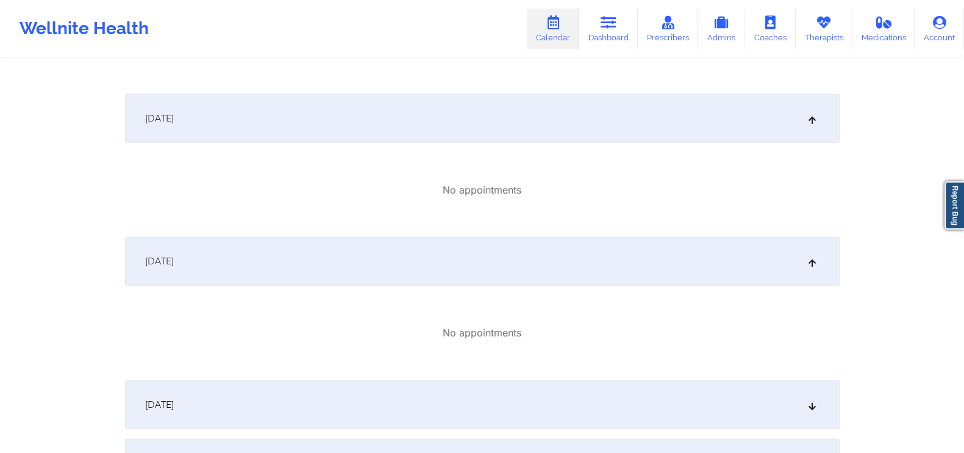
scroll to position [4063, 0]
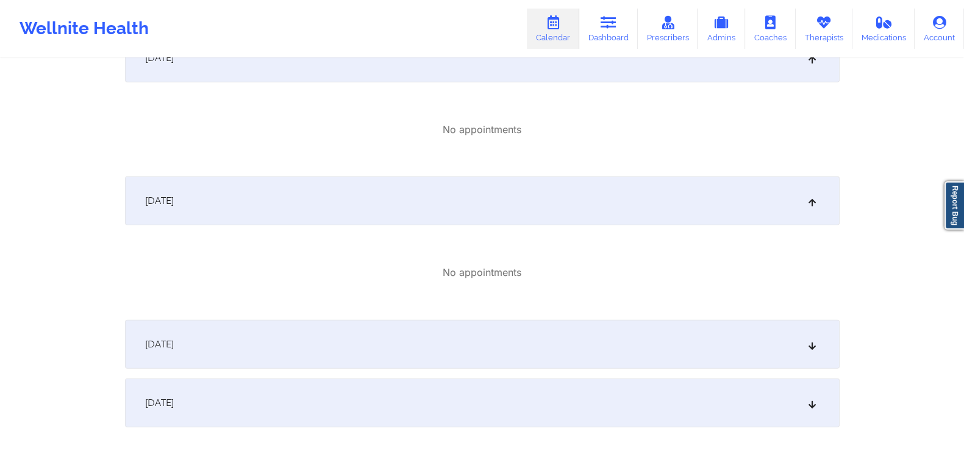
click at [772, 335] on div "[DATE]" at bounding box center [482, 344] width 715 height 49
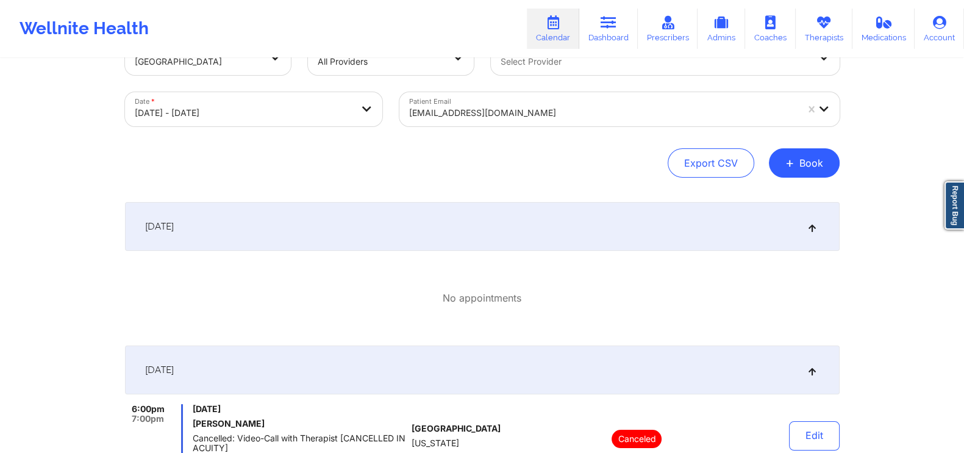
scroll to position [0, 0]
